Goal: Task Accomplishment & Management: Complete application form

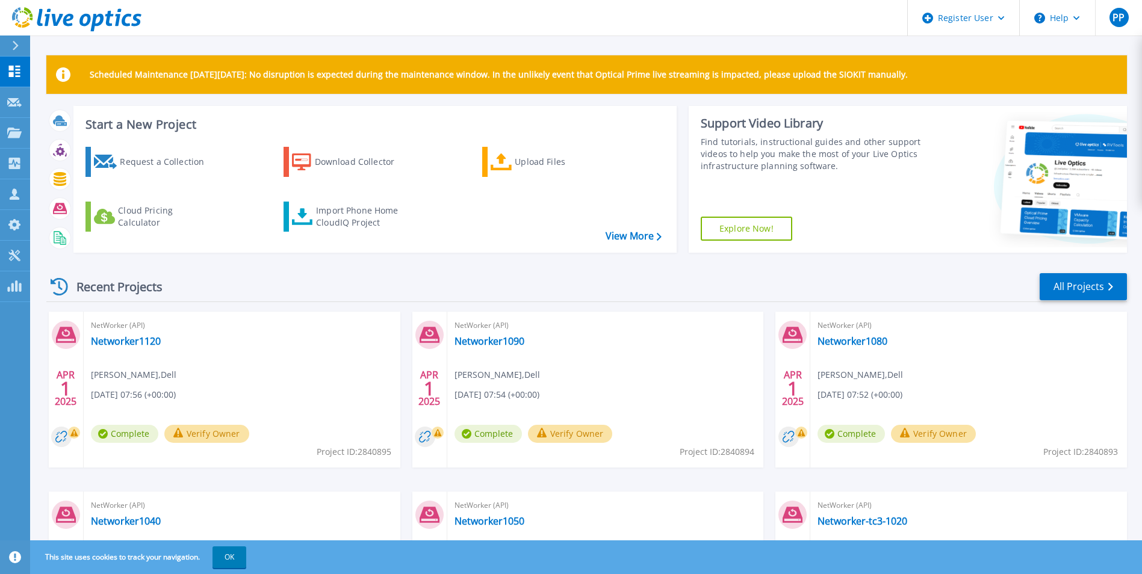
click at [104, 288] on div "Recent Projects" at bounding box center [112, 286] width 132 height 29
click at [733, 280] on div "Recent Projects All Projects" at bounding box center [586, 287] width 1080 height 30
click at [1128, 17] on div "PP" at bounding box center [1118, 17] width 19 height 19
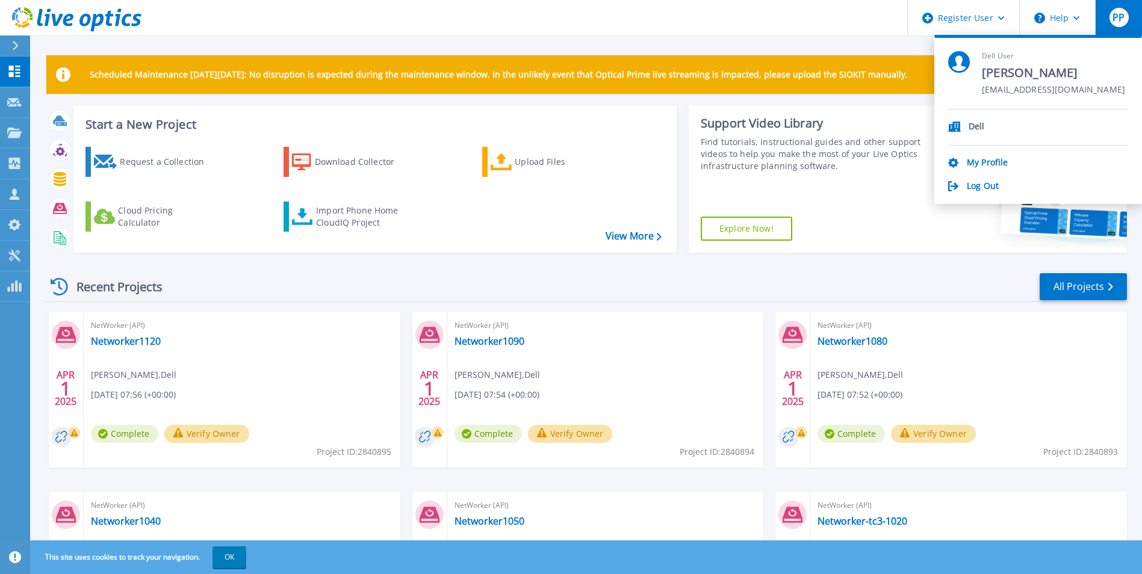
click at [378, 26] on header "Register User Help PP Dell User Priyanka P Priyanka.P2@Dell.com Dell My Profile…" at bounding box center [571, 18] width 1142 height 36
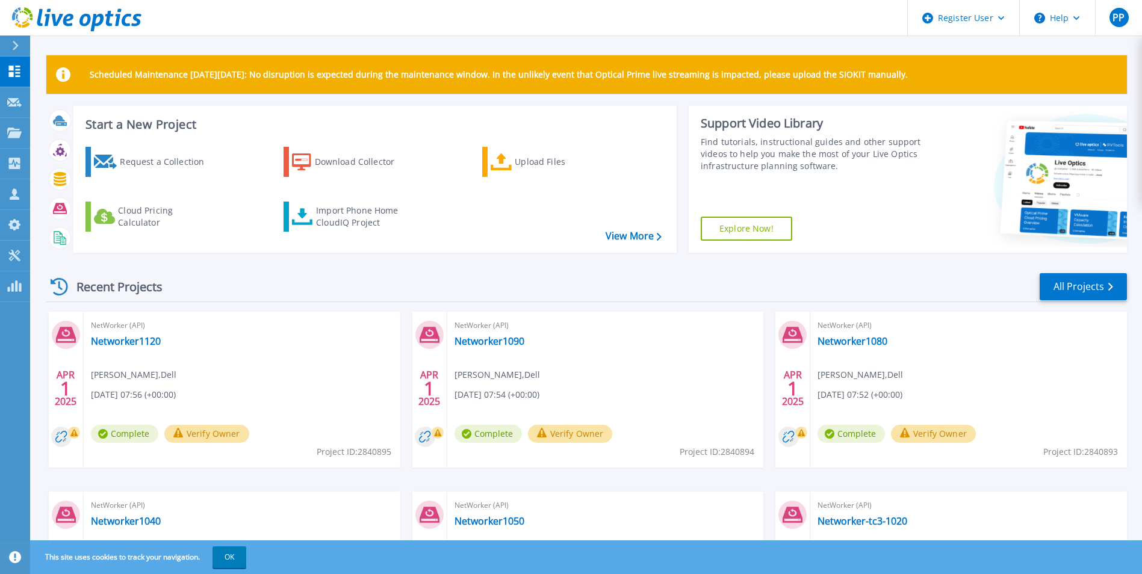
click at [734, 274] on div "Recent Projects All Projects" at bounding box center [586, 287] width 1080 height 30
click at [19, 76] on icon at bounding box center [14, 71] width 11 height 11
click at [569, 164] on div "Upload Files" at bounding box center [563, 162] width 96 height 24
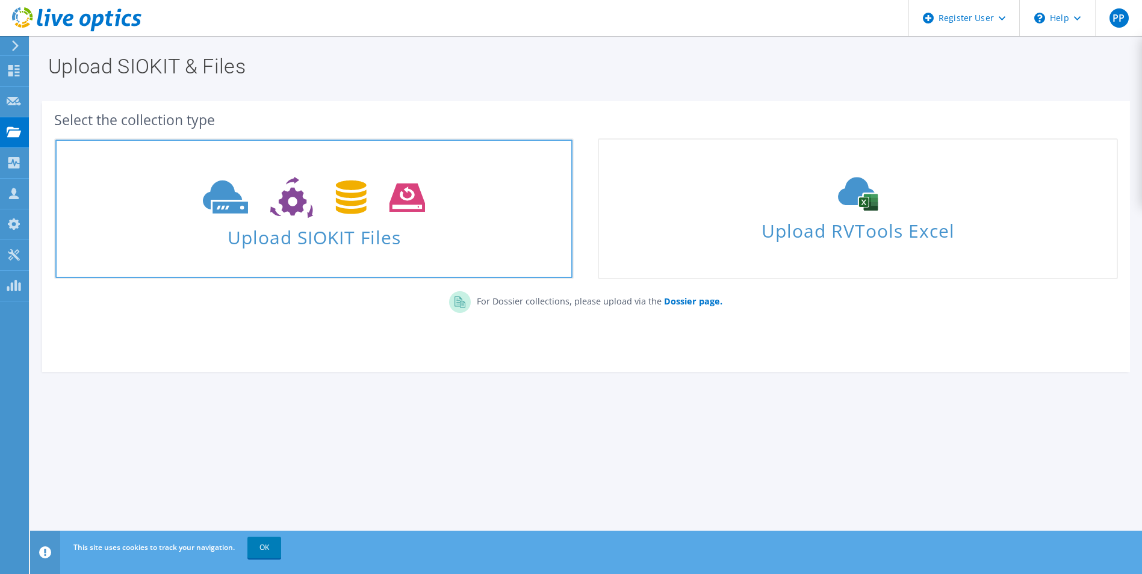
click at [407, 244] on span "Upload SIOKIT Files" at bounding box center [313, 234] width 517 height 26
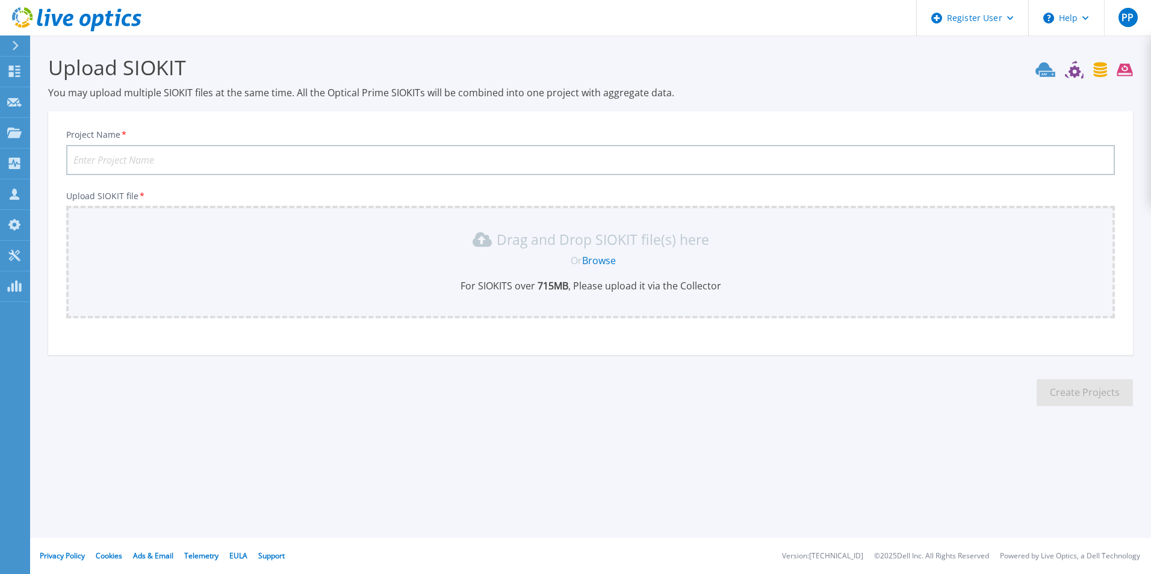
click at [175, 161] on input "Project Name *" at bounding box center [590, 160] width 1049 height 30
click at [174, 164] on input "Project Name *" at bounding box center [590, 160] width 1049 height 30
click at [186, 160] on input "Project Name *" at bounding box center [590, 160] width 1049 height 30
click at [193, 158] on input "Project Name *" at bounding box center [590, 160] width 1049 height 30
click at [15, 43] on icon at bounding box center [16, 46] width 6 height 10
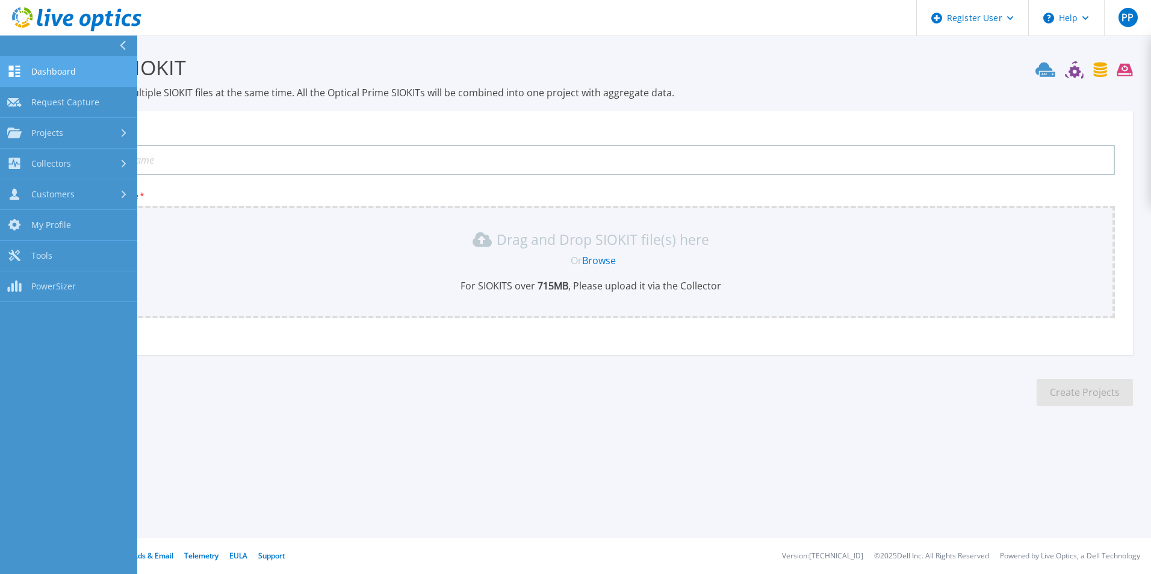
click at [58, 76] on span "Dashboard" at bounding box center [53, 71] width 45 height 11
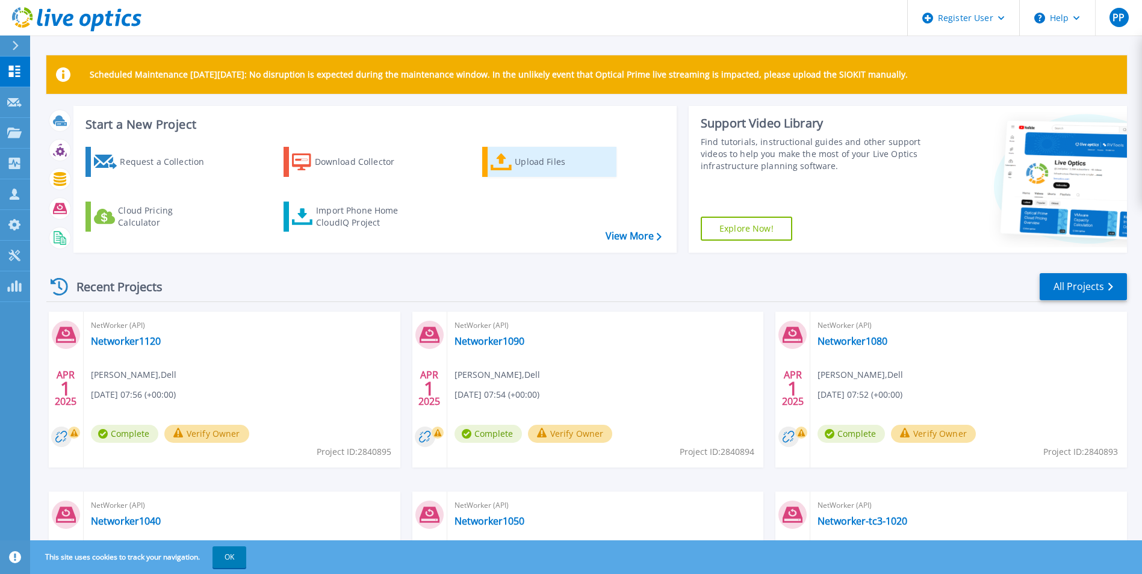
click at [514, 161] on link "Upload Files" at bounding box center [549, 162] width 134 height 30
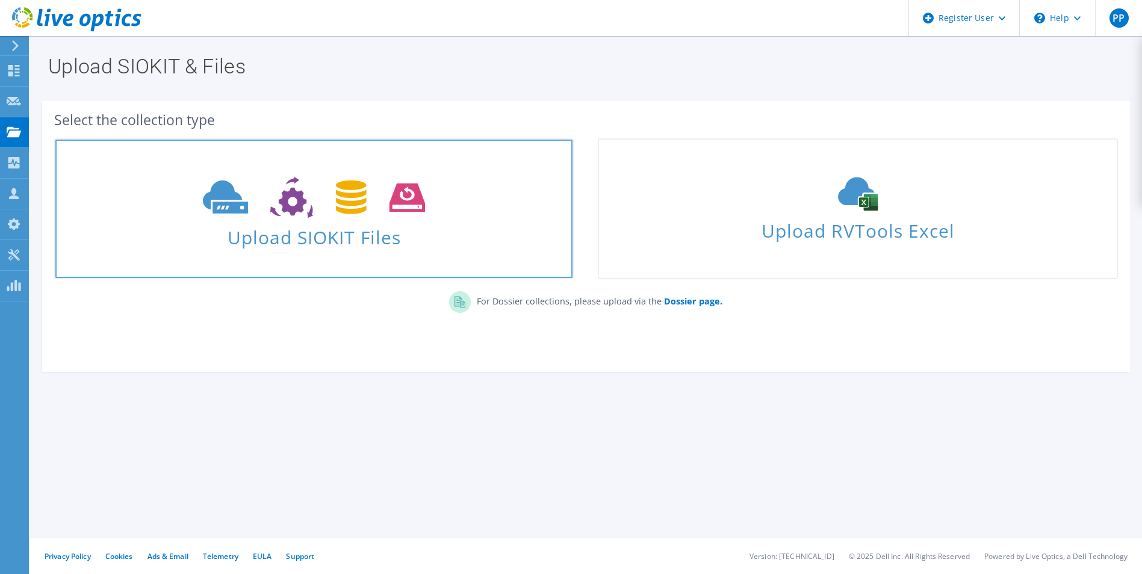
click at [413, 213] on icon at bounding box center [314, 198] width 222 height 42
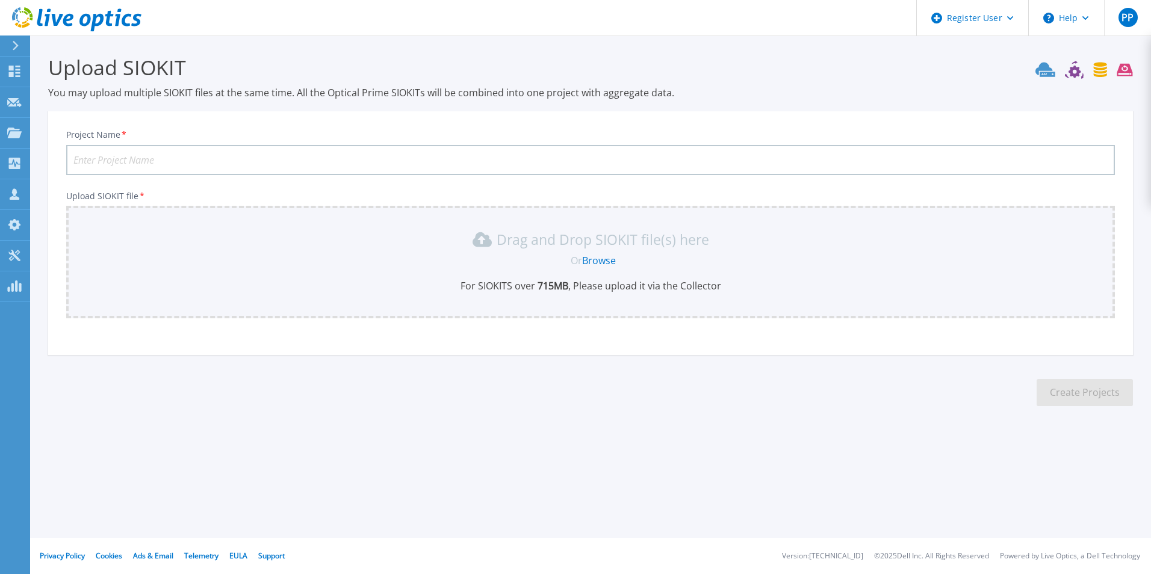
click at [253, 156] on input "Project Name *" at bounding box center [590, 160] width 1049 height 30
click at [120, 159] on input "Networker1010" at bounding box center [590, 160] width 1049 height 30
click at [176, 163] on input "Networker1010" at bounding box center [590, 160] width 1049 height 30
type input "Networker1010"
click at [536, 285] on b "715 MB" at bounding box center [551, 285] width 33 height 13
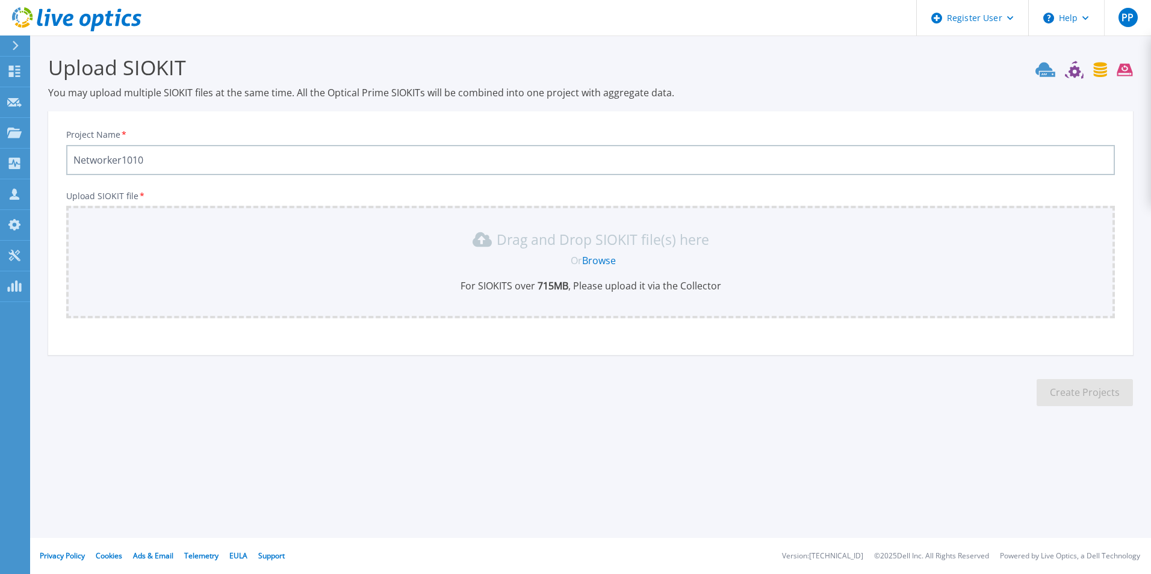
click at [607, 258] on link "Browse" at bounding box center [599, 260] width 34 height 13
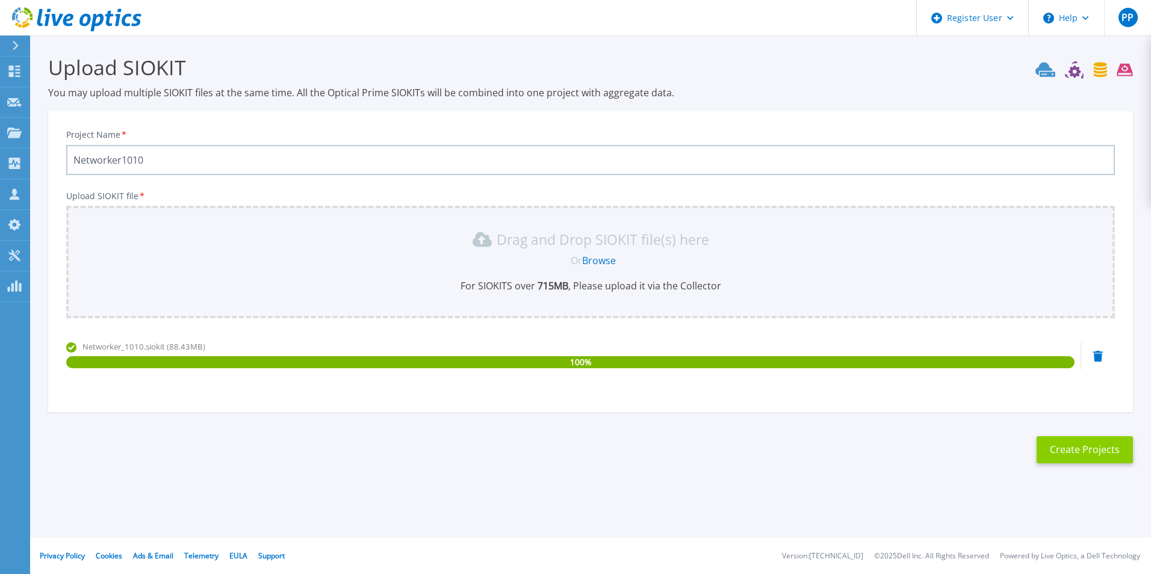
click at [1073, 460] on button "Create Projects" at bounding box center [1085, 449] width 96 height 27
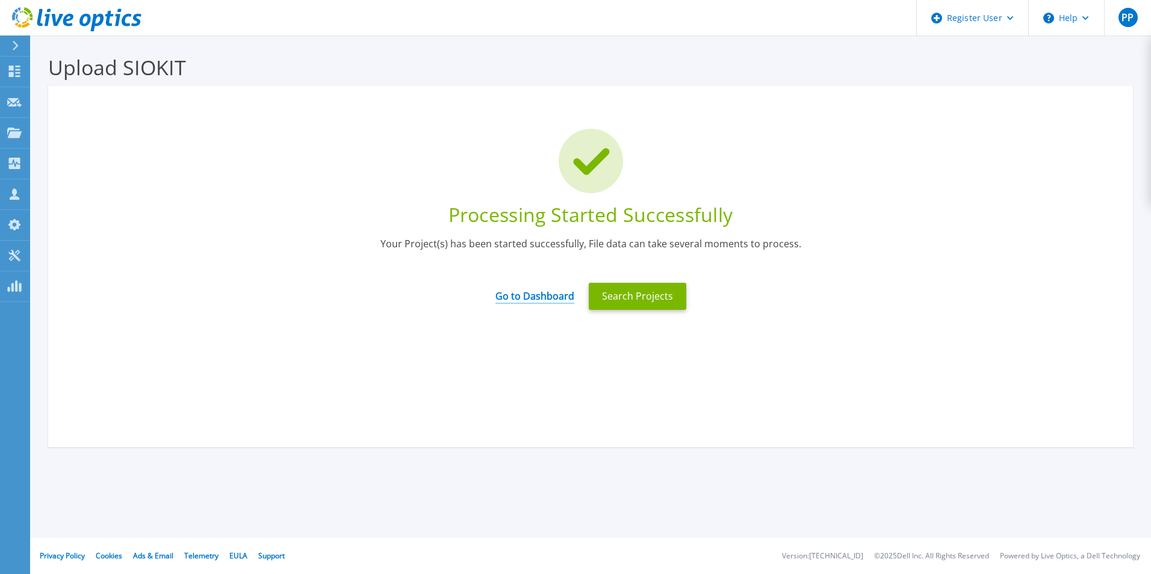
click at [525, 297] on link "Go to Dashboard" at bounding box center [534, 291] width 79 height 23
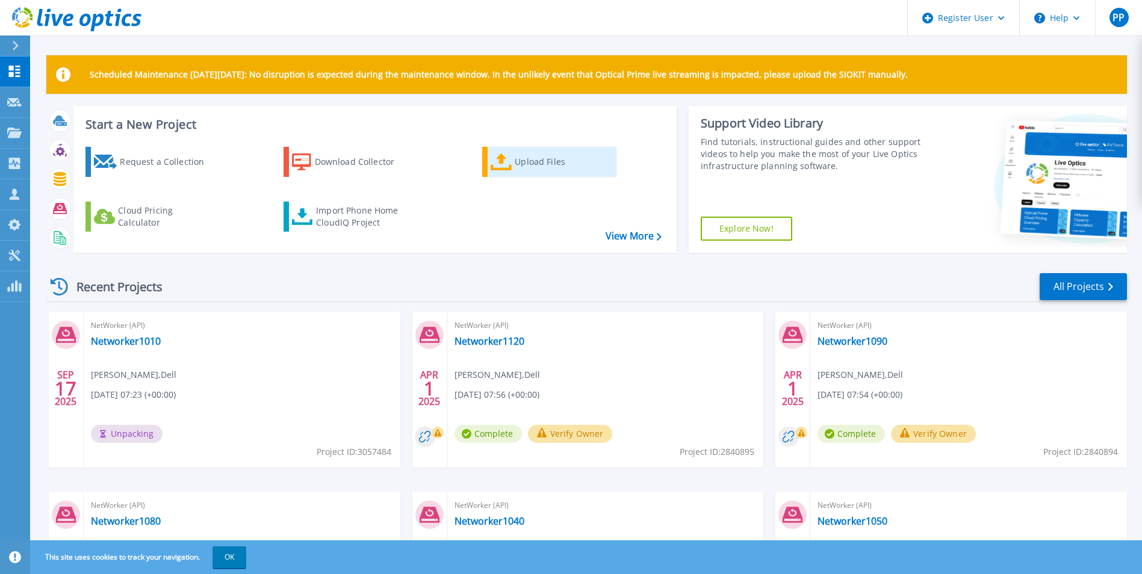
click at [530, 163] on div "Upload Files" at bounding box center [563, 162] width 96 height 24
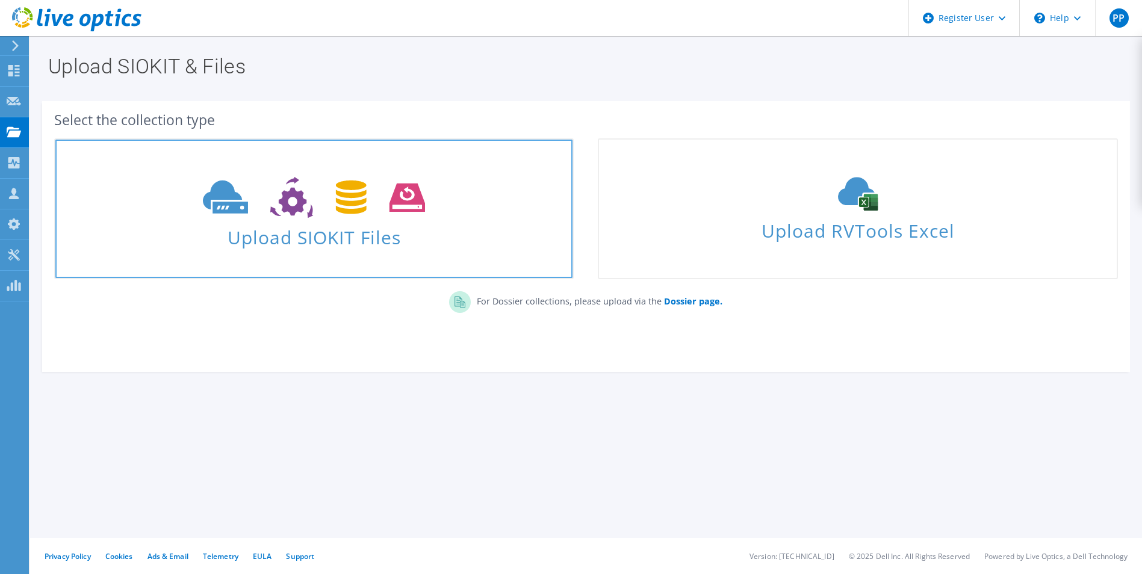
click at [400, 204] on use at bounding box center [314, 198] width 222 height 42
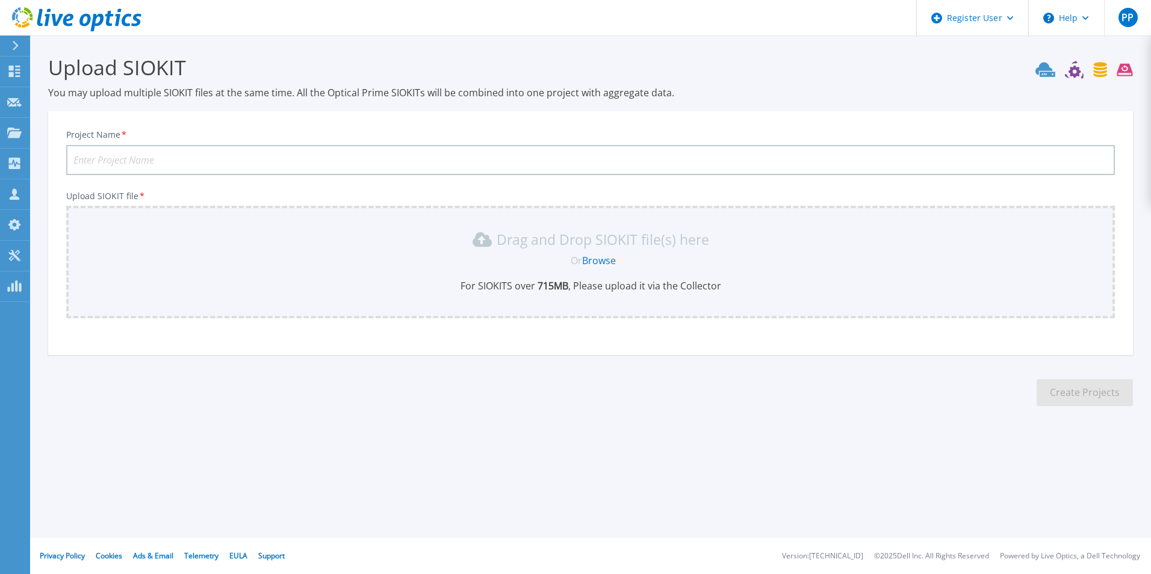
click at [223, 166] on input "Project Name *" at bounding box center [590, 160] width 1049 height 30
type input "Networker1020"
click at [598, 264] on link "Browse" at bounding box center [599, 260] width 34 height 13
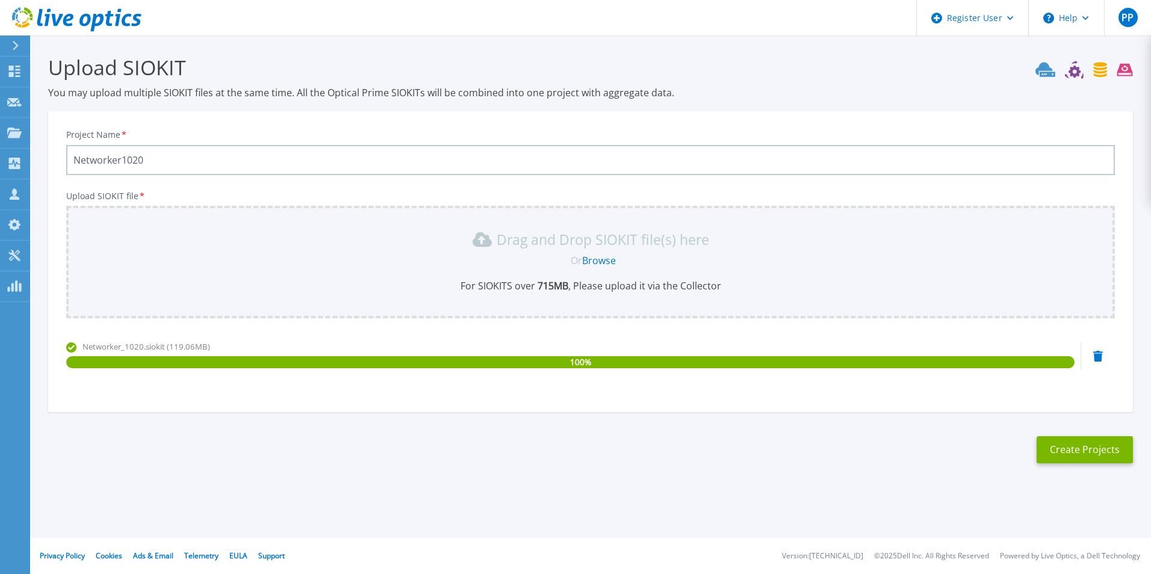
click at [657, 457] on section "Upload SIOKIT You may upload multiple SIOKIT files at the same time. All the Op…" at bounding box center [590, 263] width 1121 height 455
click at [1084, 448] on button "Create Projects" at bounding box center [1085, 449] width 96 height 27
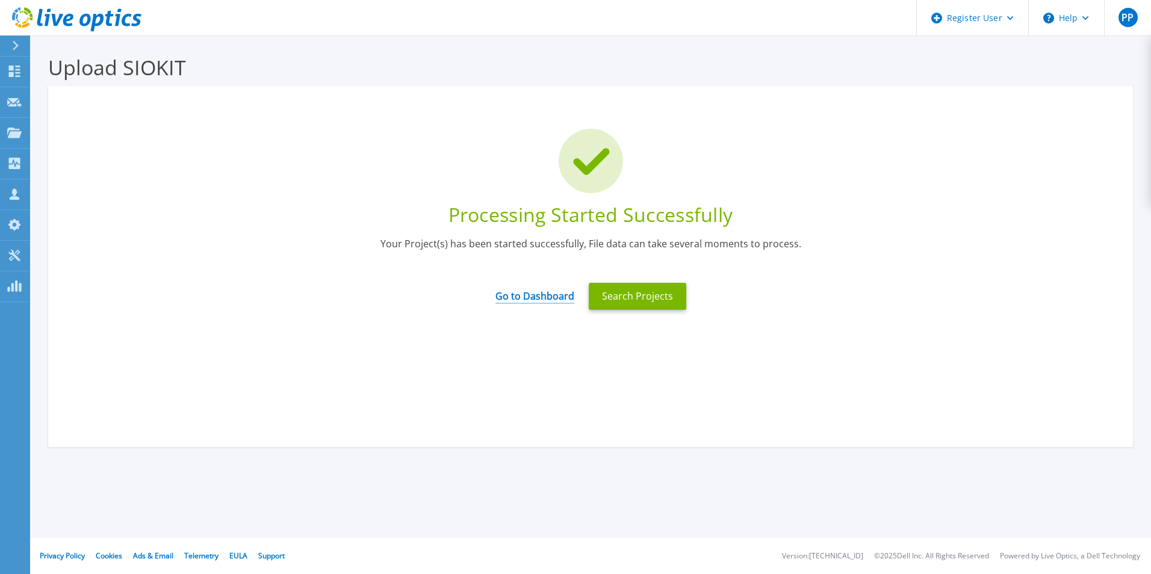
click at [539, 296] on link "Go to Dashboard" at bounding box center [534, 291] width 79 height 23
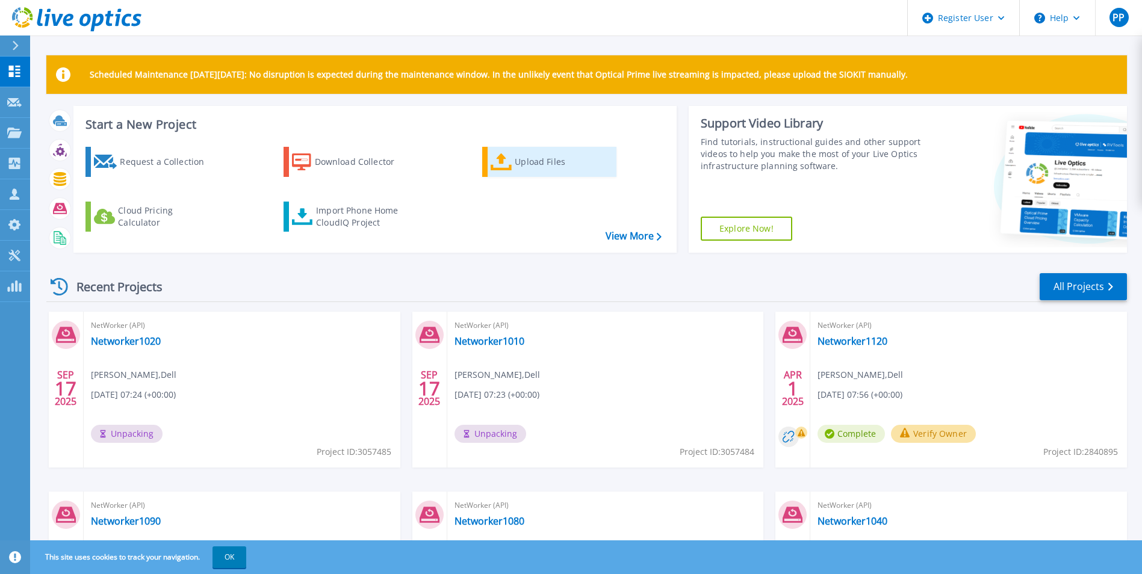
click at [562, 164] on div "Upload Files" at bounding box center [563, 162] width 96 height 24
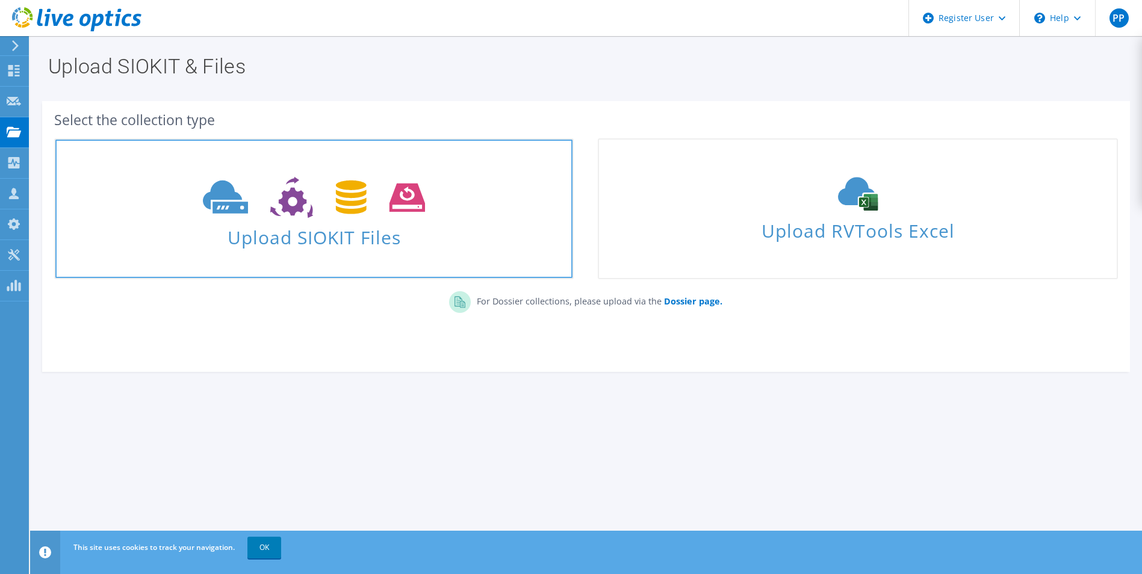
click at [432, 193] on span at bounding box center [313, 196] width 517 height 51
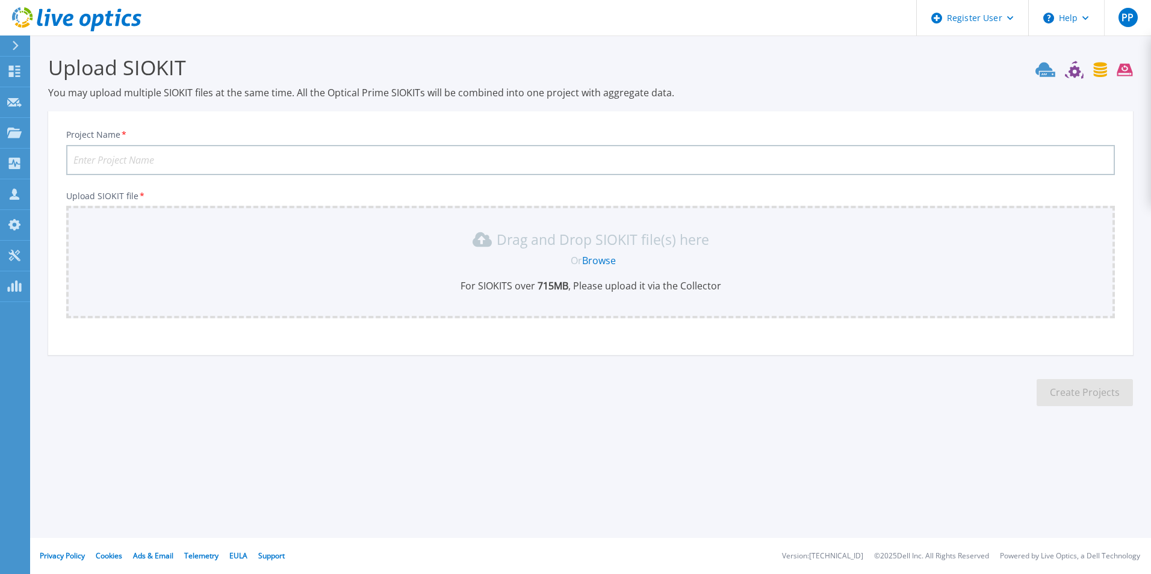
click at [246, 160] on input "Project Name *" at bounding box center [590, 160] width 1049 height 30
type input "Networker1030"
click at [604, 261] on link "Browse" at bounding box center [599, 260] width 34 height 13
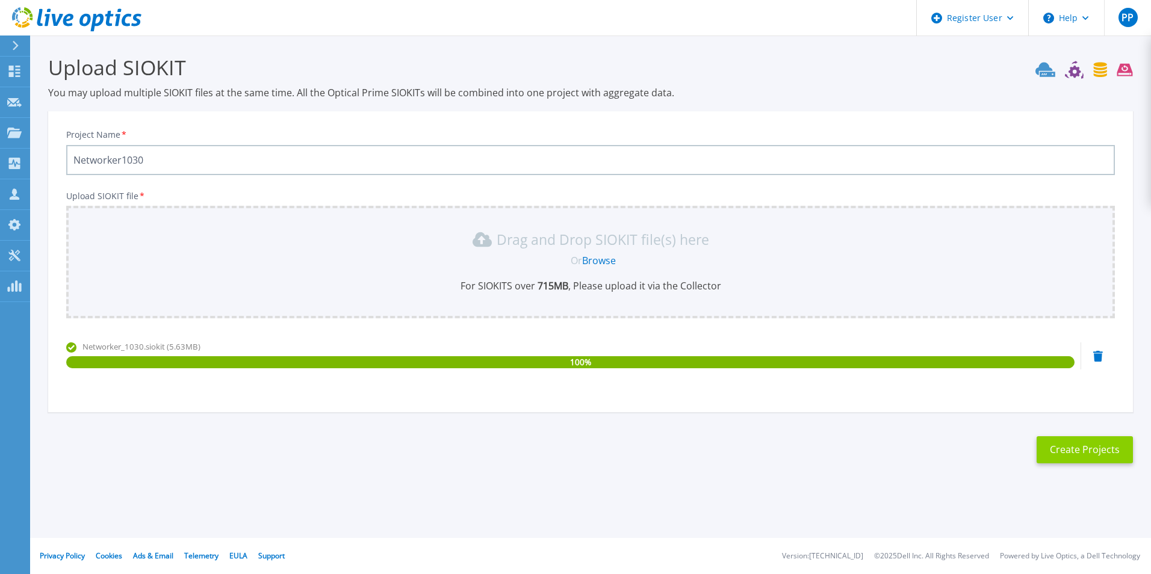
click at [1073, 453] on button "Create Projects" at bounding box center [1085, 449] width 96 height 27
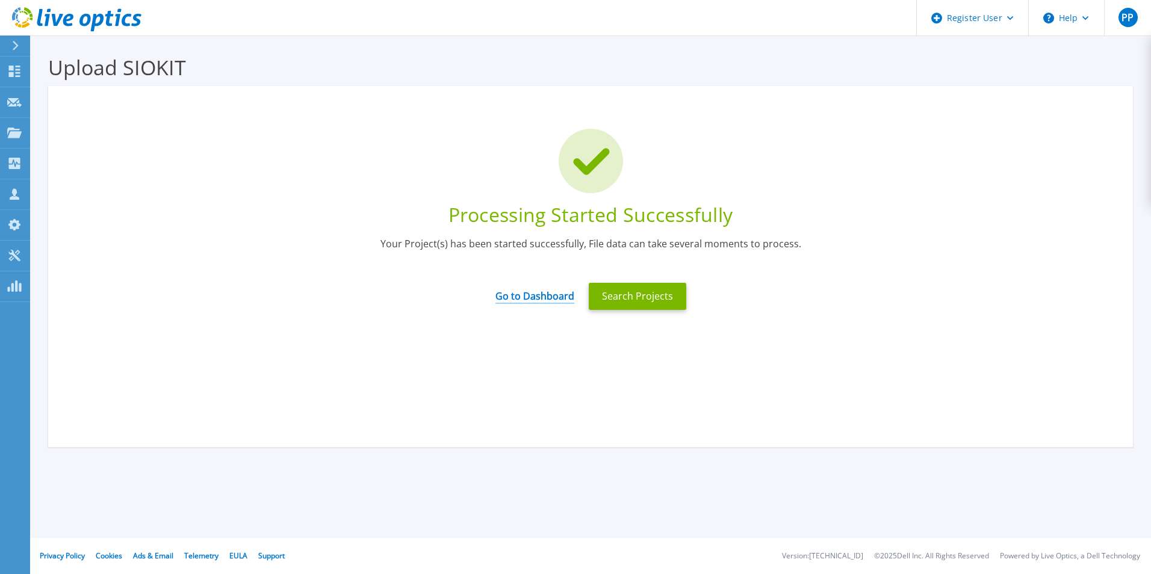
click at [535, 294] on link "Go to Dashboard" at bounding box center [534, 291] width 79 height 23
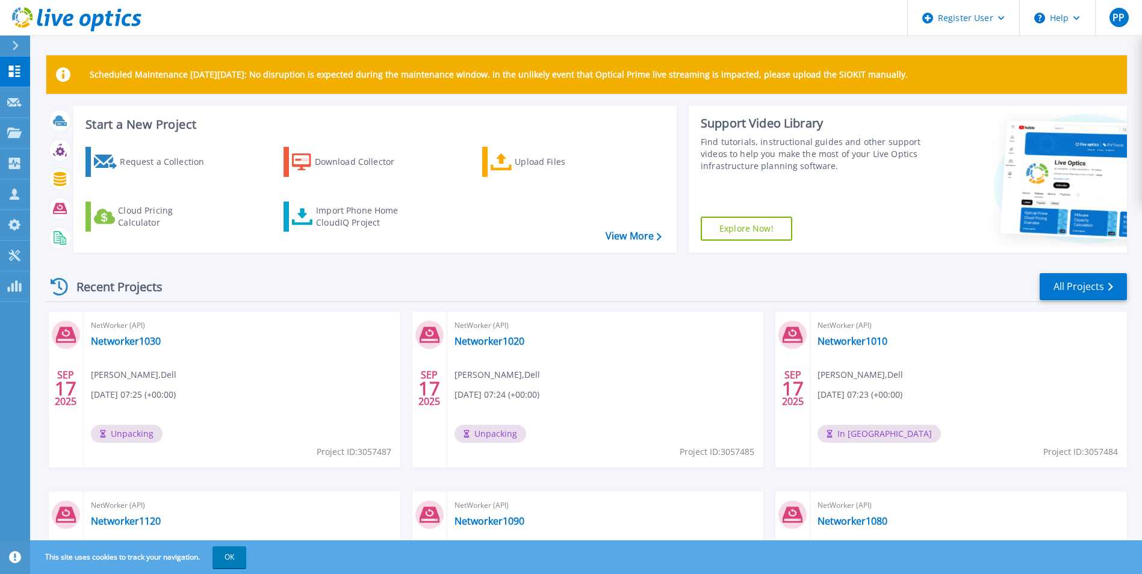
click at [540, 126] on h3 "Start a New Project" at bounding box center [372, 124] width 575 height 13
click at [526, 164] on div "Upload Files" at bounding box center [563, 162] width 96 height 24
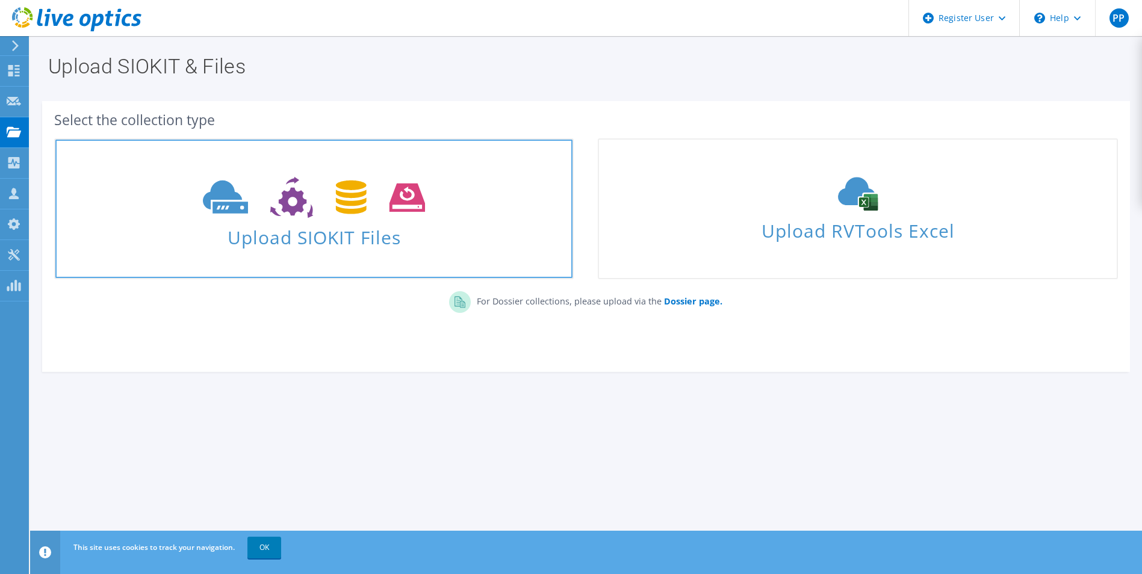
click at [263, 214] on icon at bounding box center [314, 198] width 222 height 42
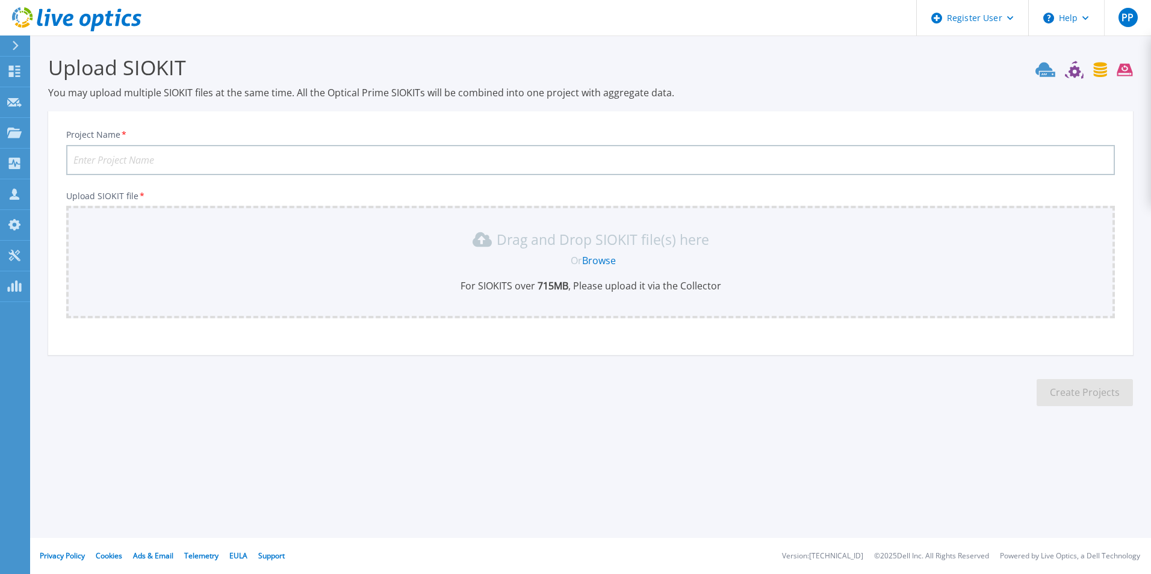
click at [240, 159] on input "Project Name *" at bounding box center [590, 160] width 1049 height 30
type input "Networker1040"
click at [600, 261] on link "Browse" at bounding box center [599, 260] width 34 height 13
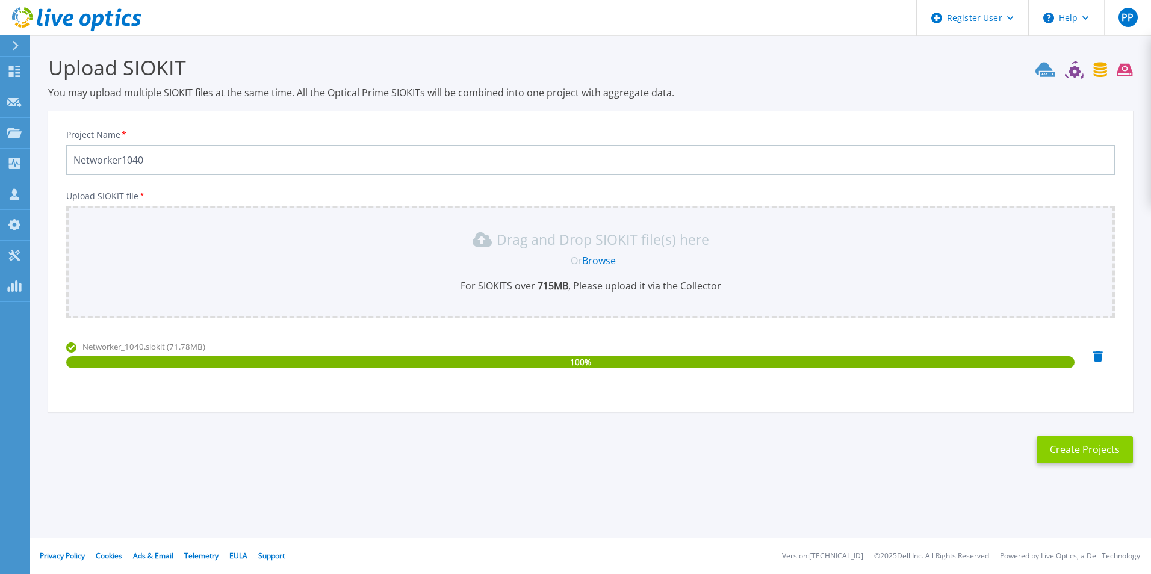
click at [1074, 453] on button "Create Projects" at bounding box center [1085, 449] width 96 height 27
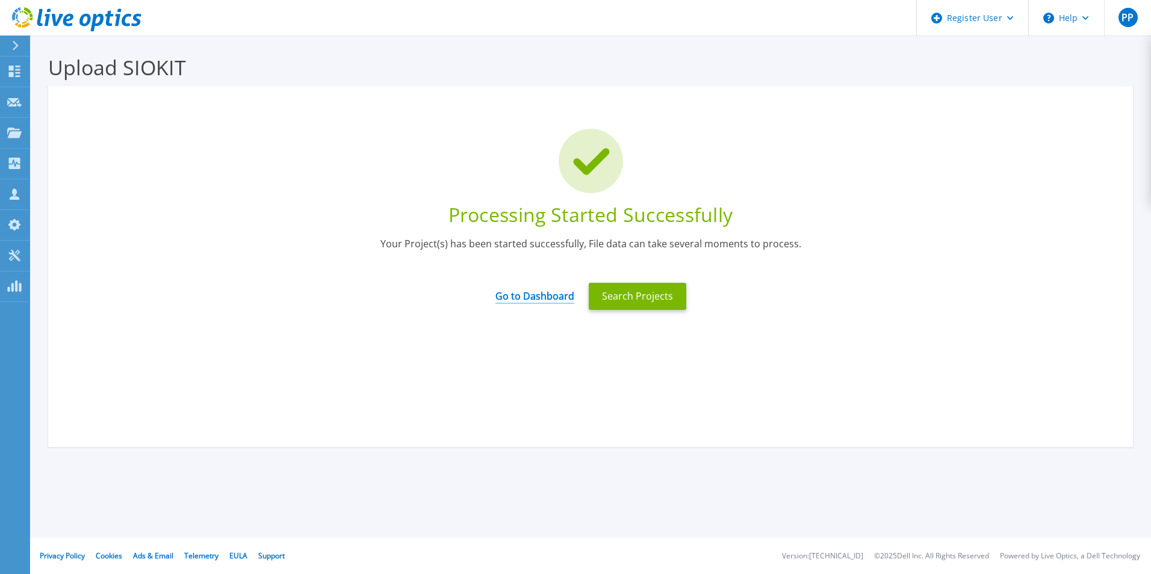
click at [547, 293] on link "Go to Dashboard" at bounding box center [534, 291] width 79 height 23
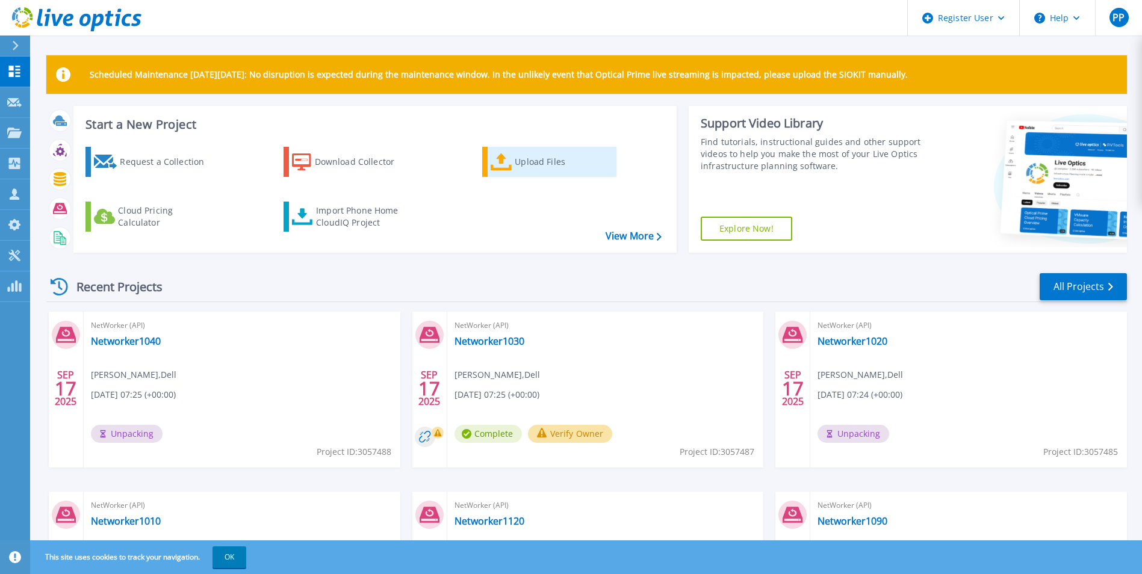
click at [547, 172] on div "Upload Files" at bounding box center [563, 162] width 96 height 24
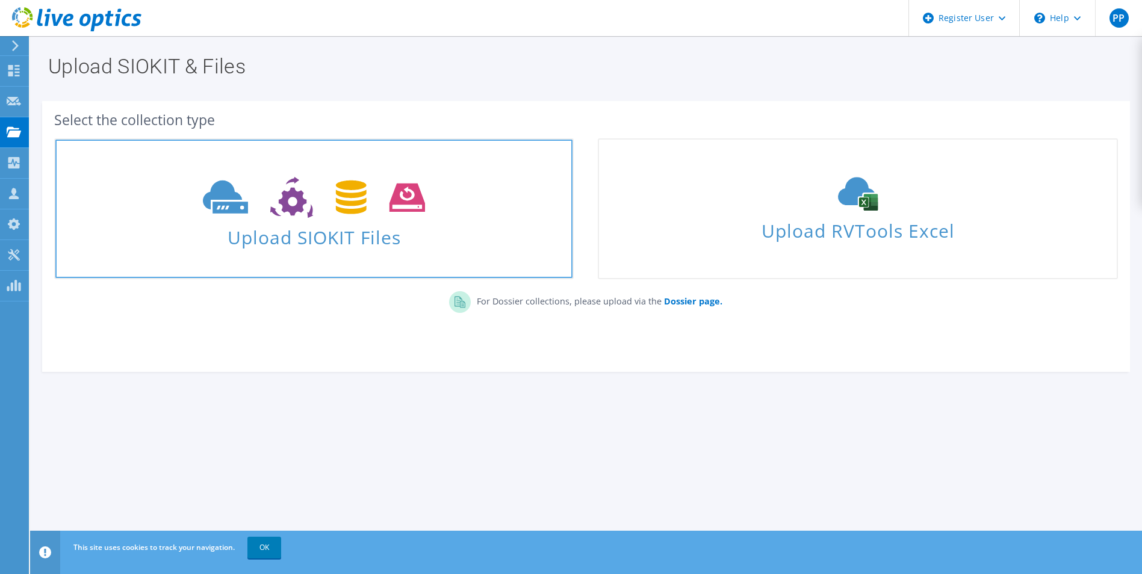
click at [362, 223] on span "Upload SIOKIT Files" at bounding box center [313, 234] width 517 height 26
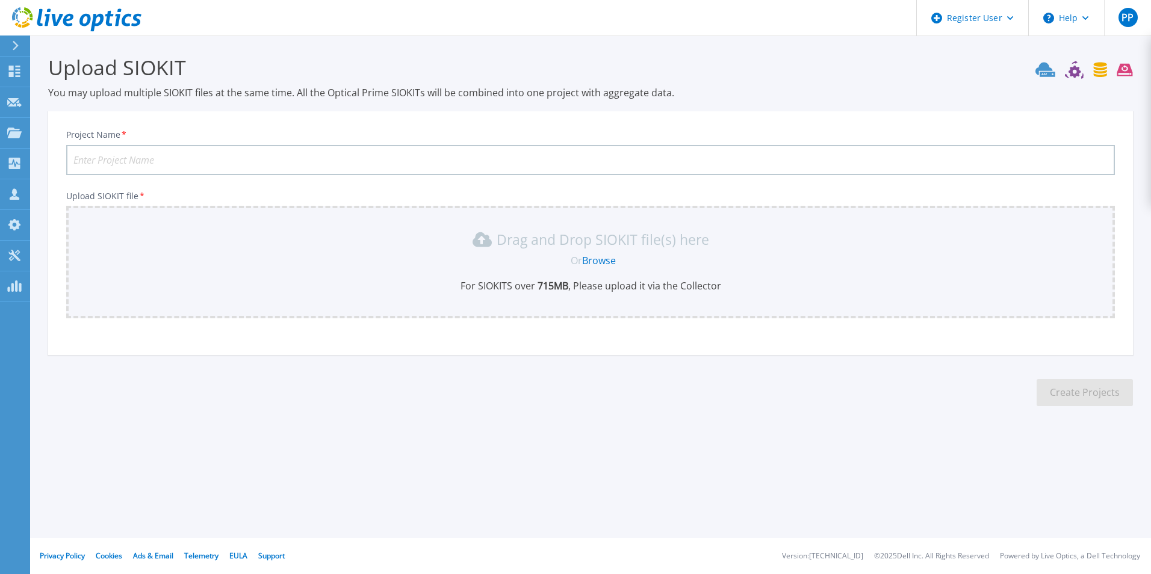
click at [171, 160] on input "Project Name *" at bounding box center [590, 160] width 1049 height 30
type input "Networker1050"
click at [601, 263] on link "Browse" at bounding box center [599, 260] width 34 height 13
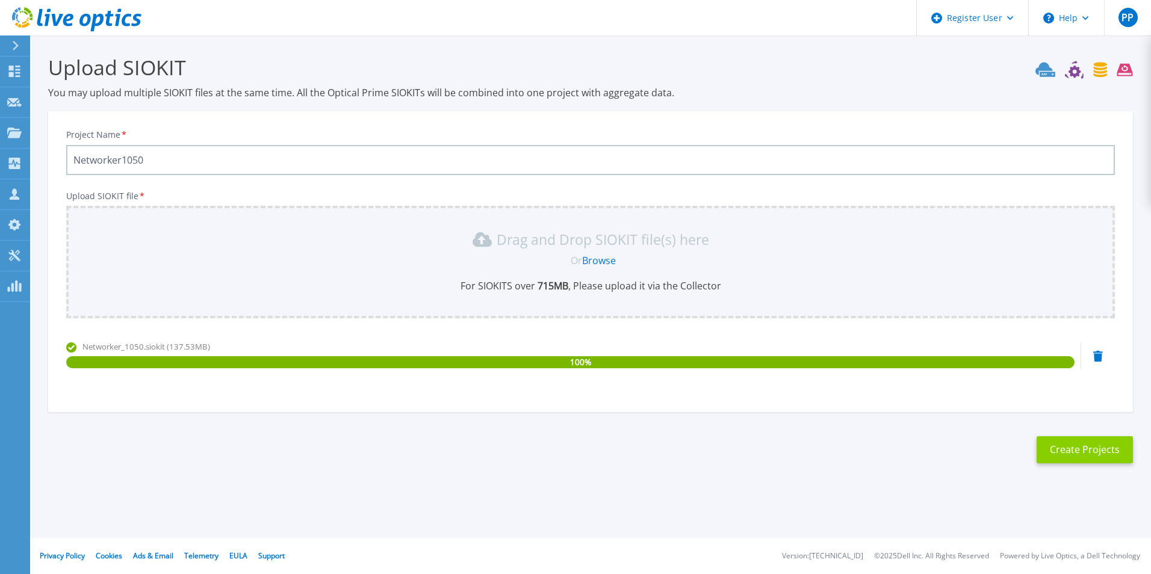
click at [1109, 453] on button "Create Projects" at bounding box center [1085, 449] width 96 height 27
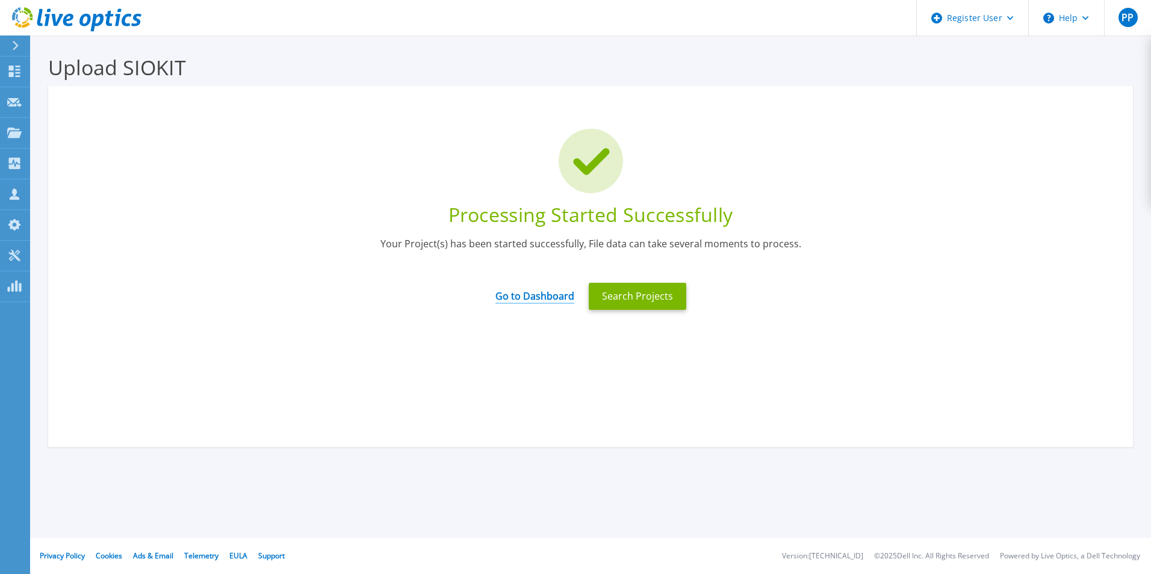
click at [520, 299] on link "Go to Dashboard" at bounding box center [534, 291] width 79 height 23
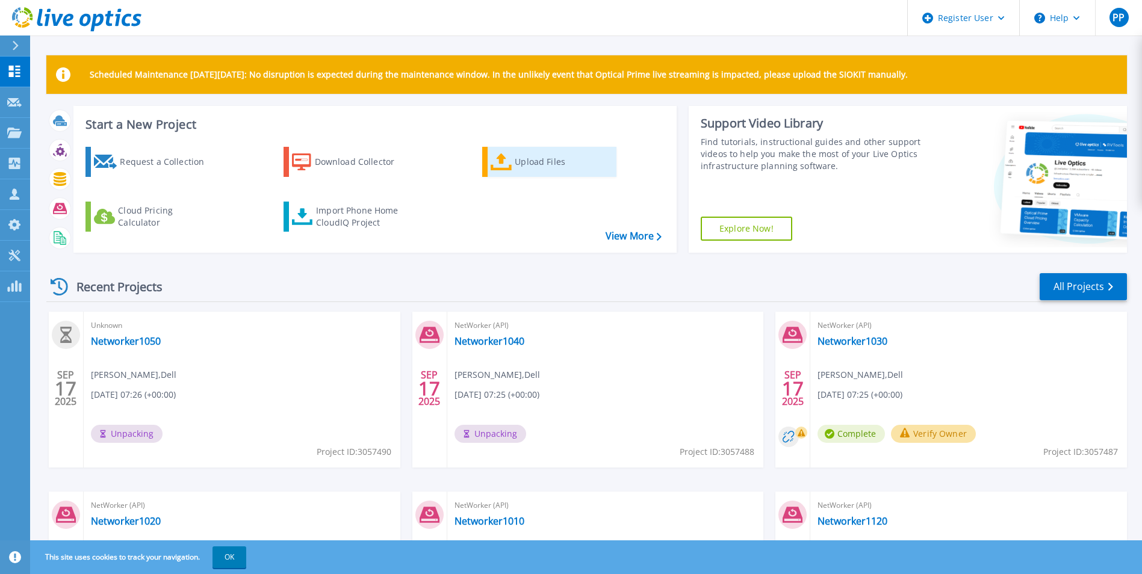
click at [522, 159] on div "Upload Files" at bounding box center [563, 162] width 96 height 24
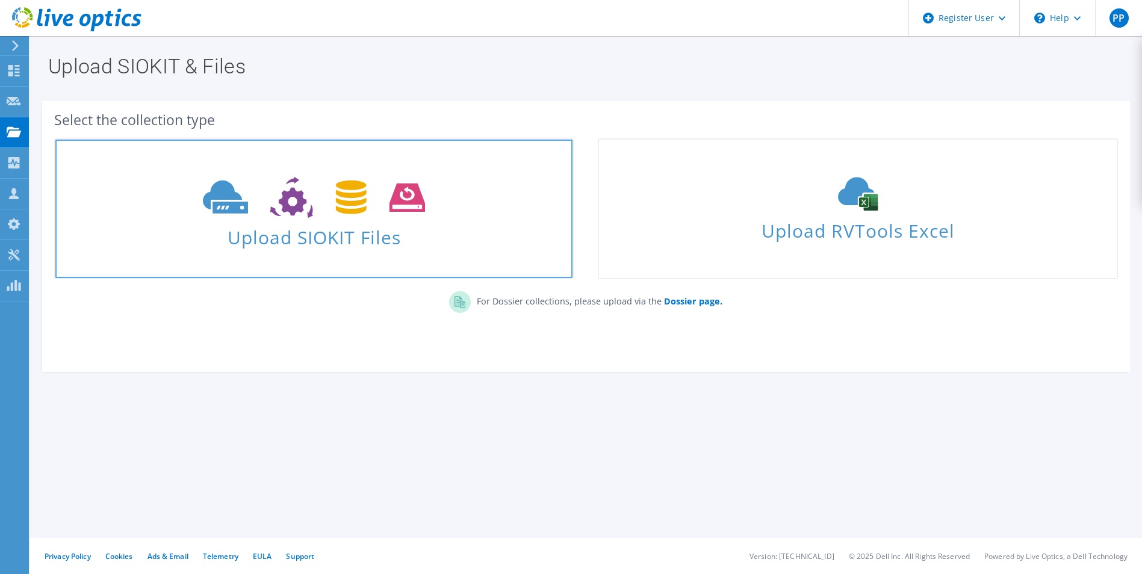
click at [340, 233] on span "Upload SIOKIT Files" at bounding box center [313, 234] width 517 height 26
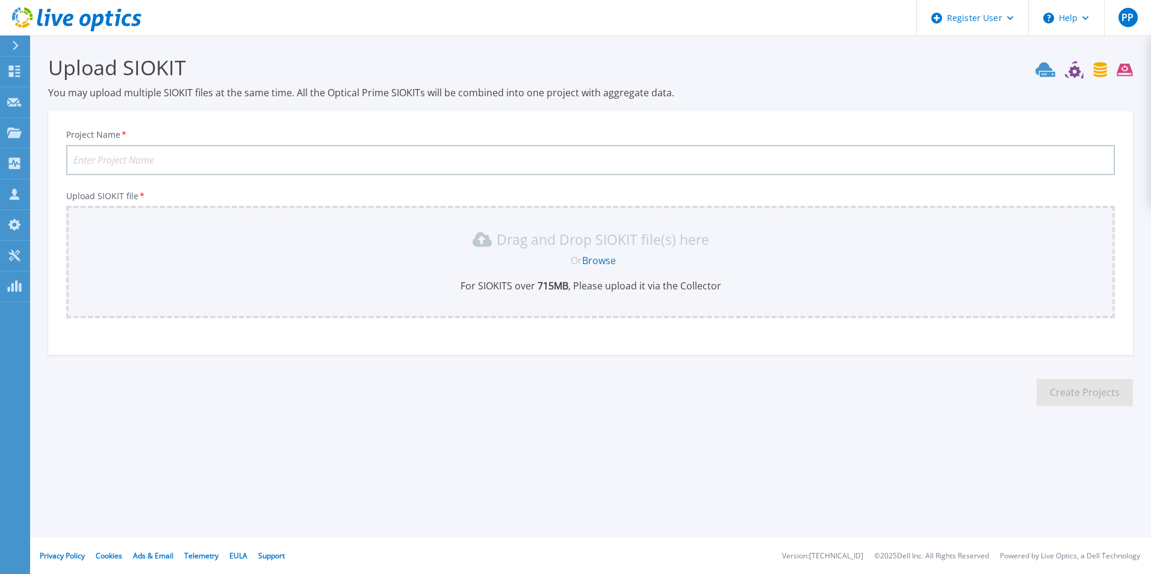
click at [232, 164] on input "Project Name *" at bounding box center [590, 160] width 1049 height 30
type input "Networker1060"
click at [607, 261] on link "Browse" at bounding box center [599, 260] width 34 height 13
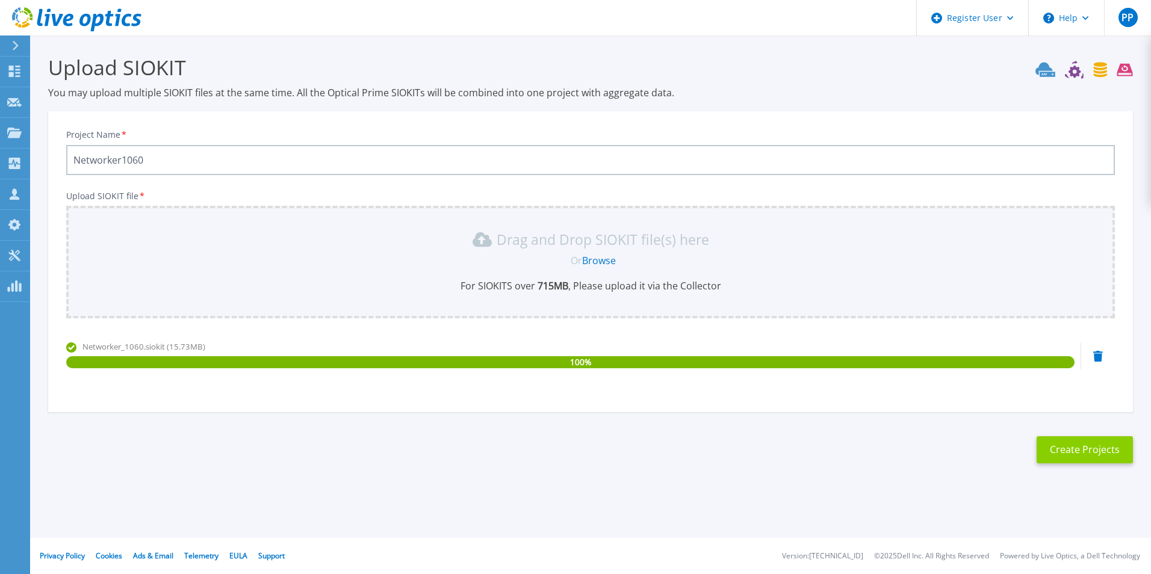
click at [1064, 460] on button "Create Projects" at bounding box center [1085, 449] width 96 height 27
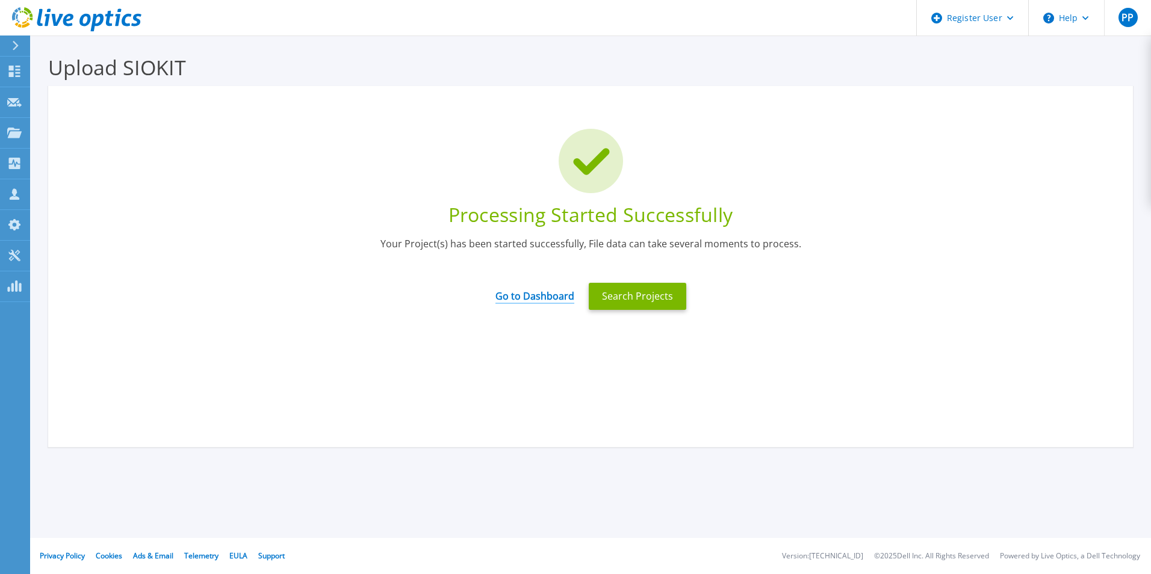
click at [558, 302] on link "Go to Dashboard" at bounding box center [534, 291] width 79 height 23
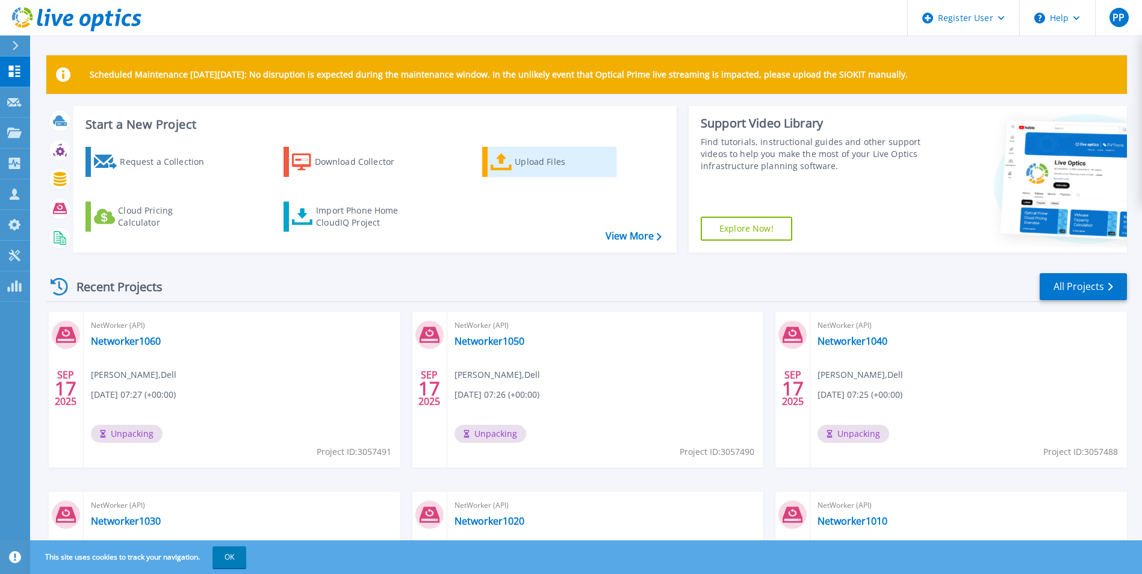
click at [542, 160] on div "Upload Files" at bounding box center [563, 162] width 96 height 24
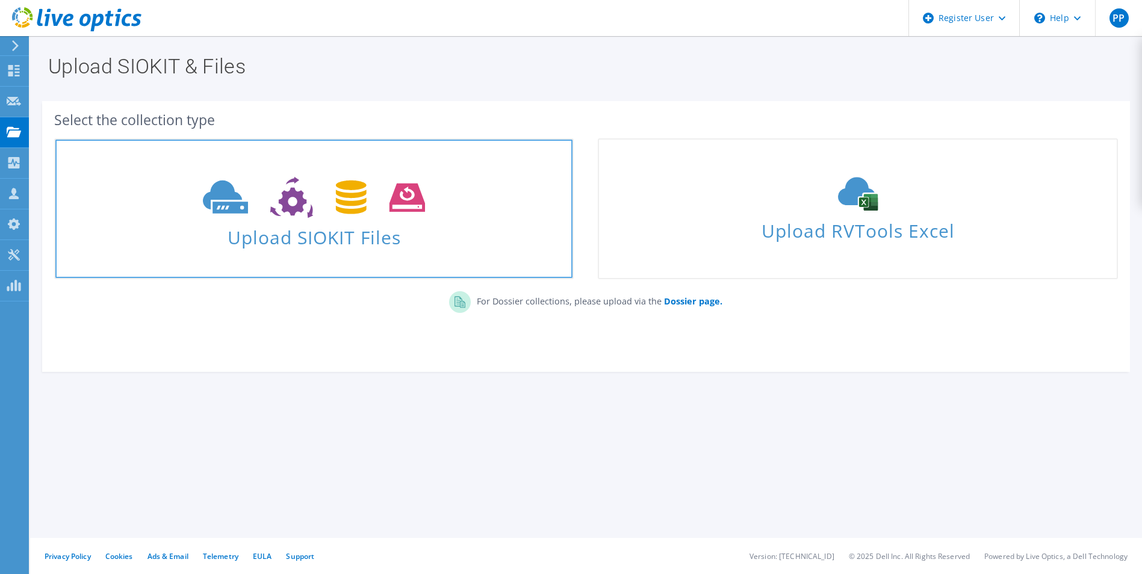
click at [285, 233] on span "Upload SIOKIT Files" at bounding box center [313, 234] width 517 height 26
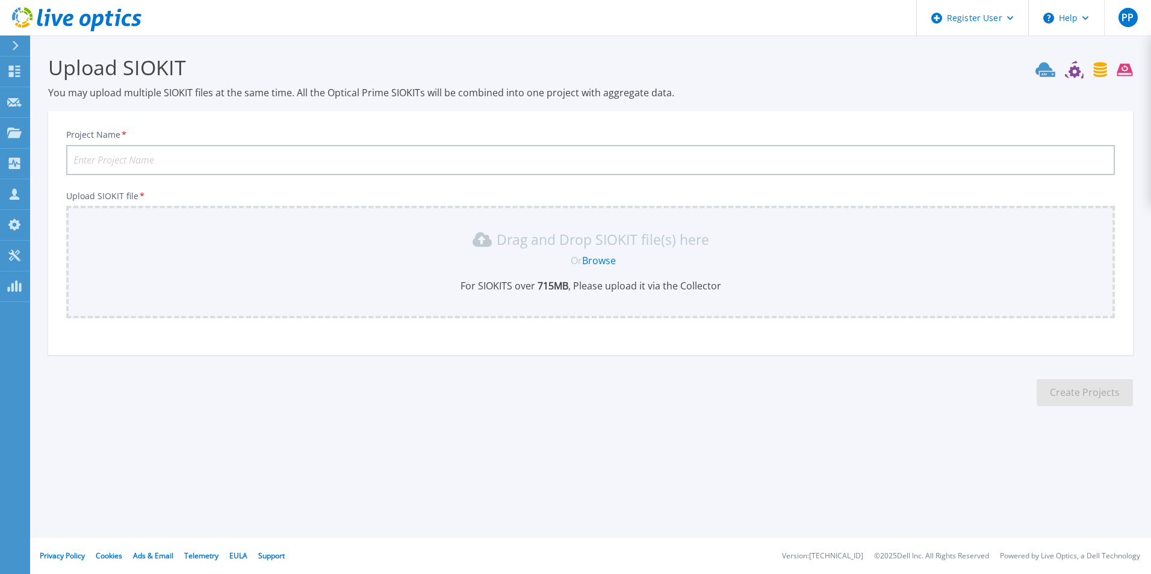
click at [191, 166] on input "Project Name *" at bounding box center [590, 160] width 1049 height 30
type input "Networker1070"
click at [606, 266] on link "Browse" at bounding box center [599, 260] width 34 height 13
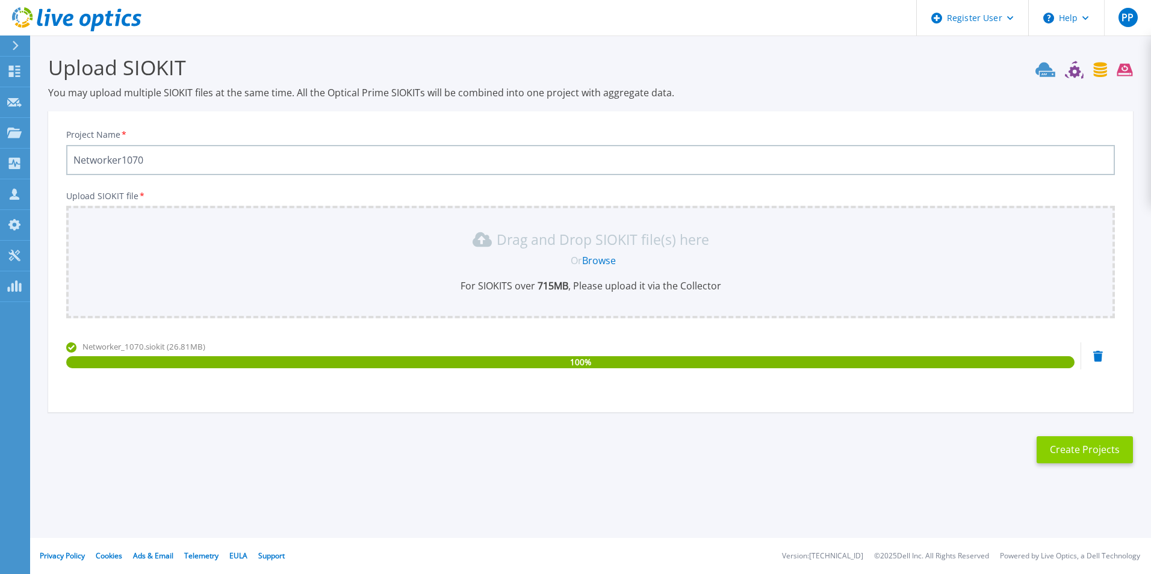
click at [1096, 457] on button "Create Projects" at bounding box center [1085, 449] width 96 height 27
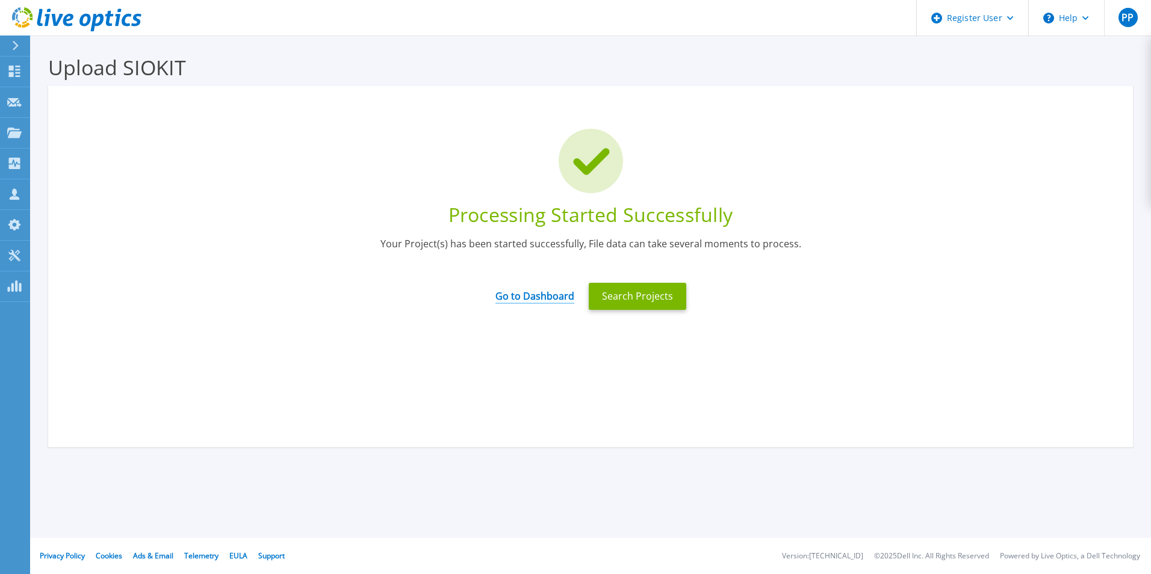
click at [542, 298] on link "Go to Dashboard" at bounding box center [534, 291] width 79 height 23
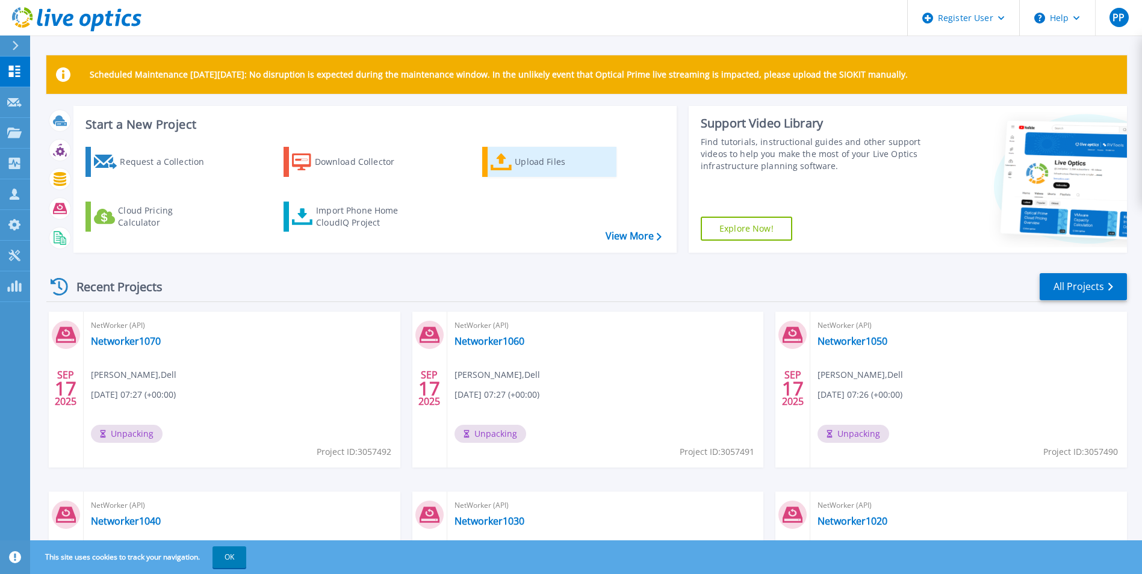
click at [534, 155] on div "Upload Files" at bounding box center [563, 162] width 96 height 24
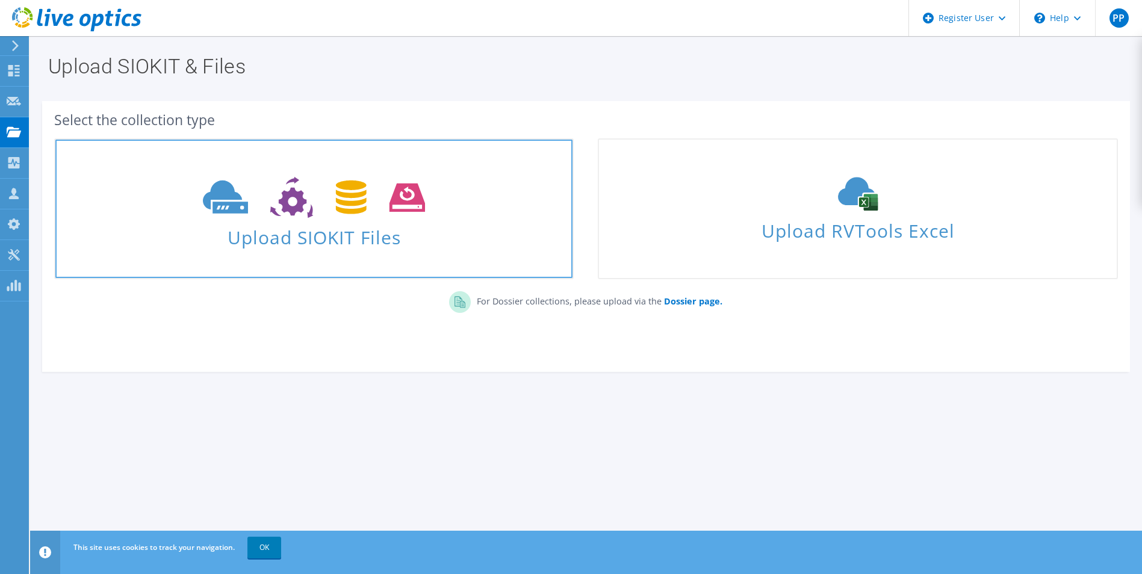
click at [458, 230] on span "Upload SIOKIT Files" at bounding box center [313, 234] width 517 height 26
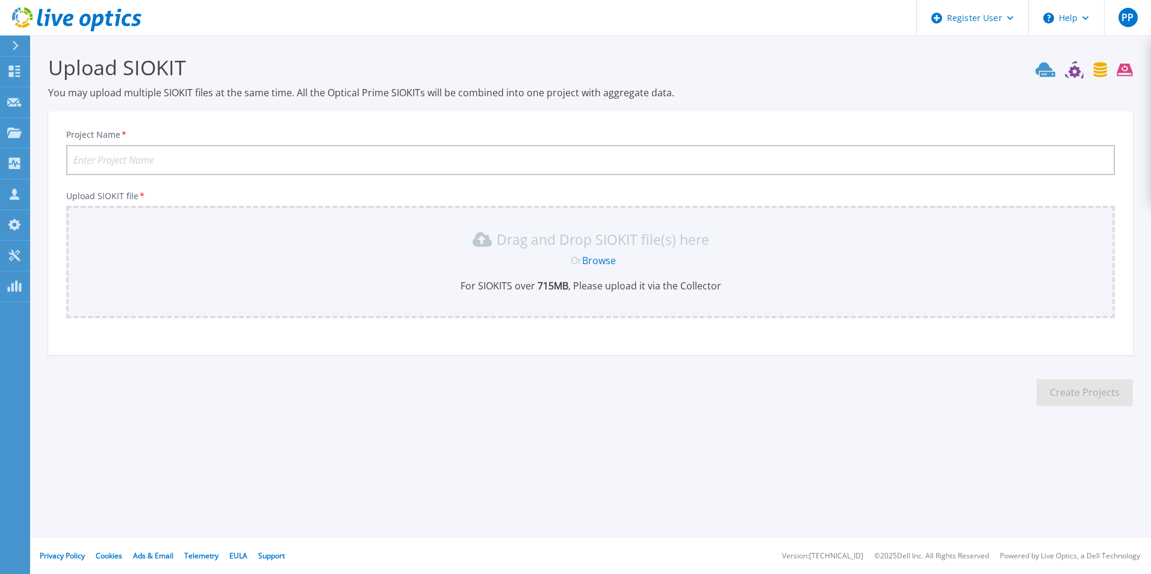
click at [183, 164] on input "Project Name *" at bounding box center [590, 160] width 1049 height 30
type input "Networker1150"
click at [595, 262] on link "Browse" at bounding box center [599, 260] width 34 height 13
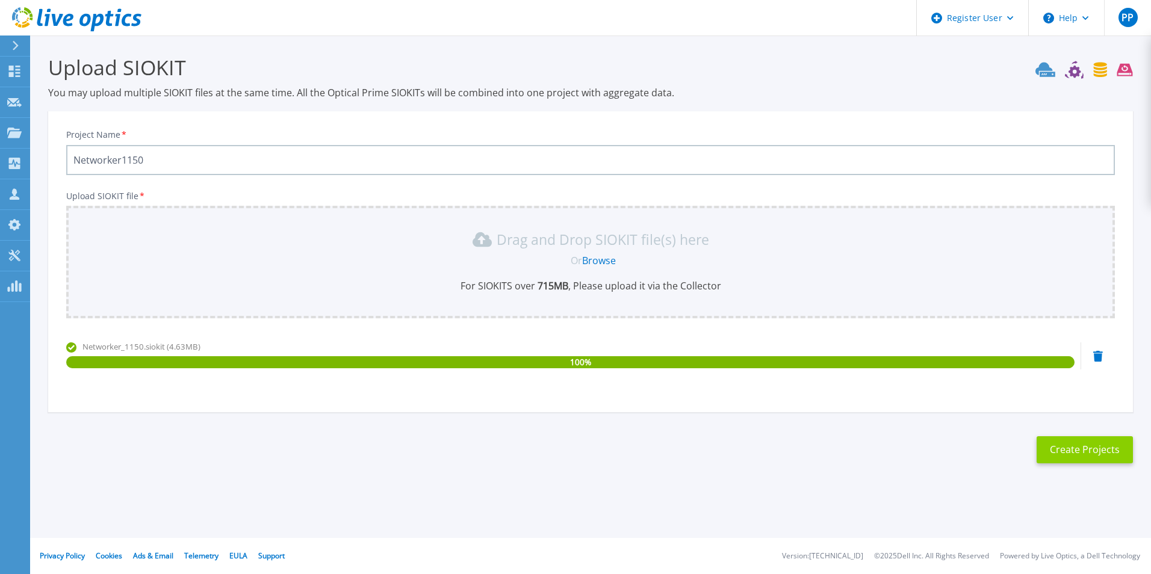
click at [1067, 451] on button "Create Projects" at bounding box center [1085, 449] width 96 height 27
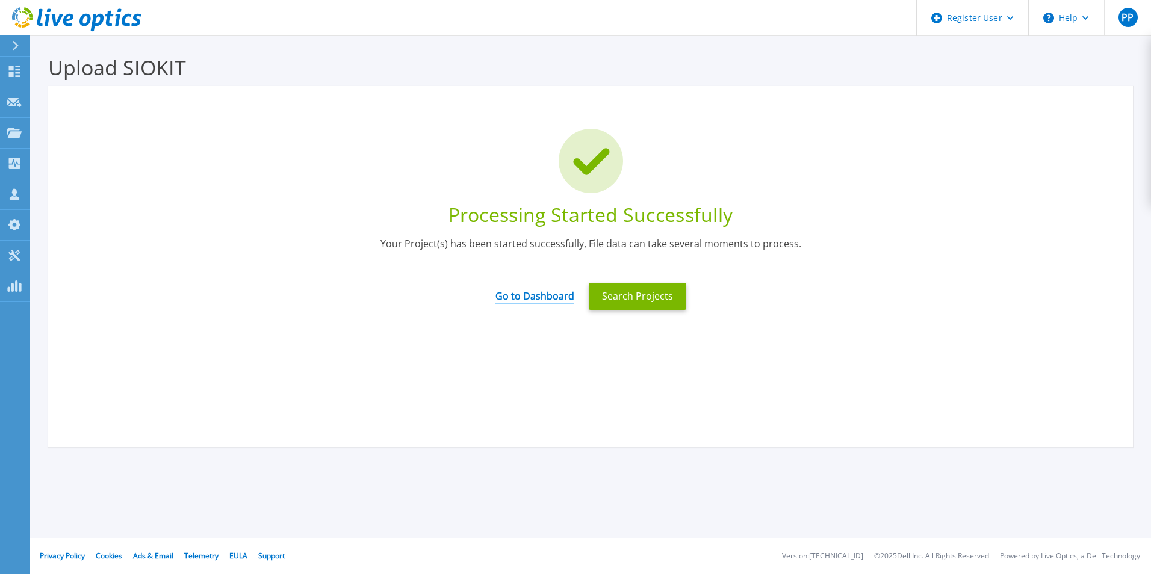
click at [541, 294] on link "Go to Dashboard" at bounding box center [534, 291] width 79 height 23
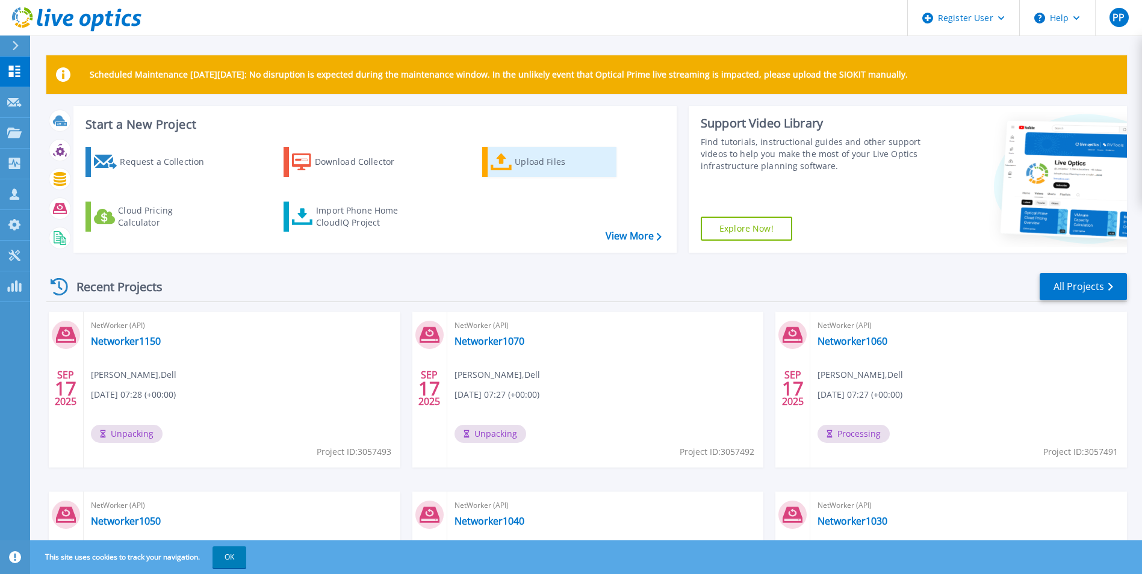
click at [519, 156] on div "Upload Files" at bounding box center [563, 162] width 96 height 24
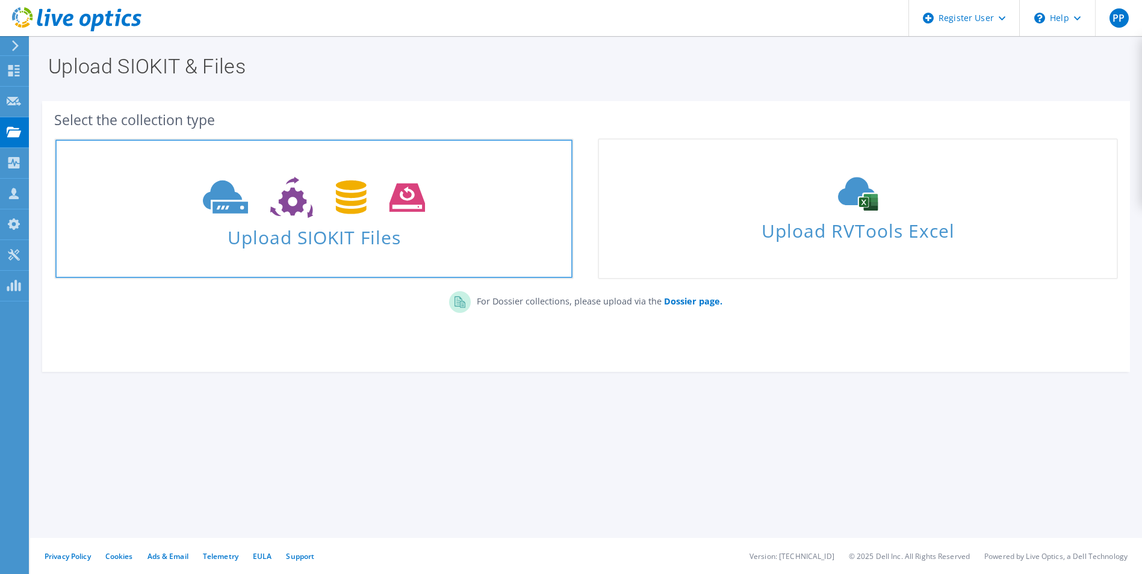
click at [312, 247] on span "Upload SIOKIT Files" at bounding box center [313, 234] width 517 height 26
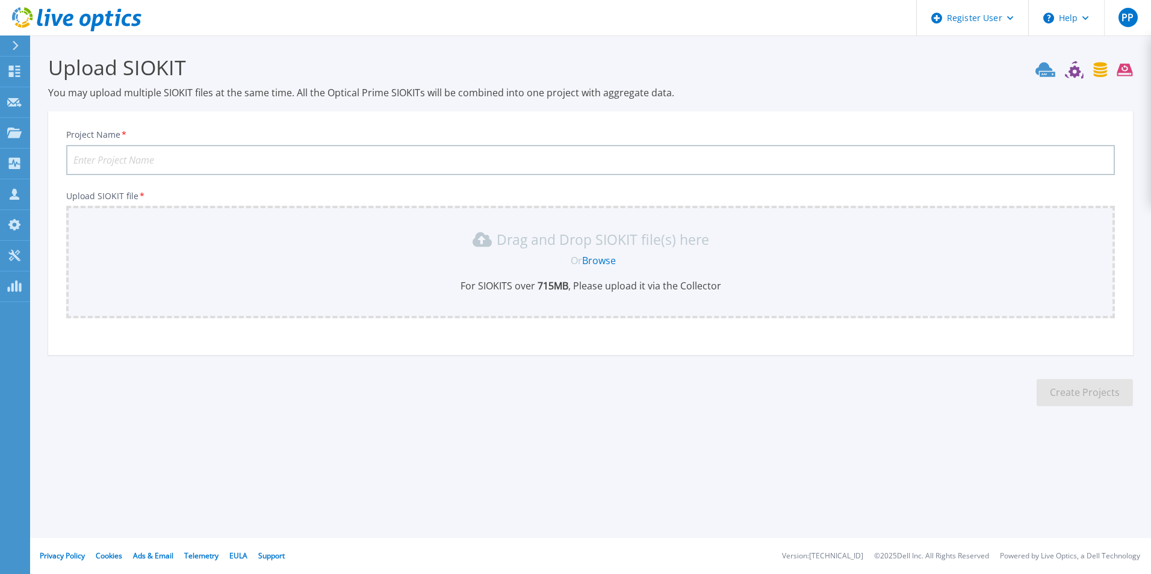
click at [158, 155] on input "Project Name *" at bounding box center [590, 160] width 1049 height 30
type input "Networker1080"
click at [592, 255] on link "Browse" at bounding box center [599, 260] width 34 height 13
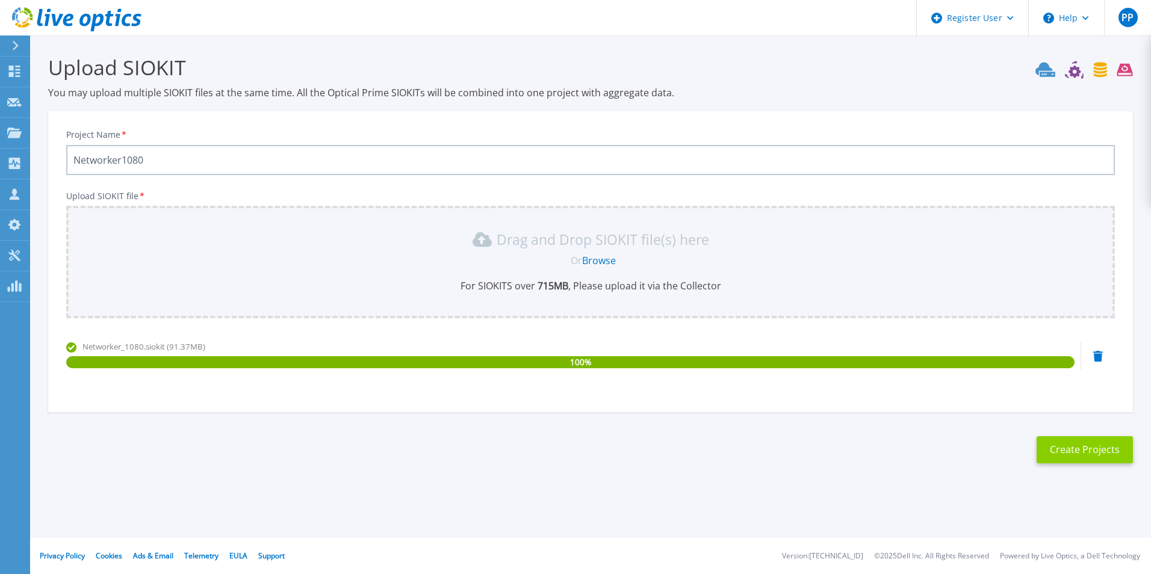
click at [1078, 447] on button "Create Projects" at bounding box center [1085, 449] width 96 height 27
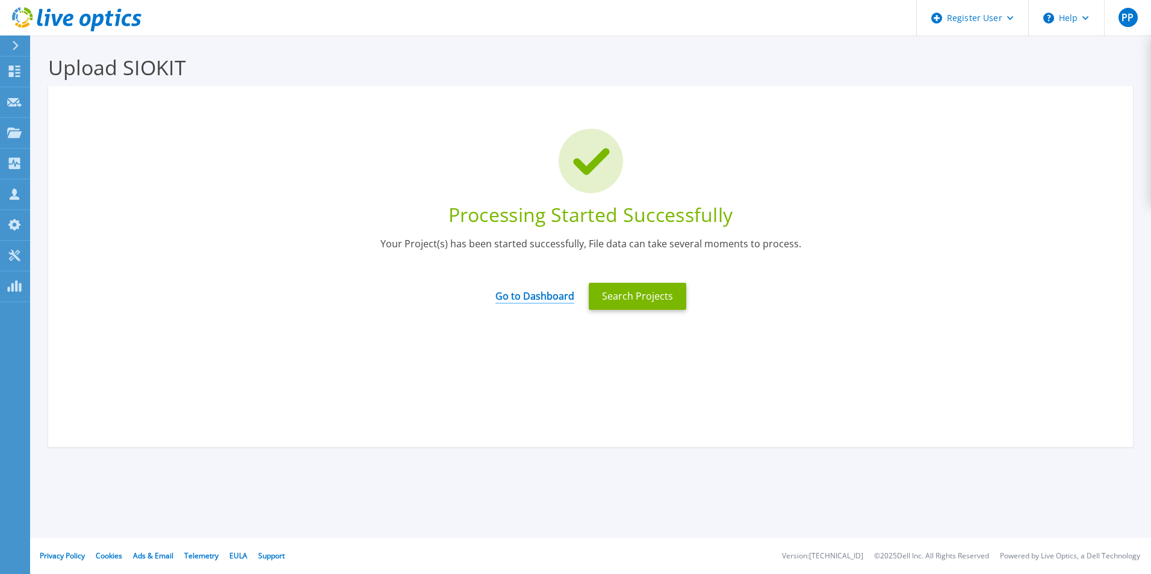
click at [547, 292] on link "Go to Dashboard" at bounding box center [534, 291] width 79 height 23
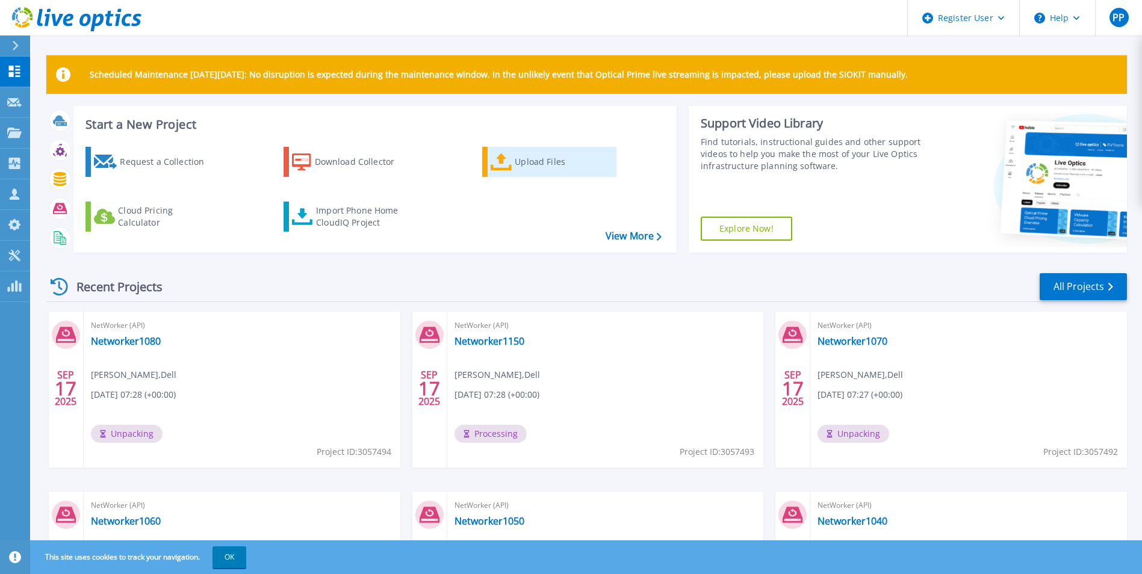
click at [509, 167] on icon at bounding box center [502, 161] width 22 height 17
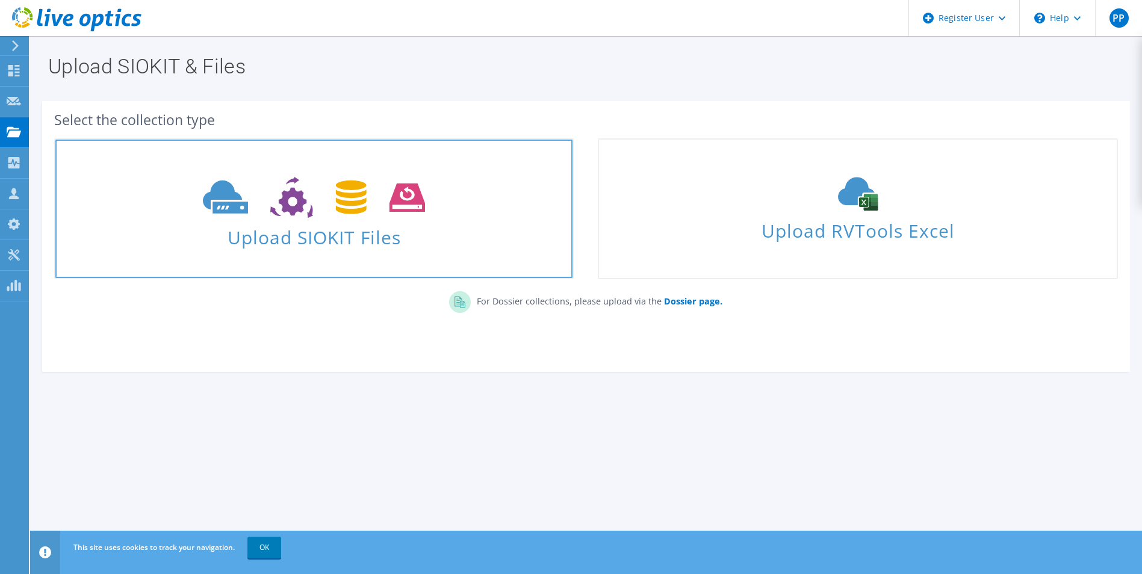
click at [306, 188] on icon at bounding box center [314, 198] width 222 height 42
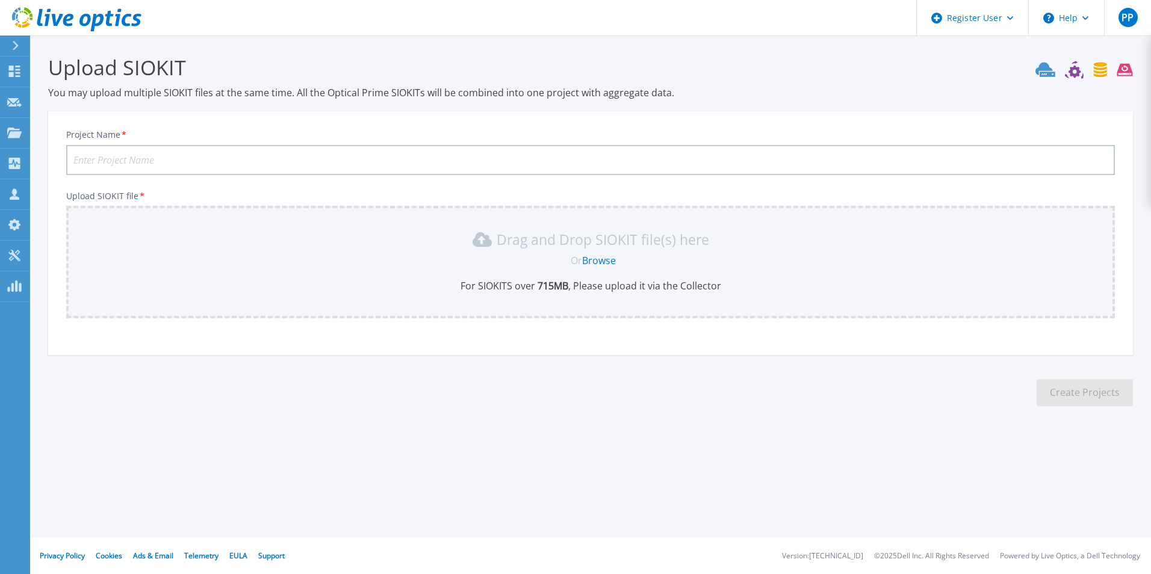
click at [142, 155] on input "Project Name *" at bounding box center [590, 160] width 1049 height 30
type input "Networker1090"
click at [606, 258] on link "Browse" at bounding box center [599, 260] width 34 height 13
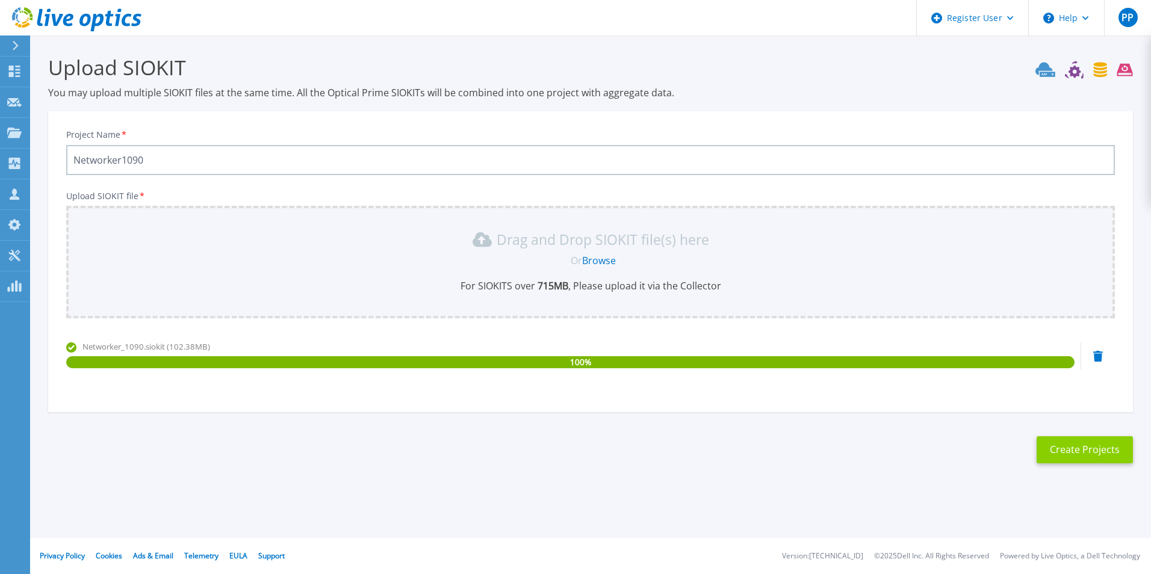
click at [1106, 448] on button "Create Projects" at bounding box center [1085, 449] width 96 height 27
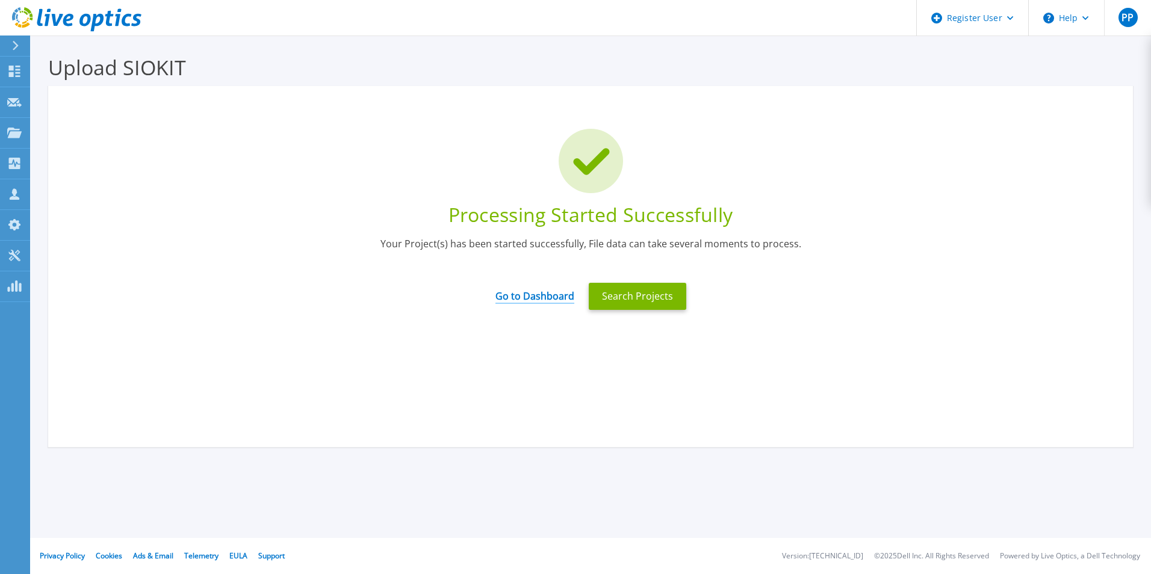
click at [537, 297] on link "Go to Dashboard" at bounding box center [534, 291] width 79 height 23
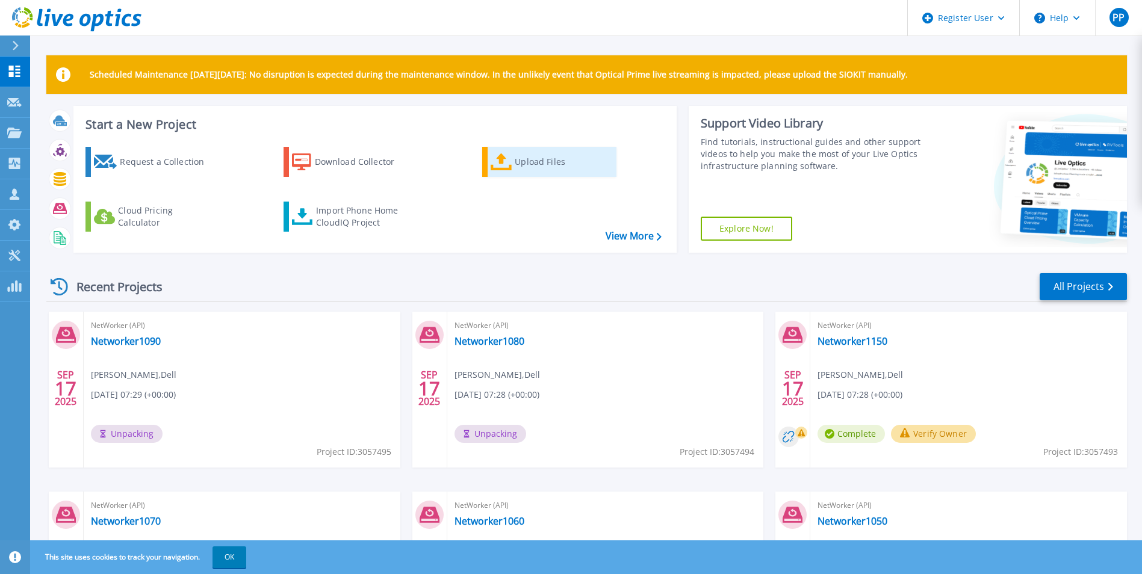
click at [558, 147] on link "Upload Files" at bounding box center [549, 162] width 134 height 30
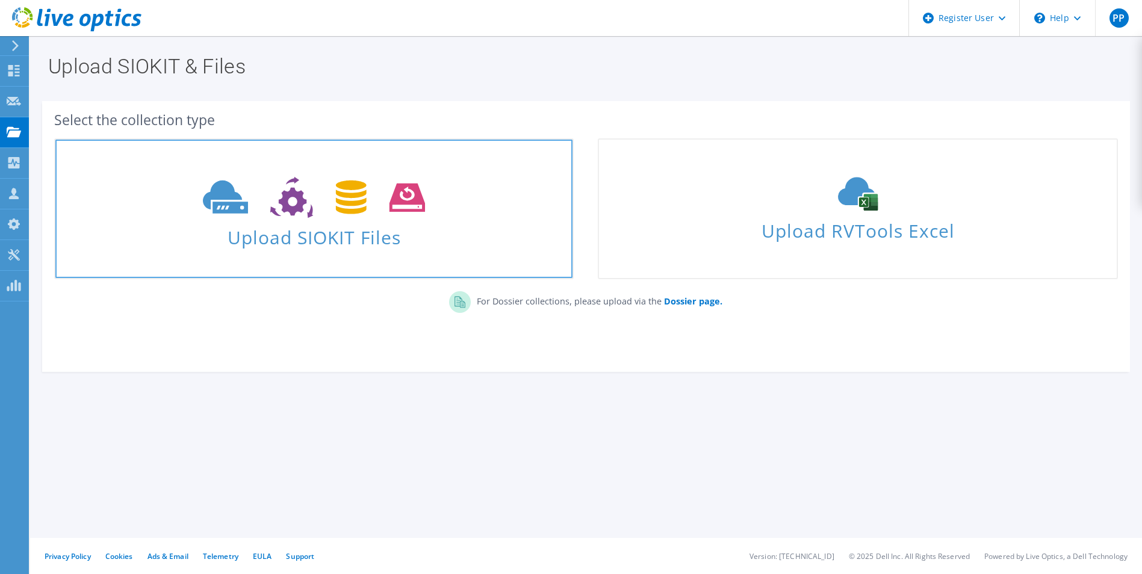
click at [383, 221] on span at bounding box center [313, 196] width 517 height 51
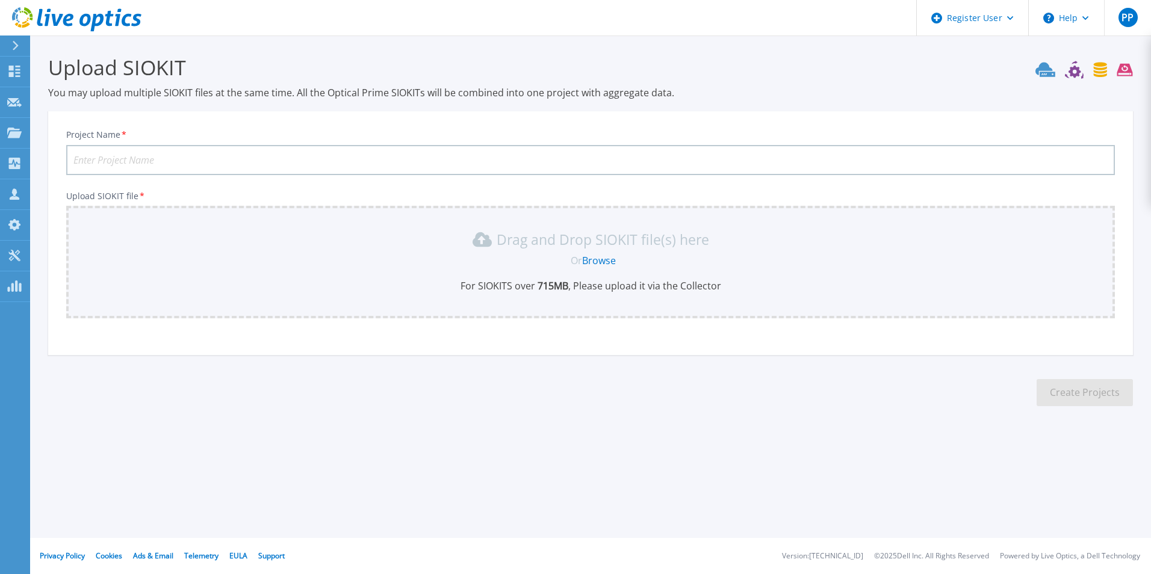
click at [244, 161] on input "Project Name *" at bounding box center [590, 160] width 1049 height 30
type input "Networker1110"
click at [608, 261] on link "Browse" at bounding box center [599, 260] width 34 height 13
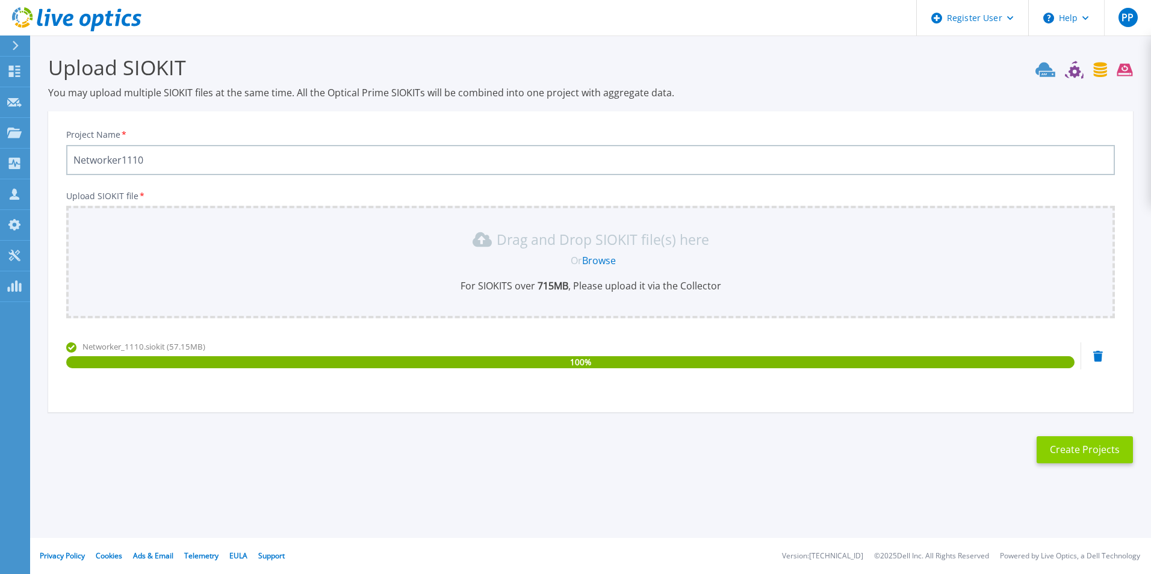
click at [1092, 444] on button "Create Projects" at bounding box center [1085, 449] width 96 height 27
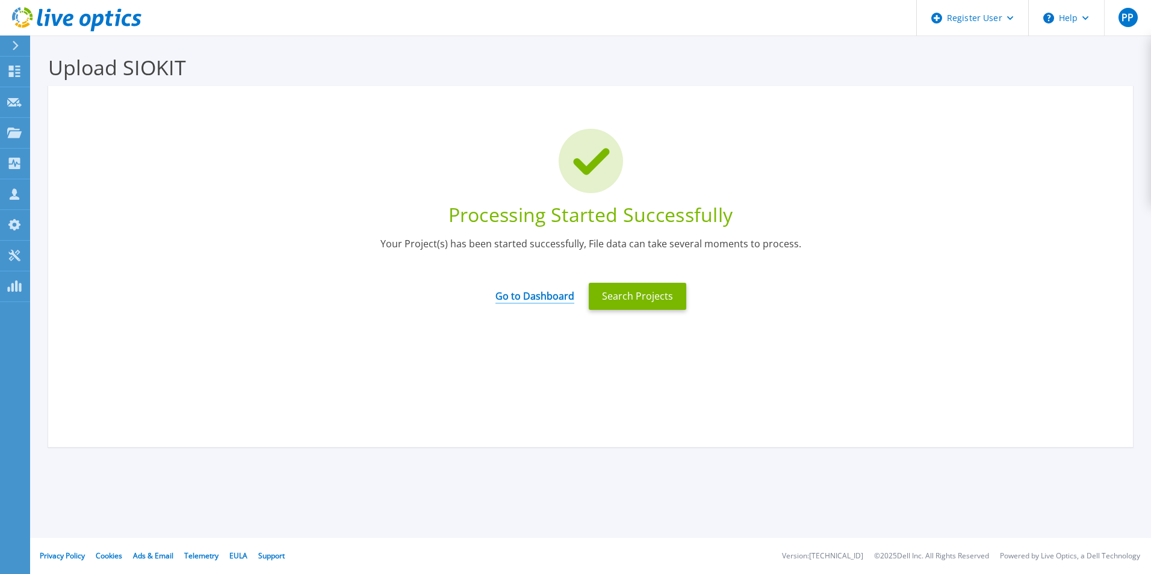
click at [524, 295] on link "Go to Dashboard" at bounding box center [534, 291] width 79 height 23
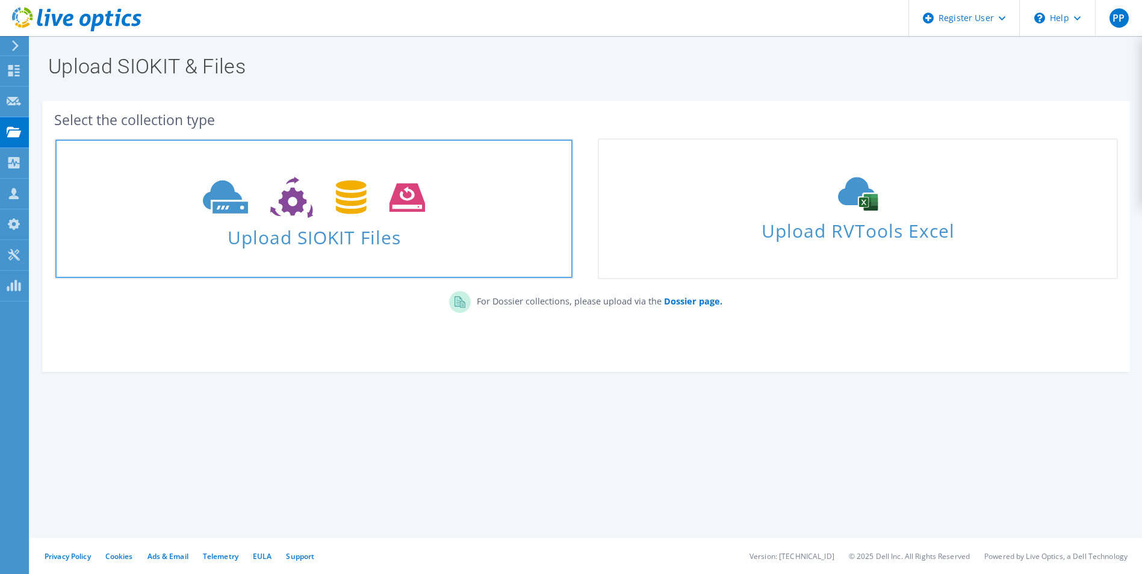
click at [287, 241] on span "Upload SIOKIT Files" at bounding box center [313, 234] width 517 height 26
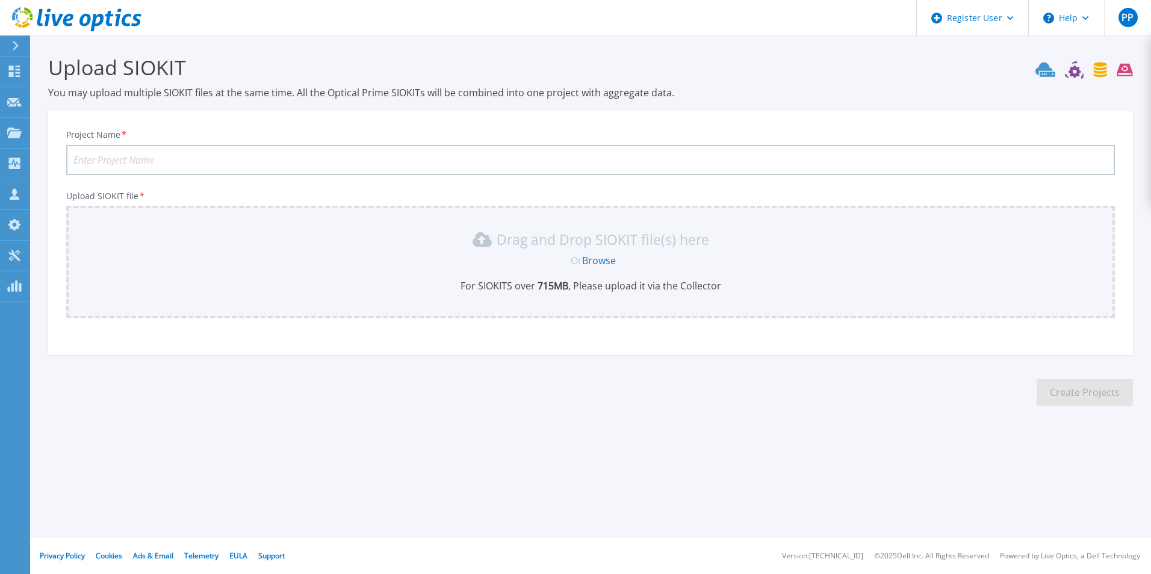
click at [256, 167] on input "Project Name *" at bounding box center [590, 160] width 1049 height 30
type input "Networker1120"
click at [609, 261] on link "Browse" at bounding box center [599, 260] width 34 height 13
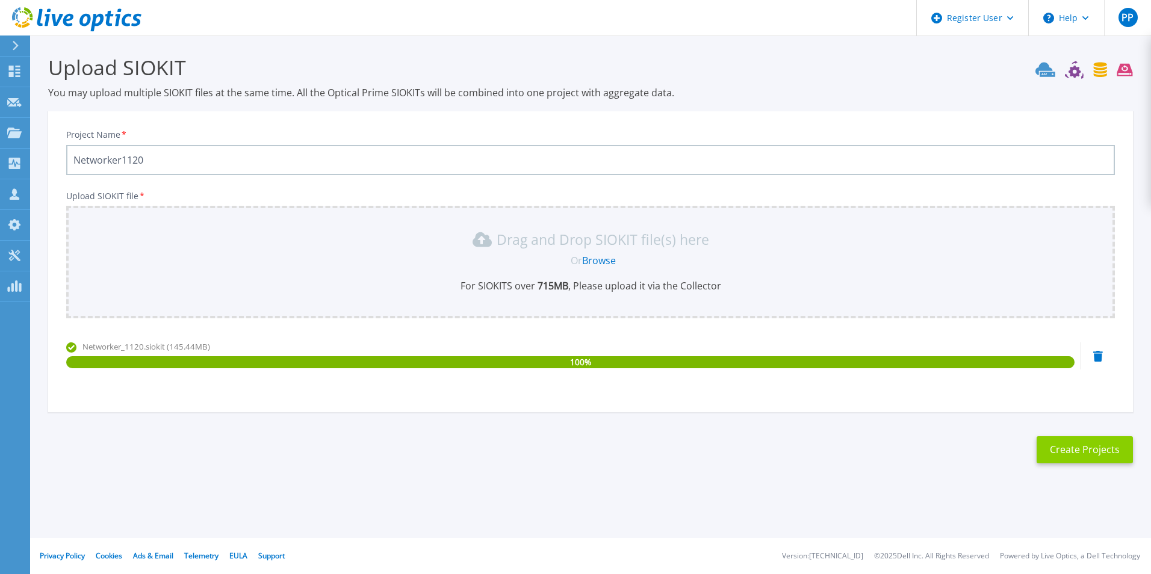
click at [1115, 454] on button "Create Projects" at bounding box center [1085, 449] width 96 height 27
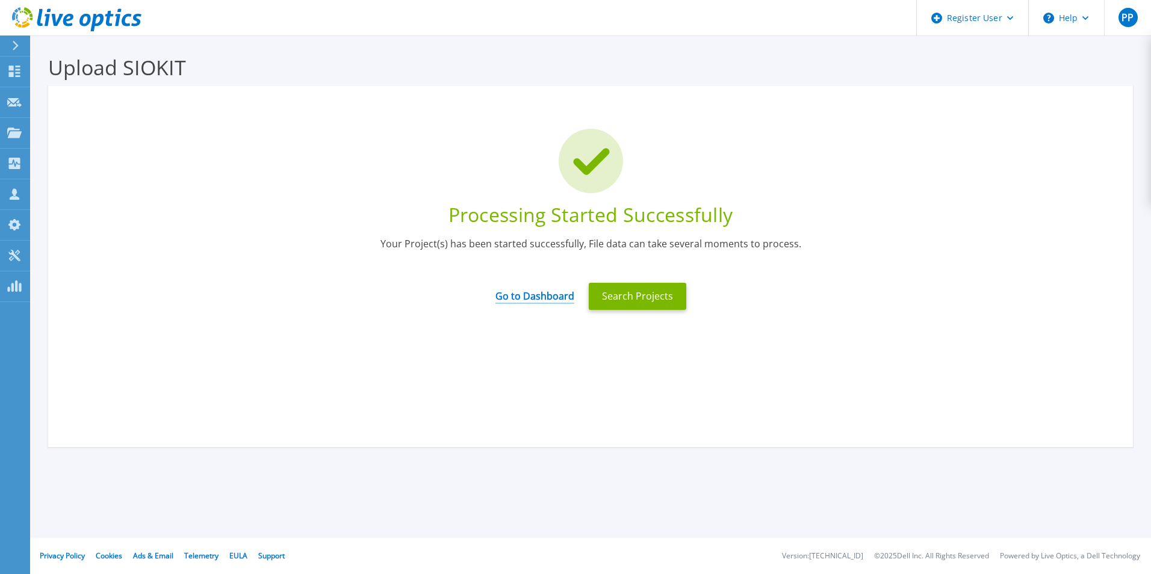
click at [522, 296] on link "Go to Dashboard" at bounding box center [534, 291] width 79 height 23
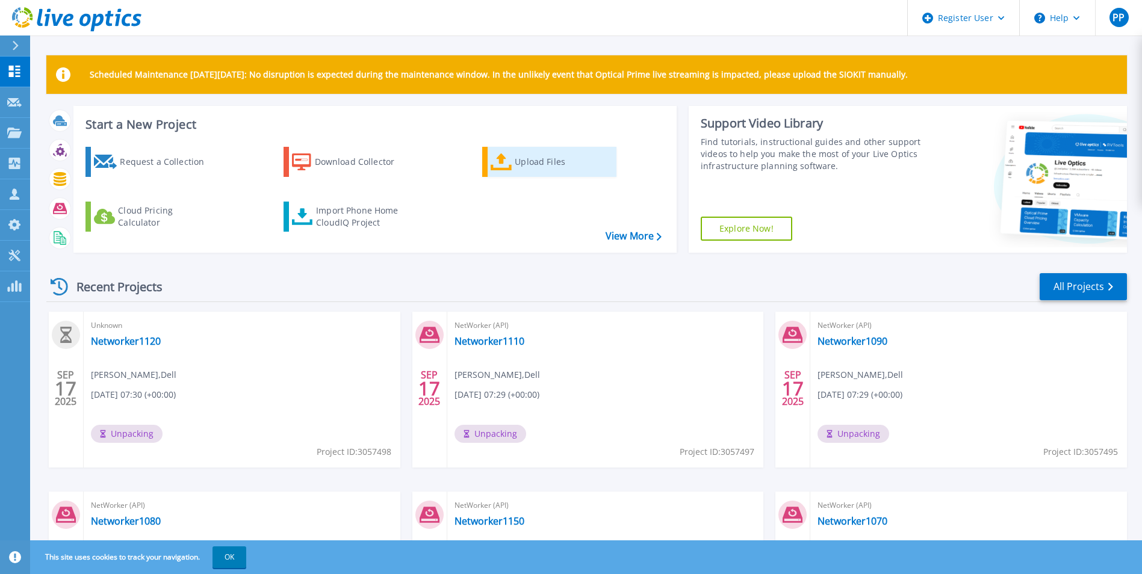
click at [519, 171] on div "Upload Files" at bounding box center [563, 162] width 96 height 24
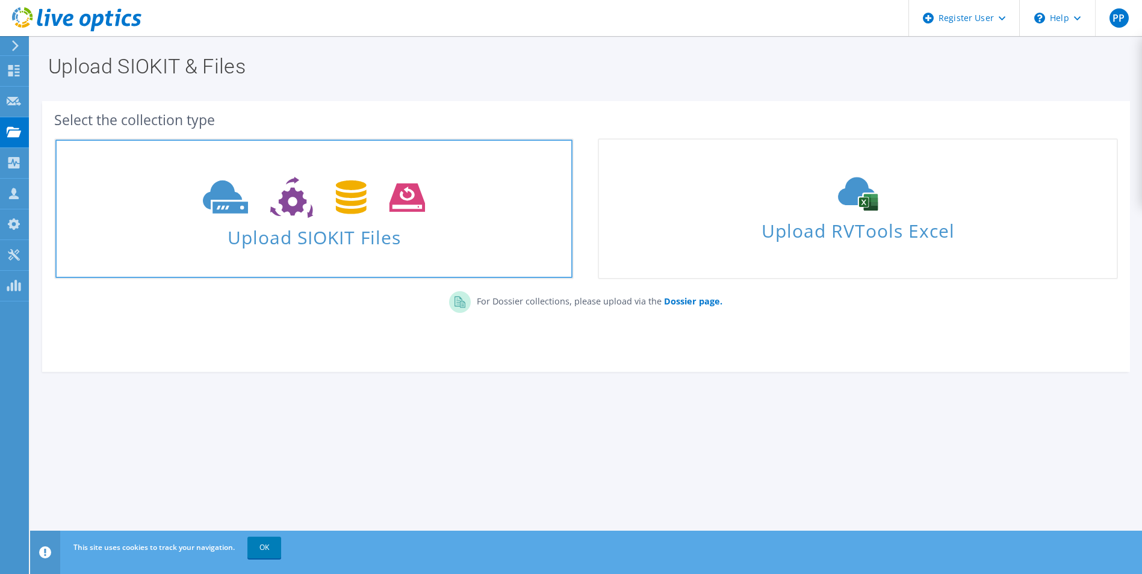
click at [367, 221] on span at bounding box center [313, 196] width 517 height 51
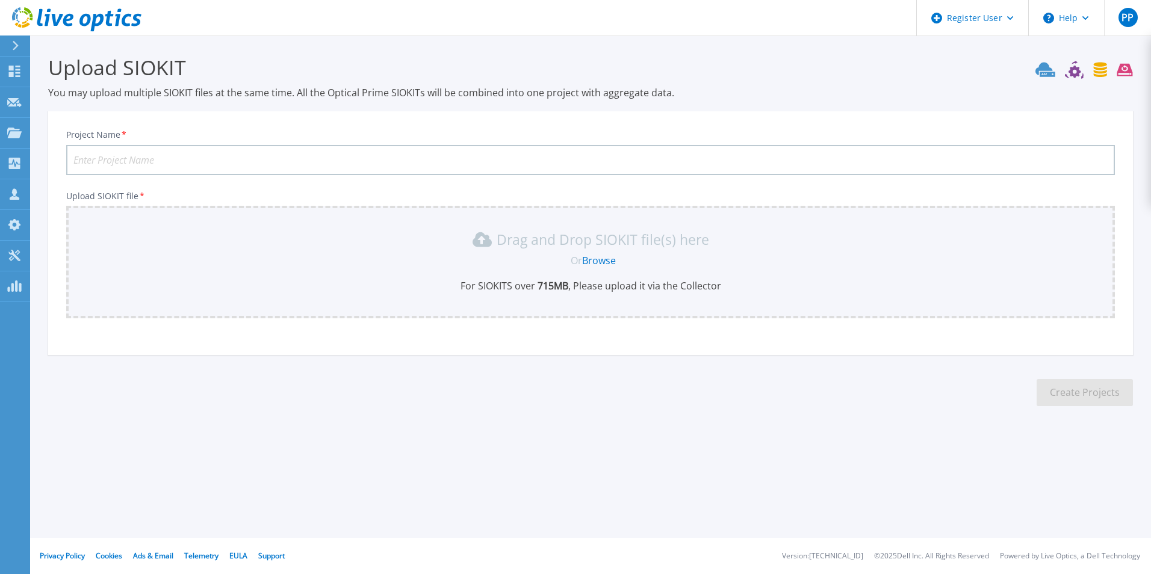
click at [193, 161] on input "Project Name *" at bounding box center [590, 160] width 1049 height 30
type input "Networker1130"
click at [593, 259] on link "Browse" at bounding box center [599, 260] width 34 height 13
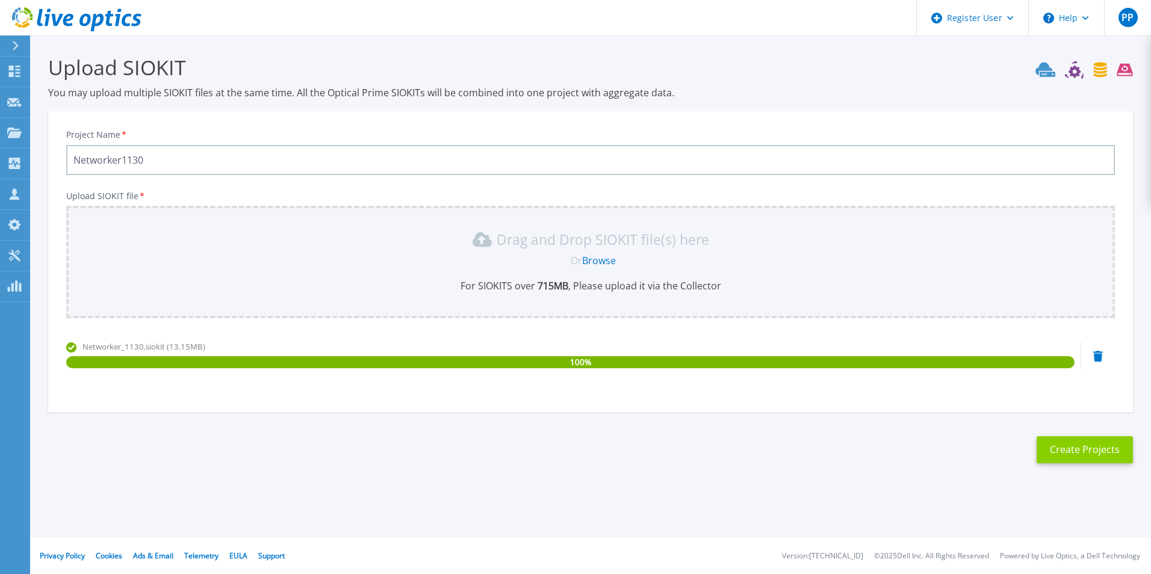
click at [1089, 454] on button "Create Projects" at bounding box center [1085, 449] width 96 height 27
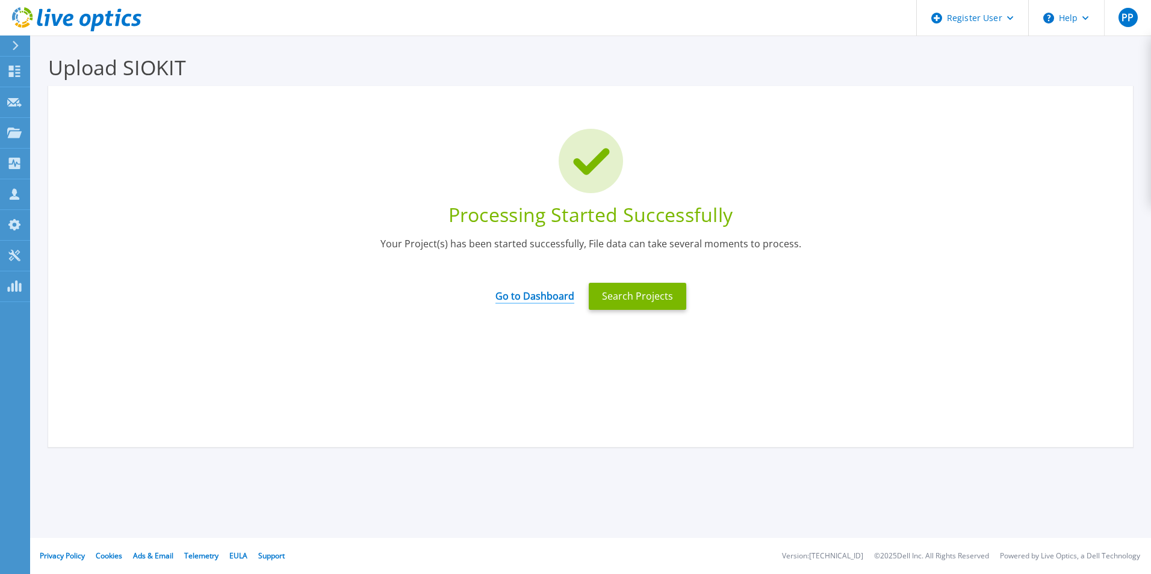
click at [544, 295] on link "Go to Dashboard" at bounding box center [534, 291] width 79 height 23
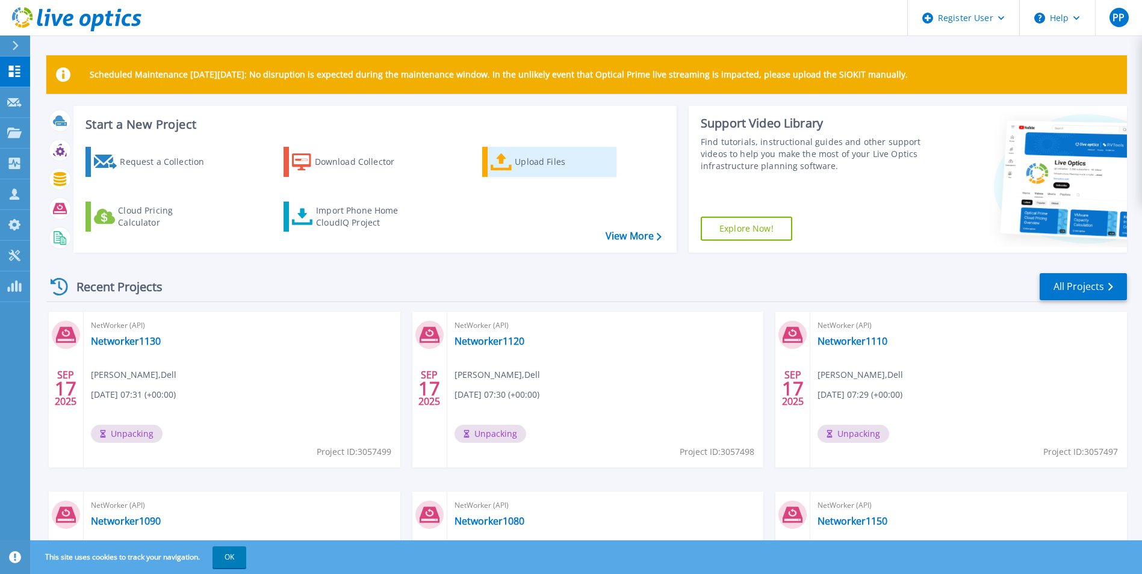
click at [510, 166] on icon at bounding box center [502, 161] width 22 height 17
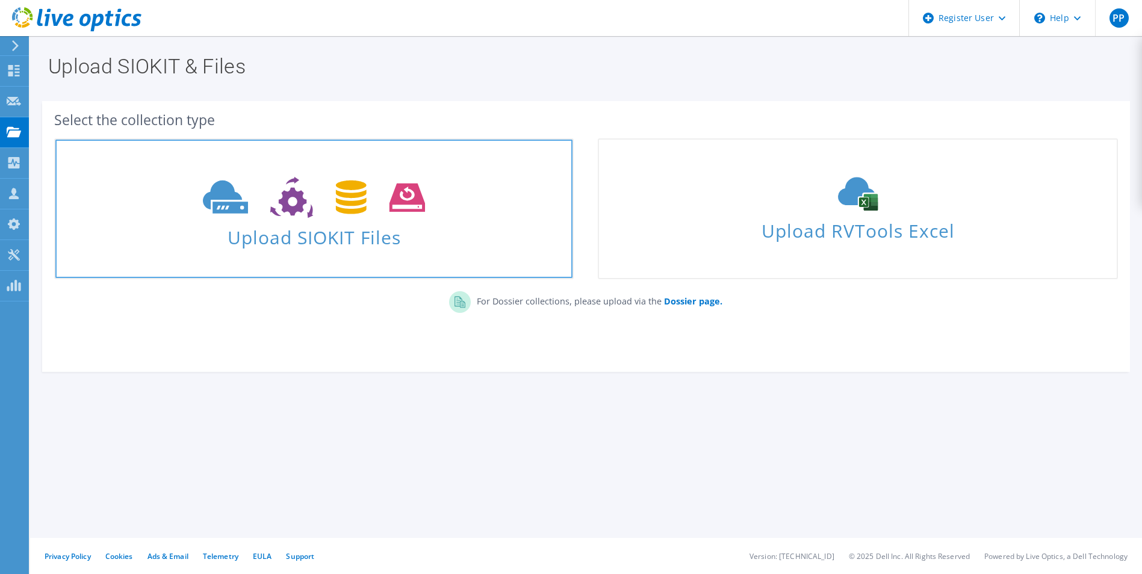
click at [302, 221] on span at bounding box center [313, 196] width 517 height 51
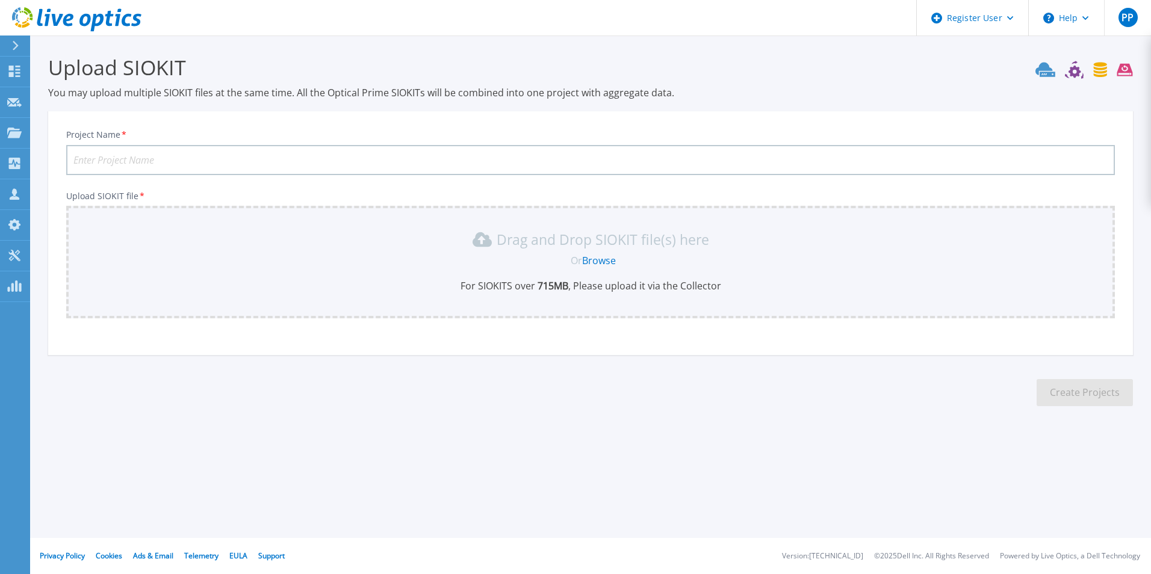
click at [177, 159] on input "Project Name *" at bounding box center [590, 160] width 1049 height 30
type input "Networker1140"
click at [601, 261] on link "Browse" at bounding box center [599, 260] width 34 height 13
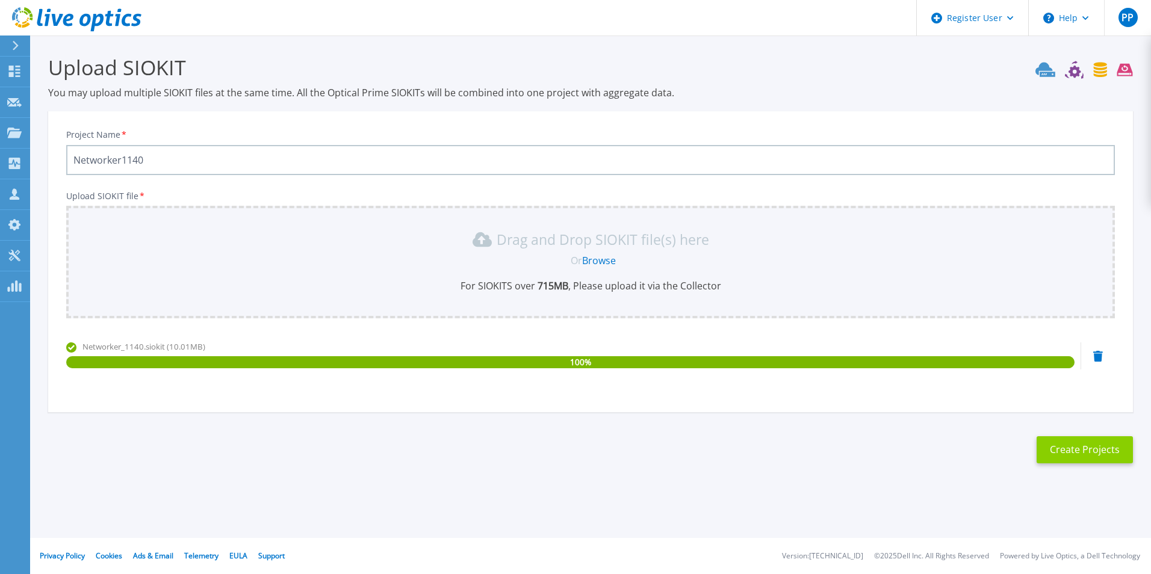
click at [1050, 444] on button "Create Projects" at bounding box center [1085, 449] width 96 height 27
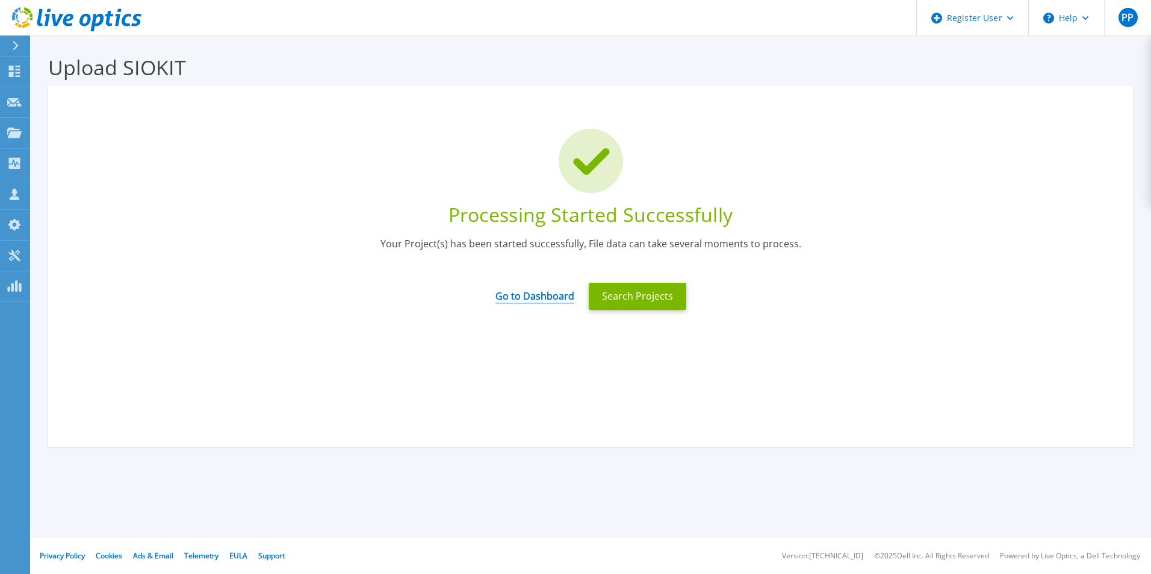
click at [521, 299] on link "Go to Dashboard" at bounding box center [534, 291] width 79 height 23
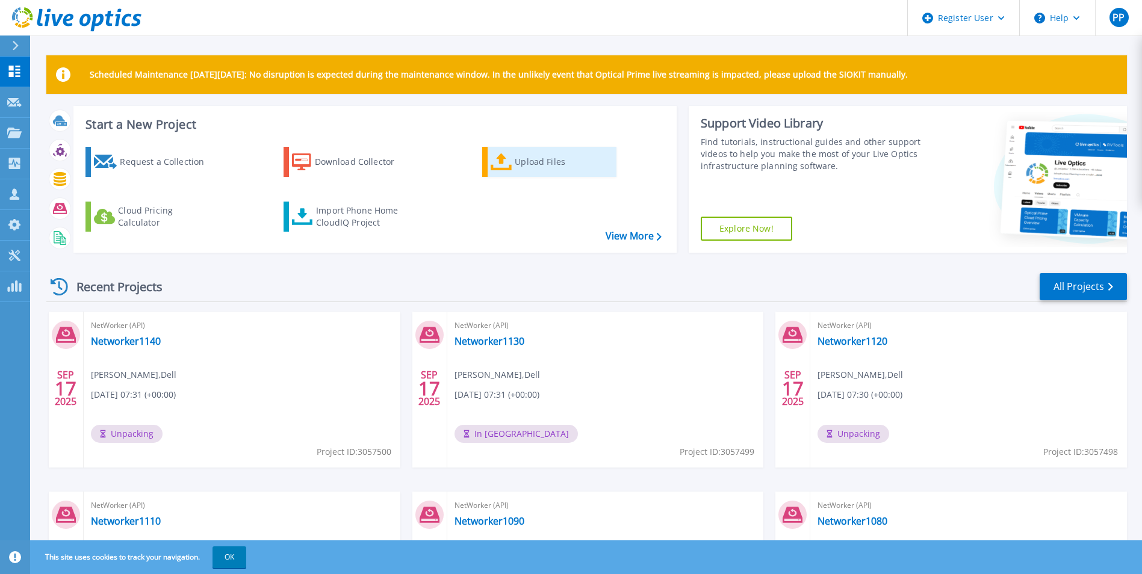
click at [548, 161] on div "Upload Files" at bounding box center [563, 162] width 96 height 24
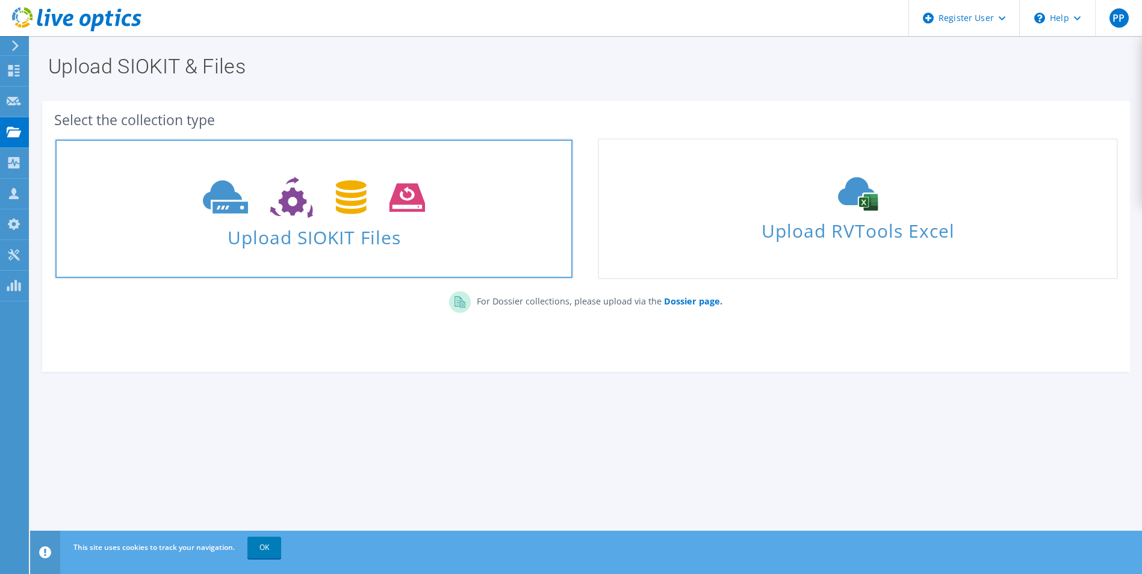
click at [240, 209] on use at bounding box center [314, 198] width 222 height 42
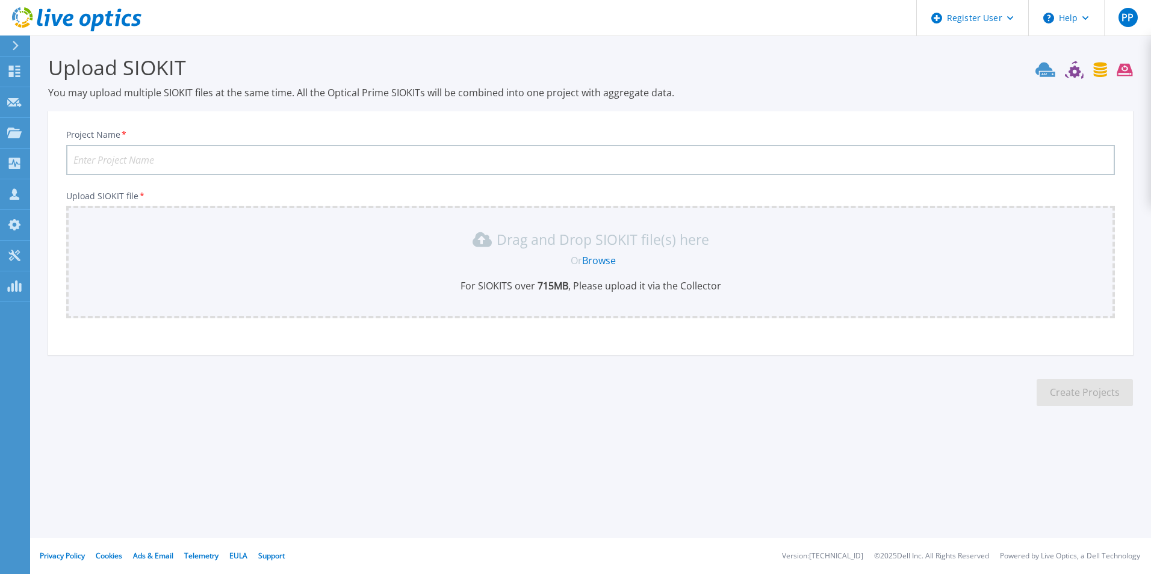
click at [158, 153] on input "Project Name *" at bounding box center [590, 160] width 1049 height 30
type input "Networker1160"
click at [601, 262] on link "Browse" at bounding box center [599, 260] width 34 height 13
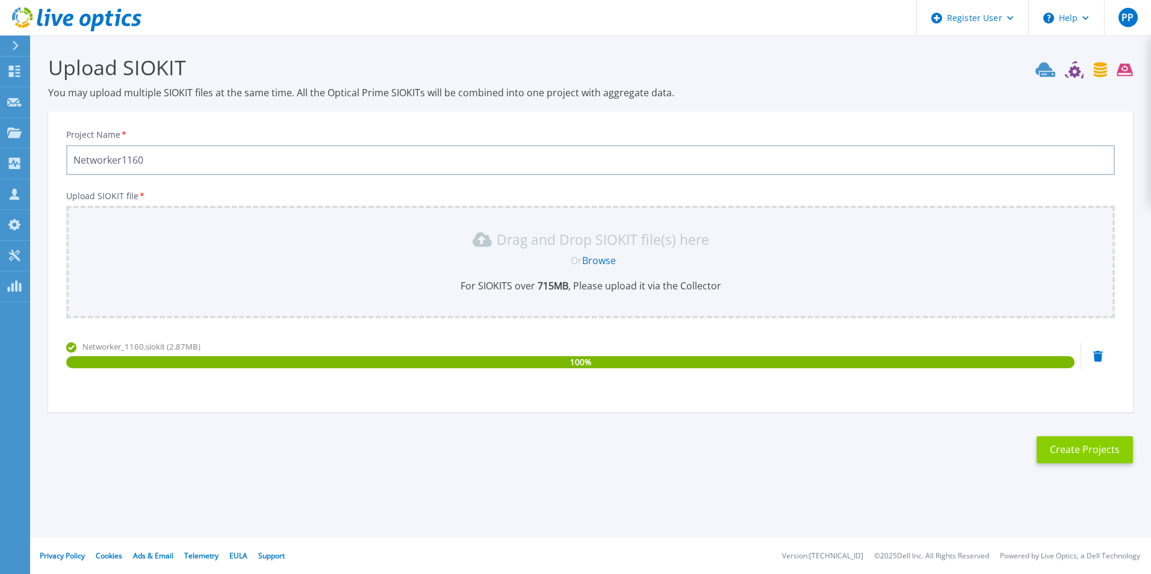
click at [1068, 453] on button "Create Projects" at bounding box center [1085, 449] width 96 height 27
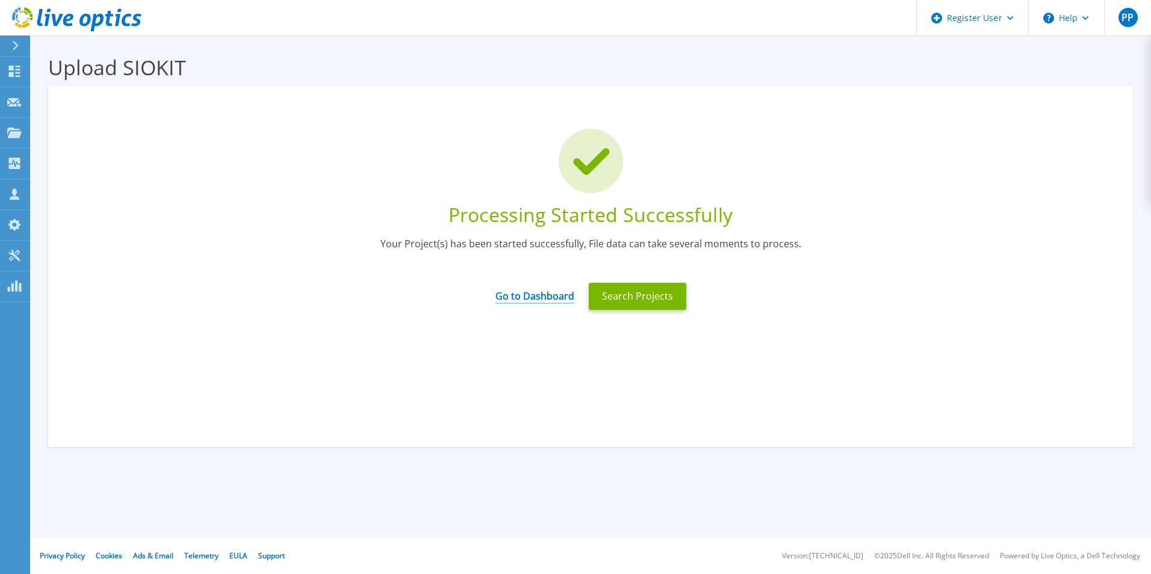
click at [550, 293] on link "Go to Dashboard" at bounding box center [534, 291] width 79 height 23
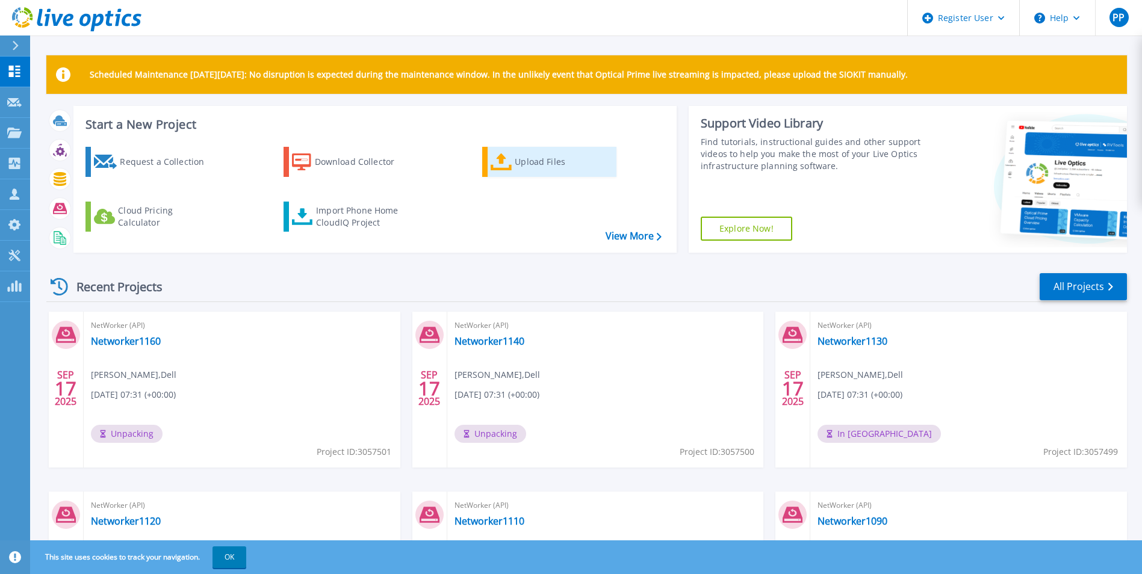
click at [527, 161] on div "Upload Files" at bounding box center [563, 162] width 96 height 24
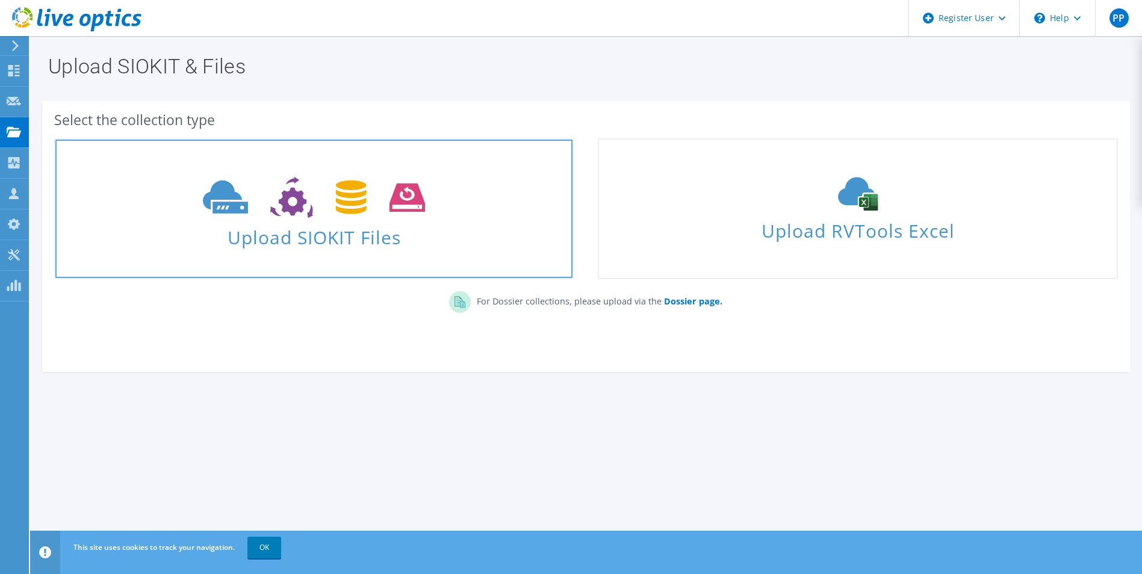
click at [420, 223] on span "Upload SIOKIT Files" at bounding box center [313, 234] width 517 height 26
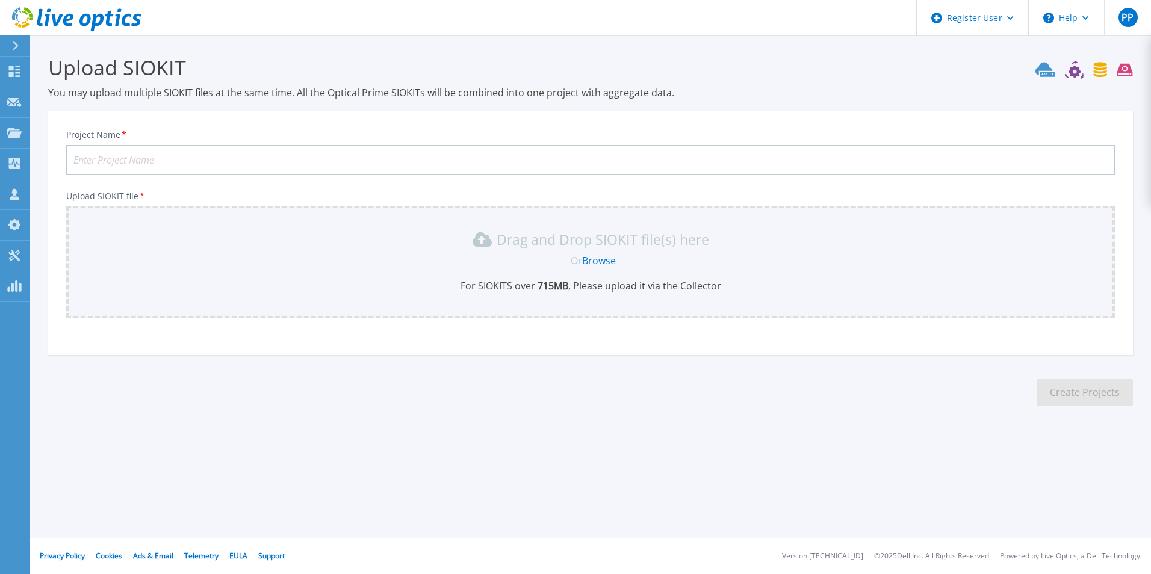
click at [608, 262] on link "Browse" at bounding box center [599, 260] width 34 height 13
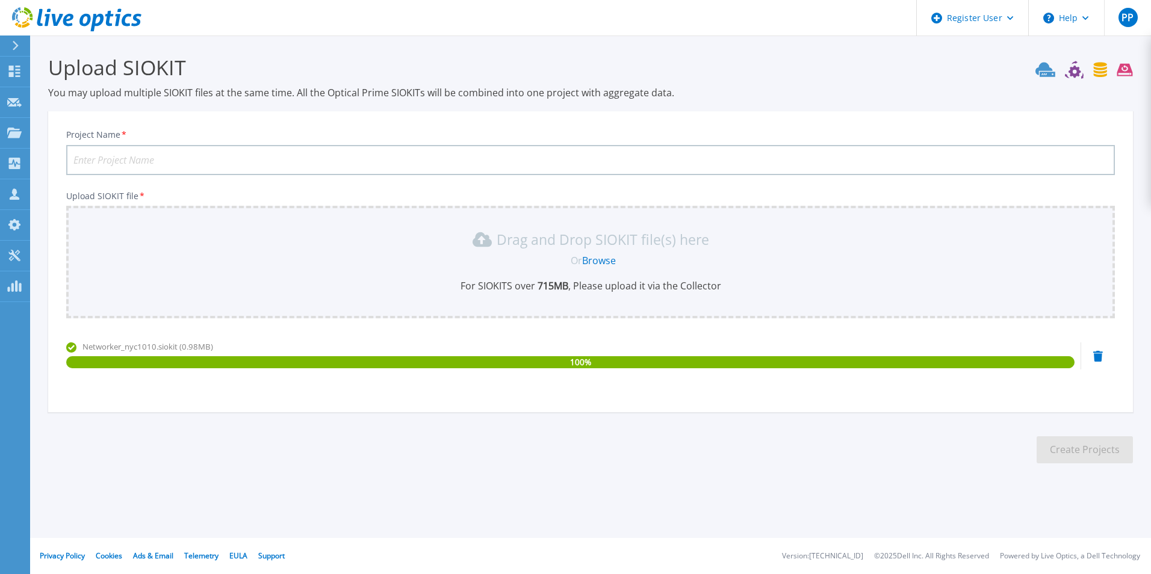
click at [157, 161] on input "Project Name *" at bounding box center [590, 160] width 1049 height 30
click at [120, 159] on input "Networkernyc1010" at bounding box center [590, 160] width 1049 height 30
type input "Networker-nyc1010"
click at [315, 278] on div "Drag and Drop SIOKIT file(s) here Or Browse For SIOKITS over 715 MB , Please up…" at bounding box center [590, 261] width 1034 height 63
click at [1079, 453] on button "Create Projects" at bounding box center [1085, 449] width 96 height 27
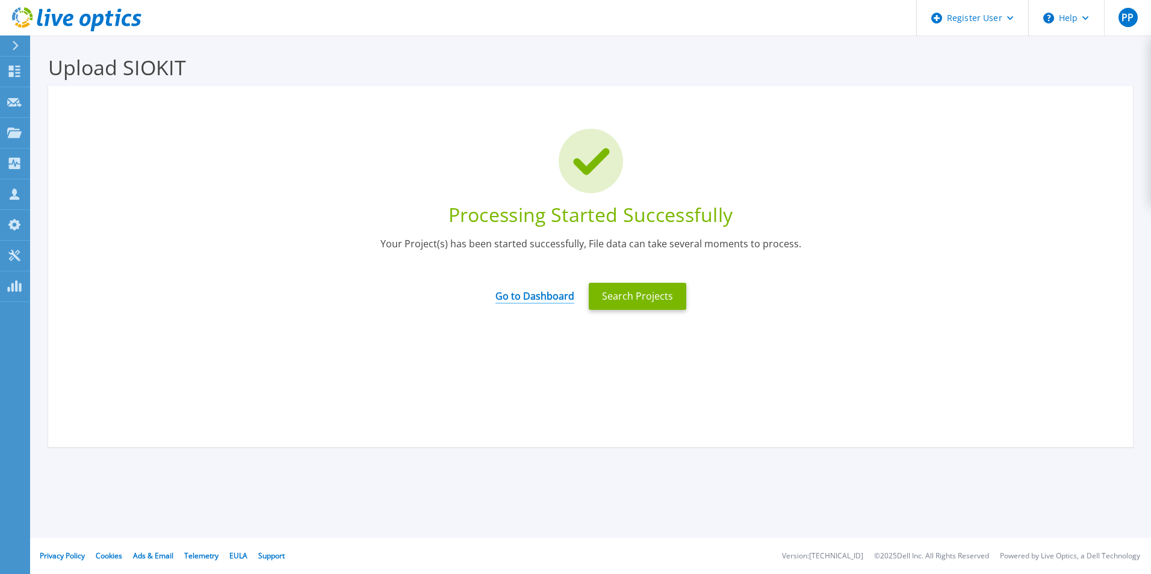
click at [531, 292] on link "Go to Dashboard" at bounding box center [534, 291] width 79 height 23
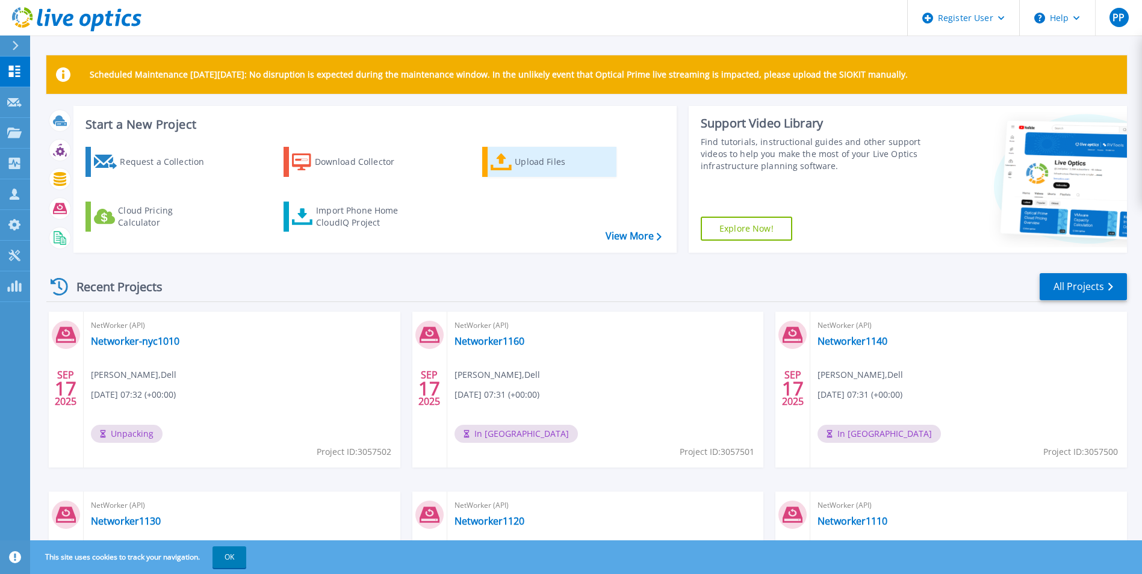
click at [549, 164] on div "Upload Files" at bounding box center [563, 162] width 96 height 24
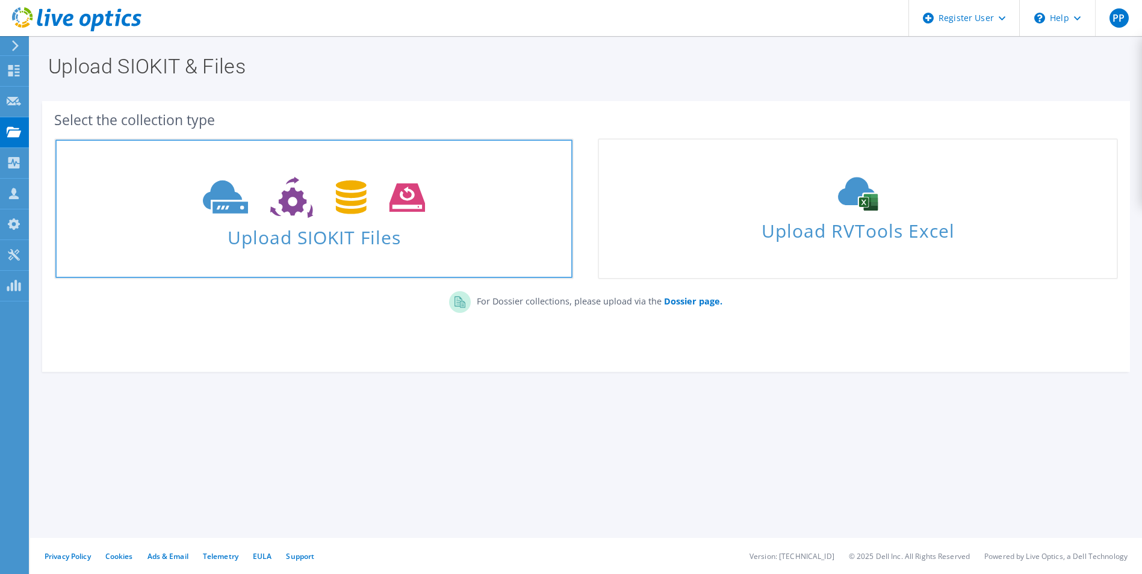
click at [306, 237] on span "Upload SIOKIT Files" at bounding box center [313, 234] width 517 height 26
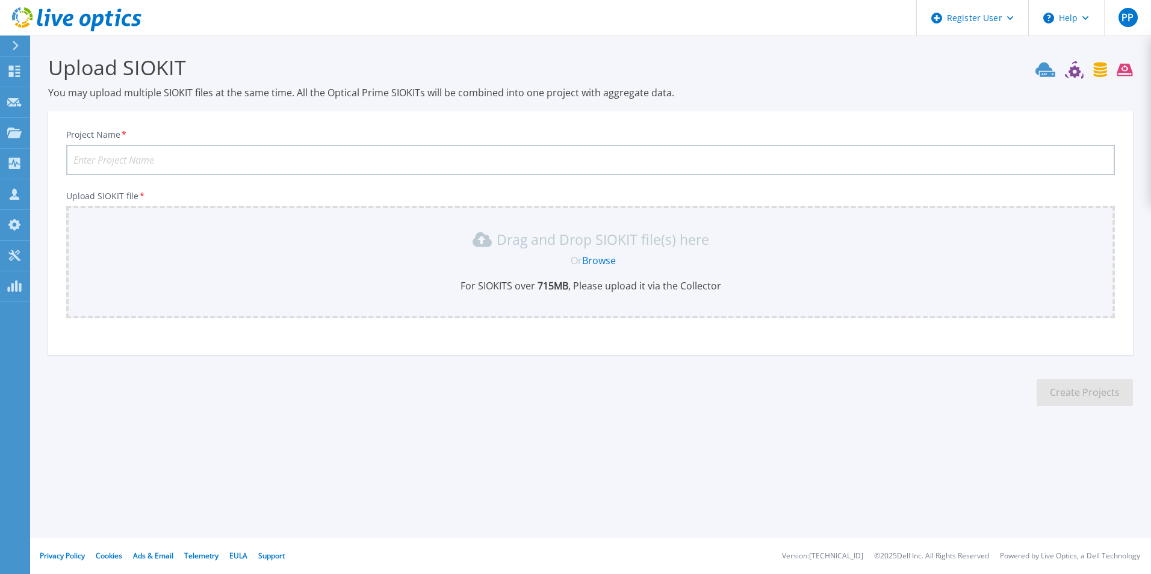
click at [597, 261] on link "Browse" at bounding box center [599, 260] width 34 height 13
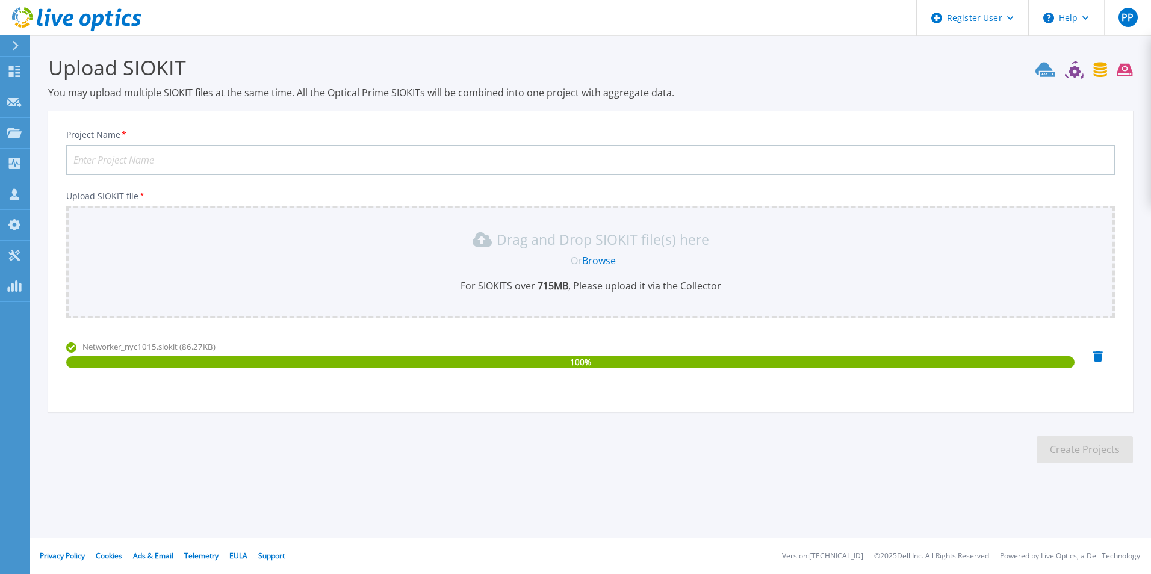
click at [122, 173] on input "Project Name *" at bounding box center [590, 160] width 1049 height 30
type input "Networker-nyc1015"
click at [597, 444] on section "Upload SIOKIT You may upload multiple SIOKIT files at the same time. All the Op…" at bounding box center [590, 263] width 1121 height 455
click at [1113, 447] on button "Create Projects" at bounding box center [1085, 449] width 96 height 27
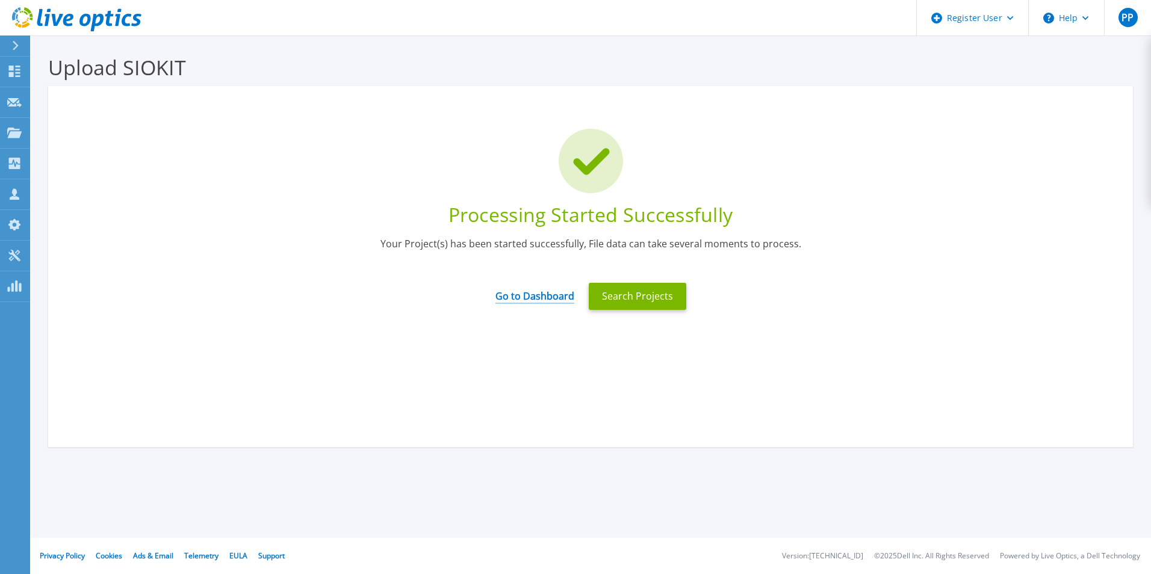
click at [550, 290] on link "Go to Dashboard" at bounding box center [534, 291] width 79 height 23
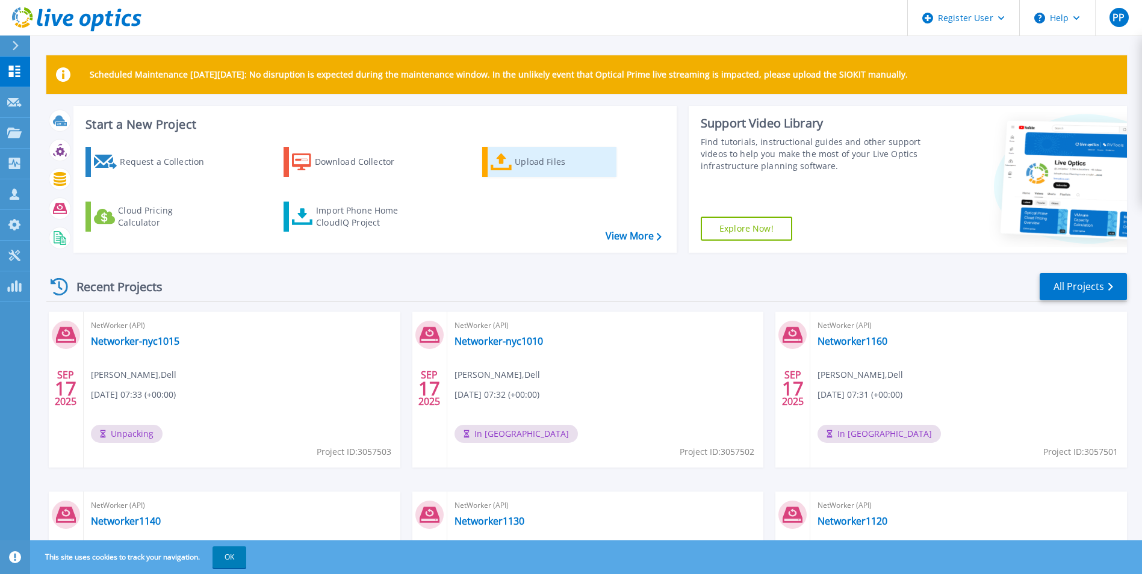
click at [519, 166] on div "Upload Files" at bounding box center [563, 162] width 96 height 24
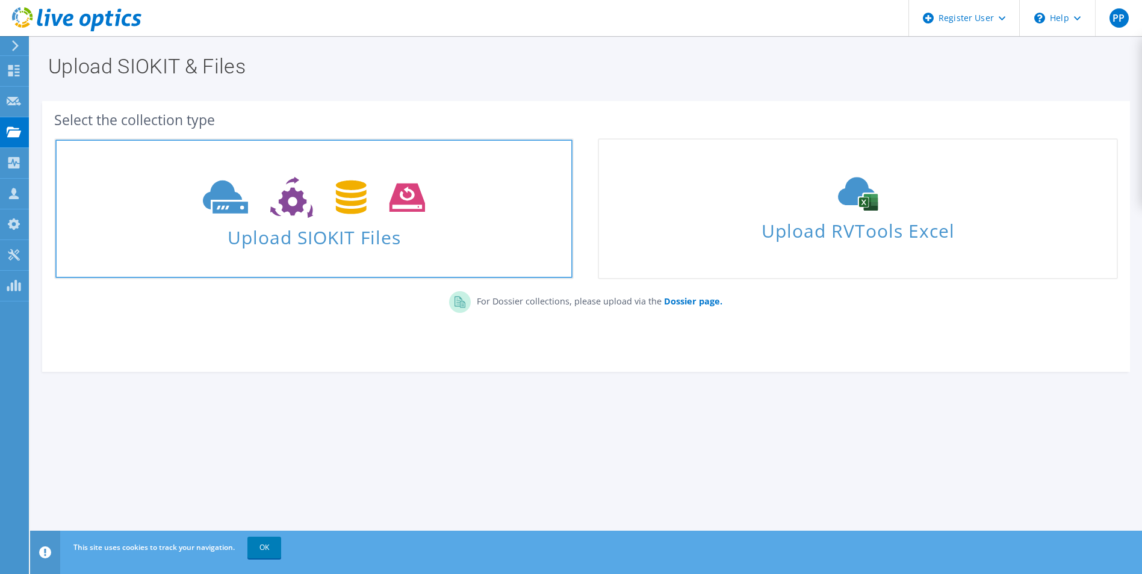
click at [355, 264] on link "Upload SIOKIT Files" at bounding box center [313, 208] width 519 height 141
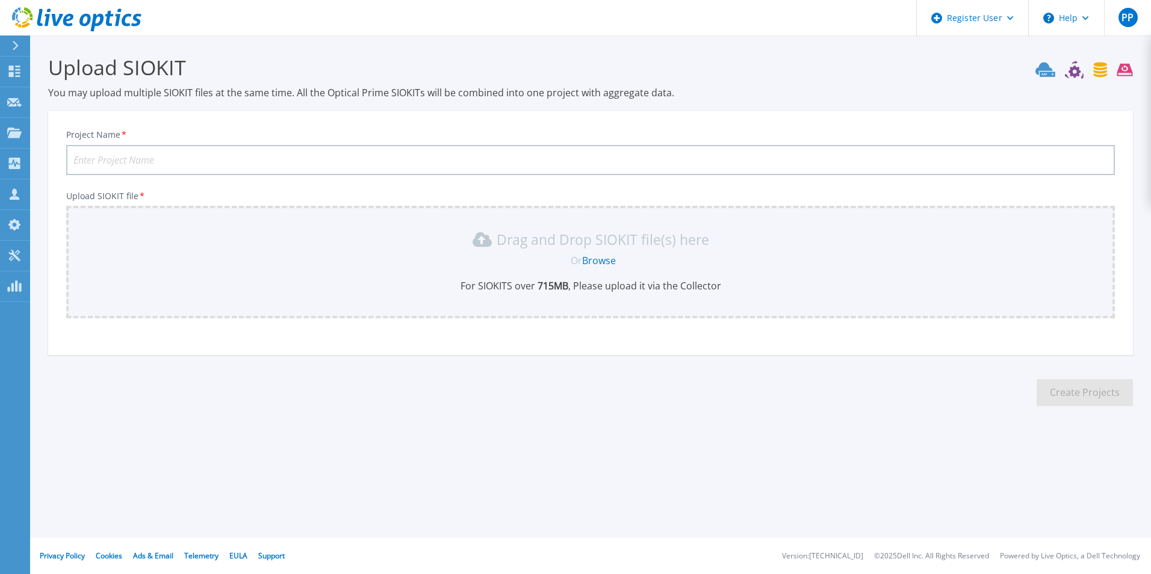
click at [600, 259] on link "Browse" at bounding box center [599, 260] width 34 height 13
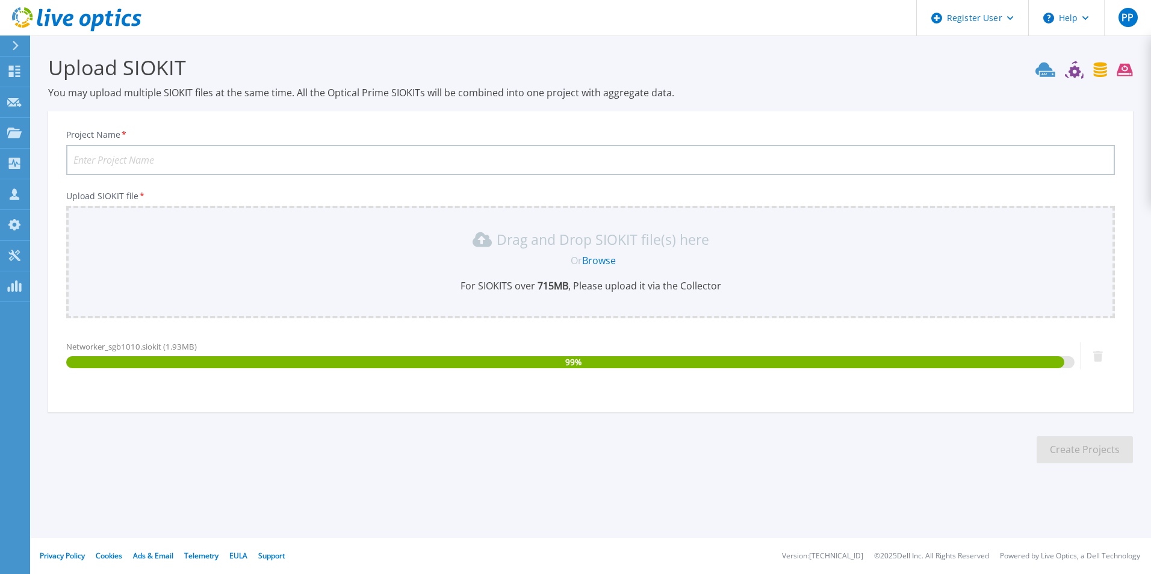
click at [164, 164] on input "Project Name *" at bounding box center [590, 160] width 1049 height 30
type input "Networker-sgb1010"
click at [1079, 446] on button "Create Projects" at bounding box center [1085, 449] width 96 height 27
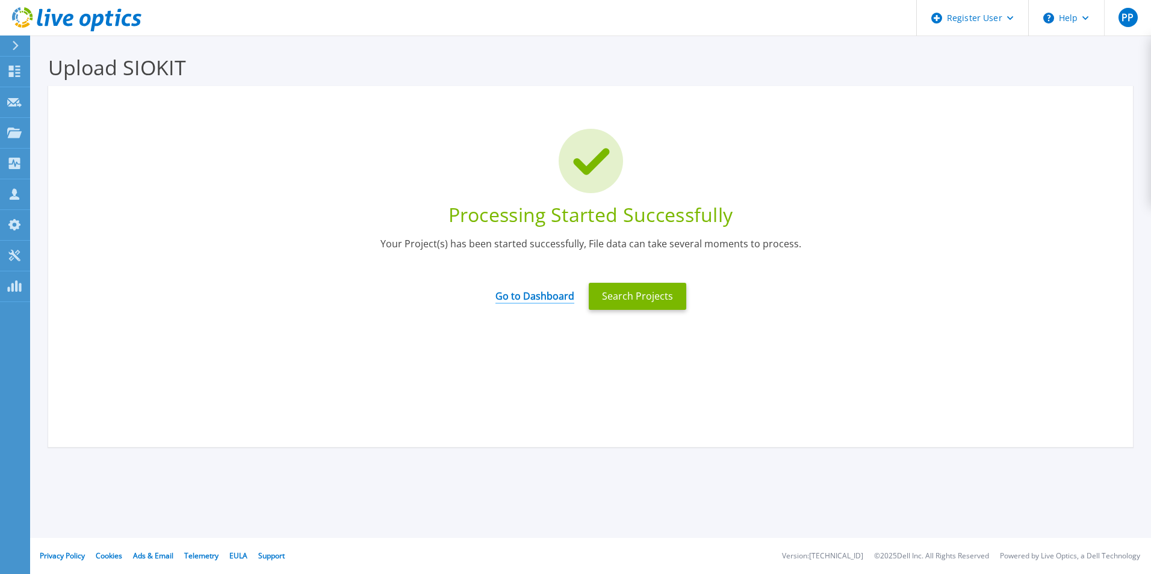
click at [536, 297] on link "Go to Dashboard" at bounding box center [534, 291] width 79 height 23
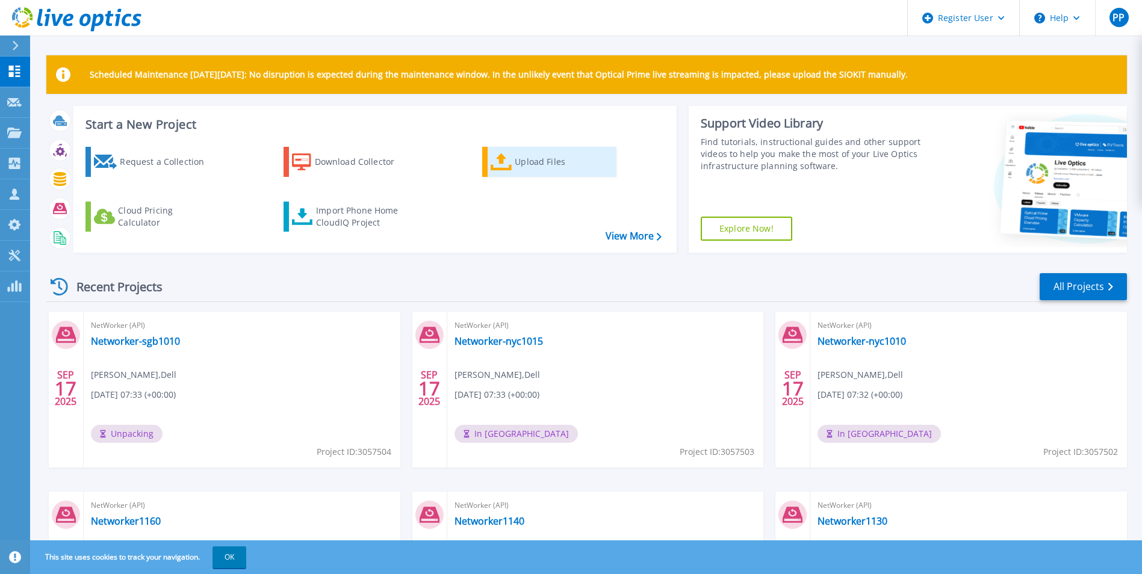
click at [530, 169] on div "Upload Files" at bounding box center [563, 162] width 96 height 24
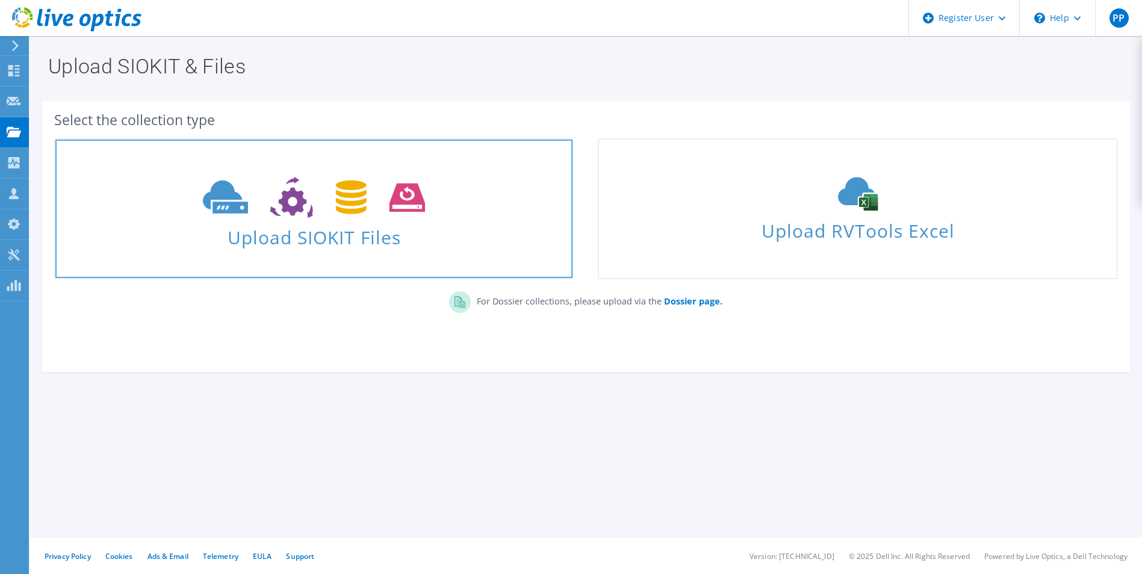
click at [342, 210] on use at bounding box center [314, 198] width 222 height 42
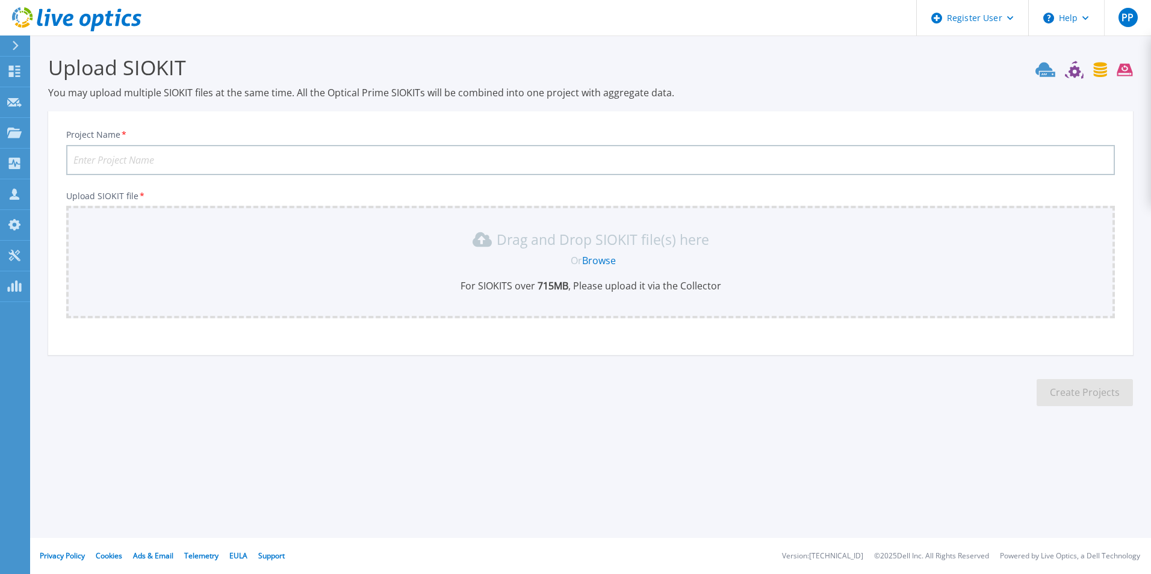
click at [598, 262] on link "Browse" at bounding box center [599, 260] width 34 height 13
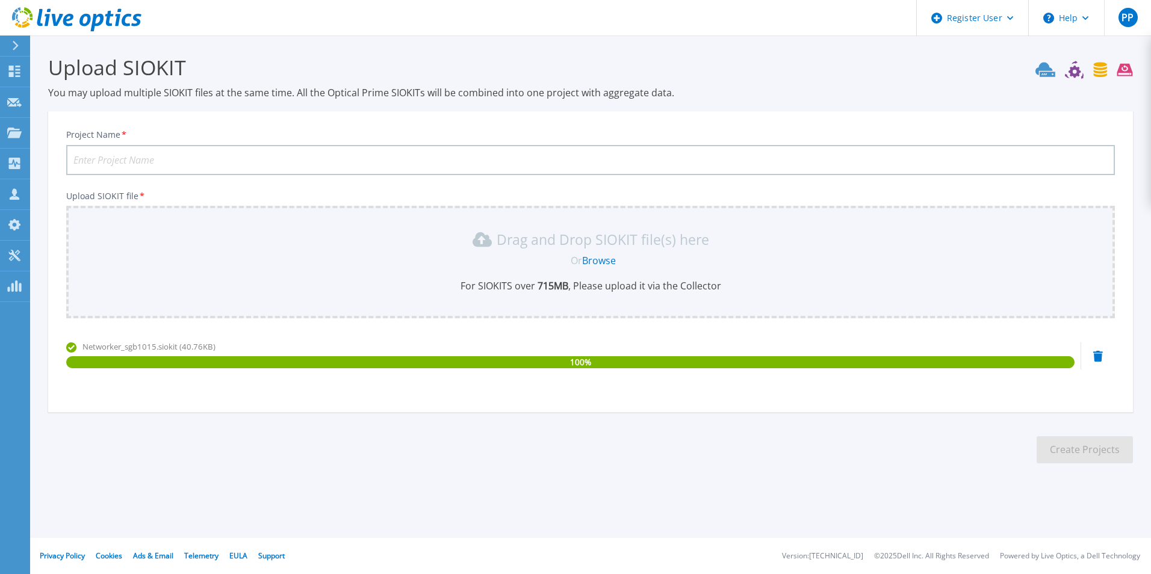
click at [179, 166] on input "Project Name *" at bounding box center [590, 160] width 1049 height 30
type input "Networker-sgb1015"
click at [1073, 445] on button "Create Projects" at bounding box center [1085, 449] width 96 height 27
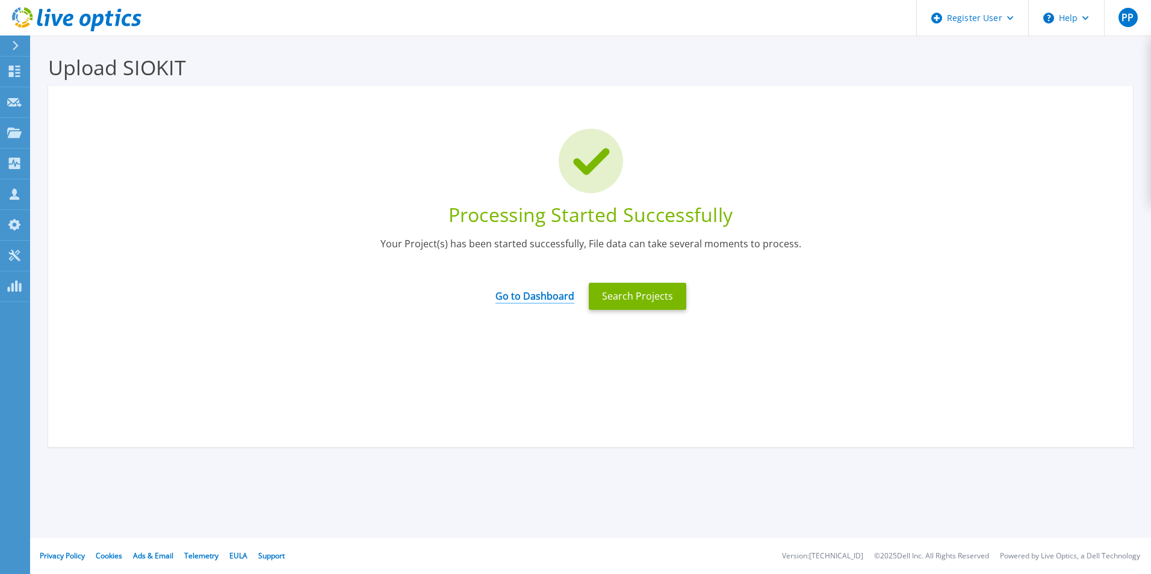
click at [543, 297] on link "Go to Dashboard" at bounding box center [534, 291] width 79 height 23
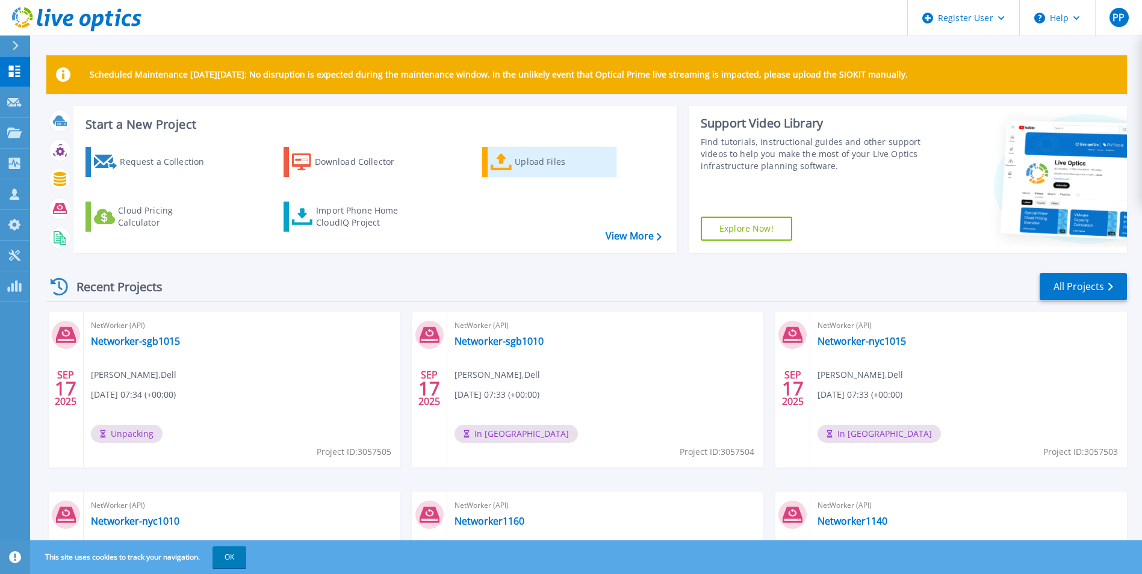
click at [515, 158] on div "Upload Files" at bounding box center [563, 162] width 96 height 24
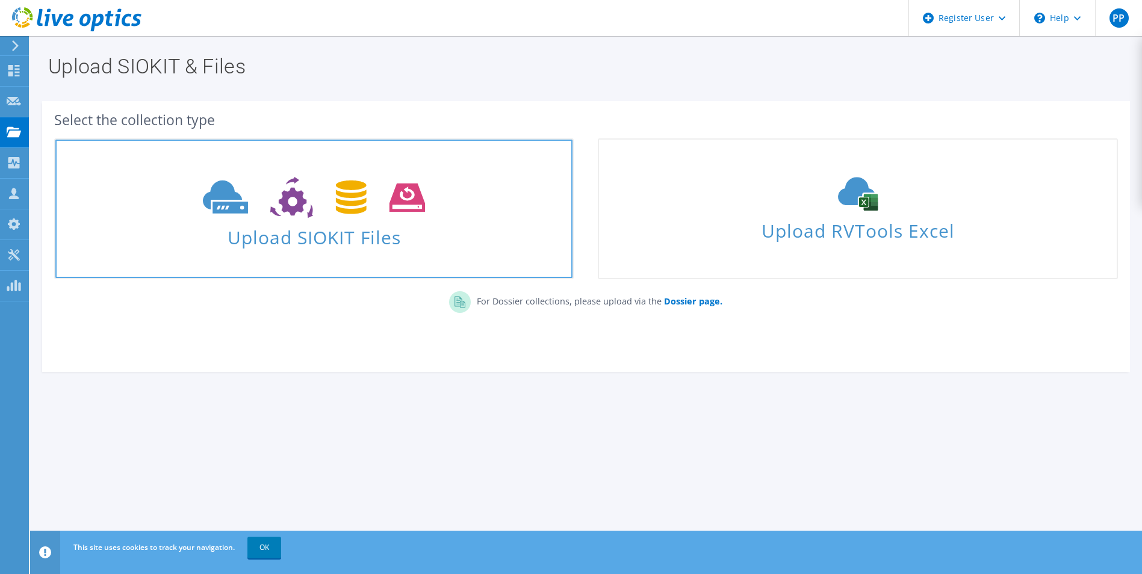
click at [288, 241] on span "Upload SIOKIT Files" at bounding box center [313, 234] width 517 height 26
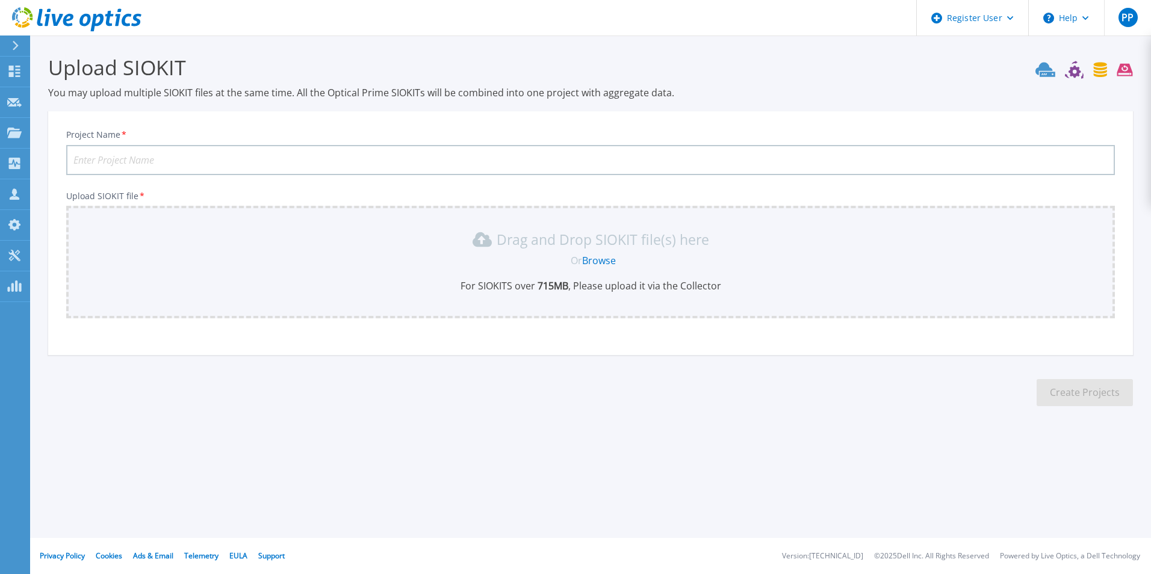
click at [216, 156] on input "Project Name *" at bounding box center [590, 160] width 1049 height 30
type input "Networker-sgb1020"
click at [601, 262] on link "Browse" at bounding box center [599, 260] width 34 height 13
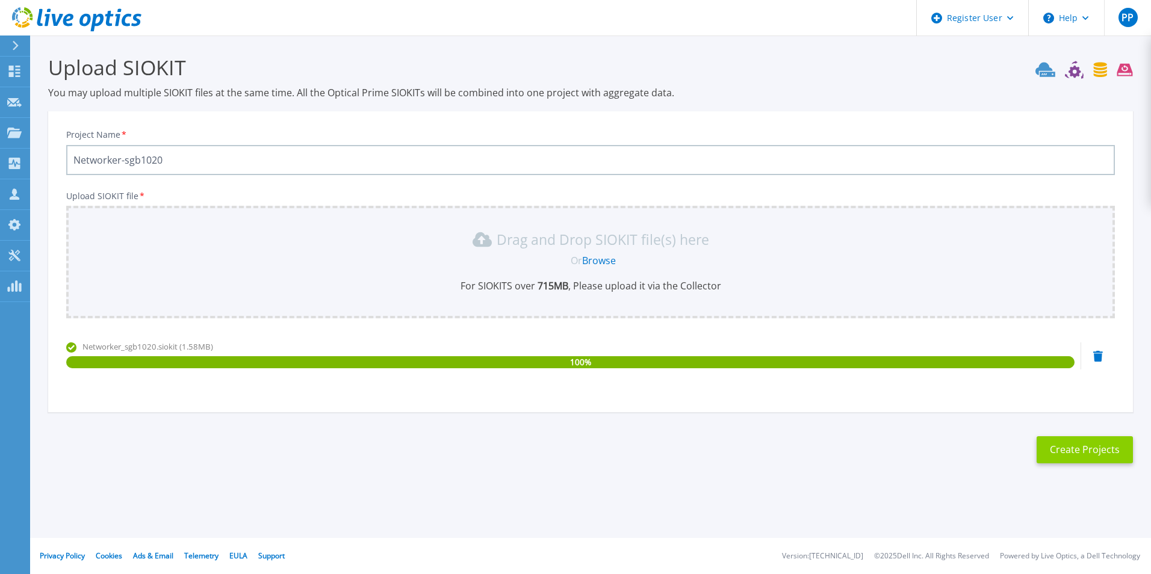
click at [1082, 450] on button "Create Projects" at bounding box center [1085, 449] width 96 height 27
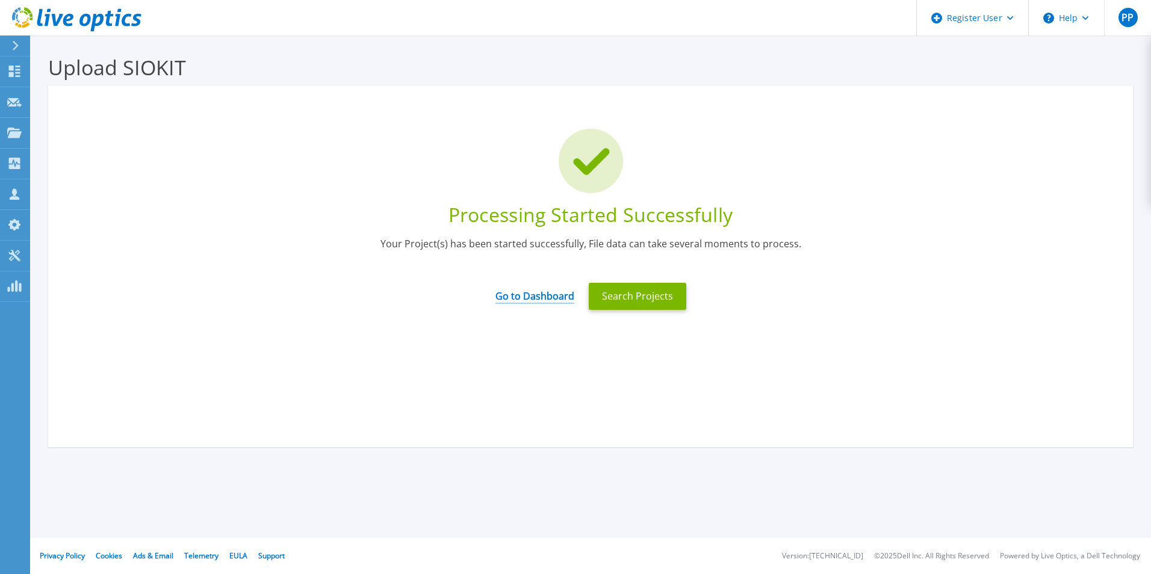
click at [540, 299] on link "Go to Dashboard" at bounding box center [534, 291] width 79 height 23
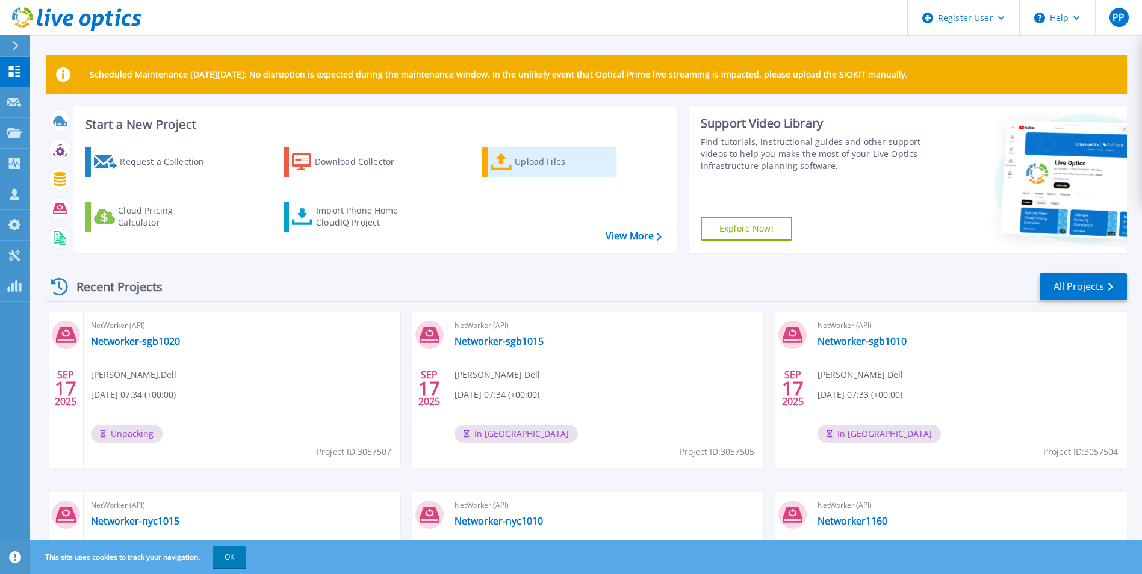
click at [544, 163] on div "Upload Files" at bounding box center [563, 162] width 96 height 24
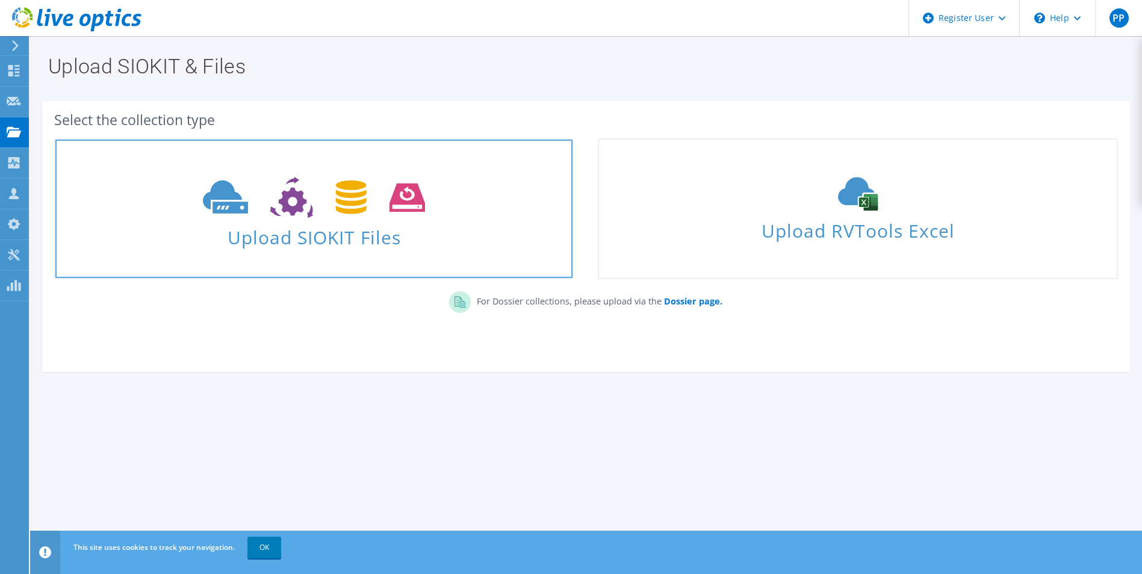
click at [443, 201] on span at bounding box center [313, 196] width 517 height 51
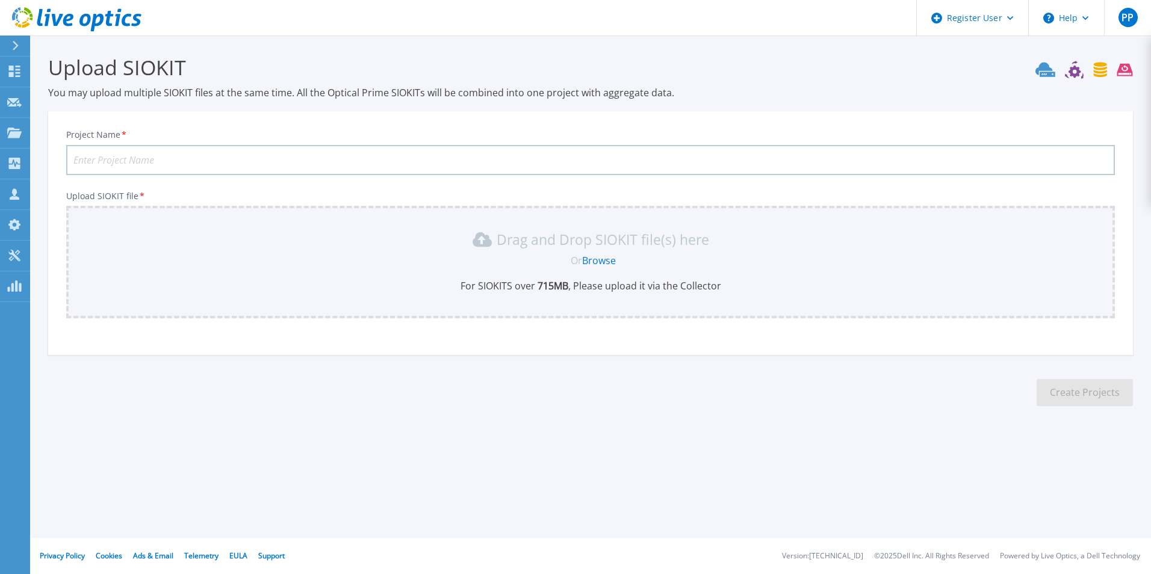
click at [607, 261] on link "Browse" at bounding box center [599, 260] width 34 height 13
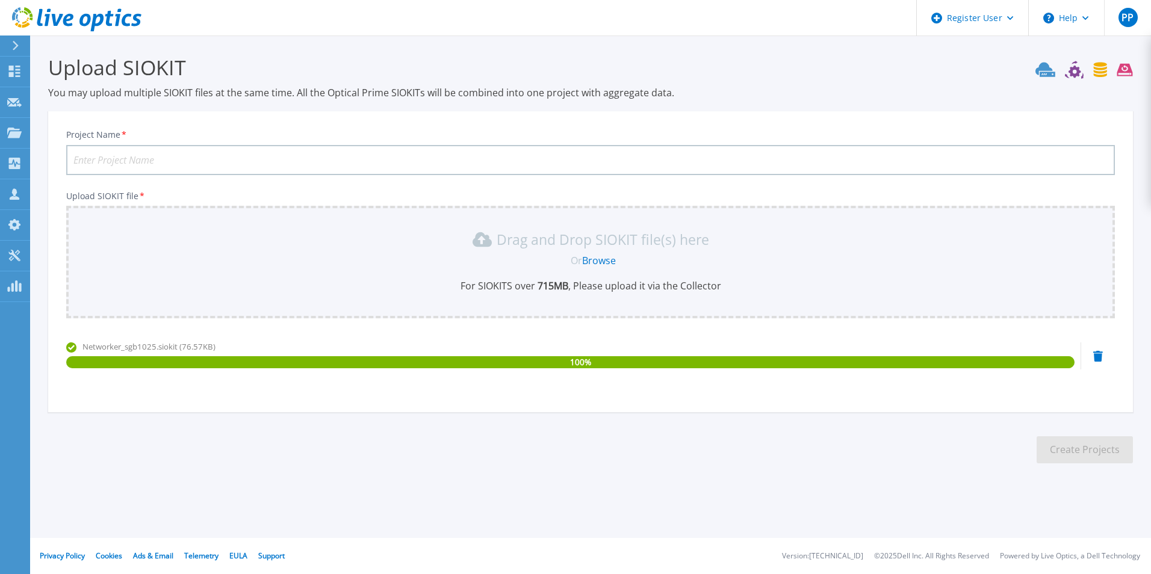
click at [181, 157] on input "Project Name *" at bounding box center [590, 160] width 1049 height 30
type input "Networker-sgb1025"
click at [1075, 456] on button "Create Projects" at bounding box center [1085, 449] width 96 height 27
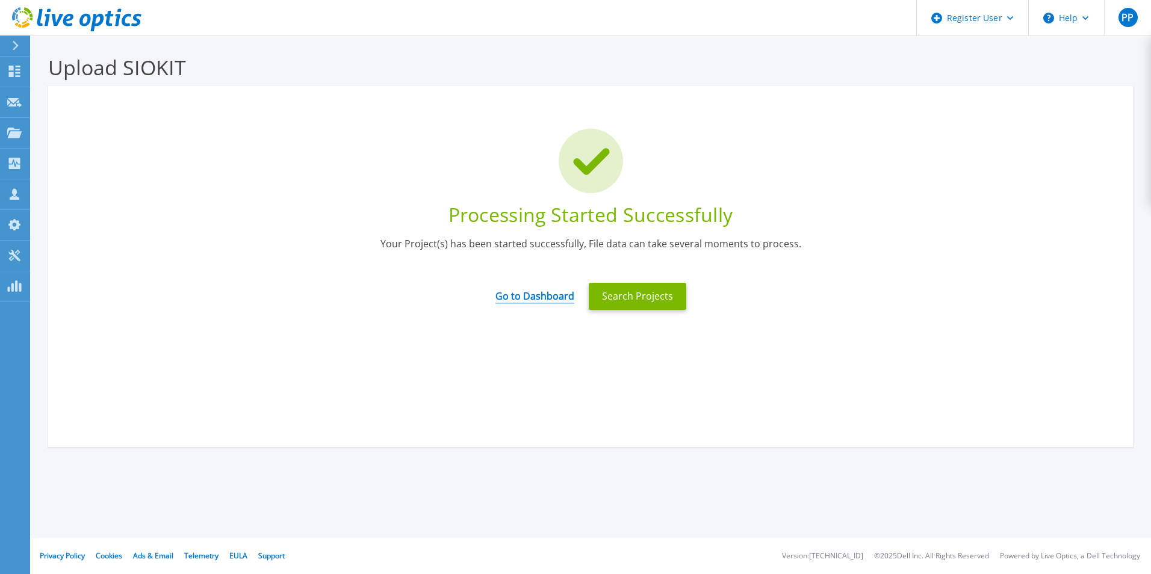
click at [519, 292] on link "Go to Dashboard" at bounding box center [534, 291] width 79 height 23
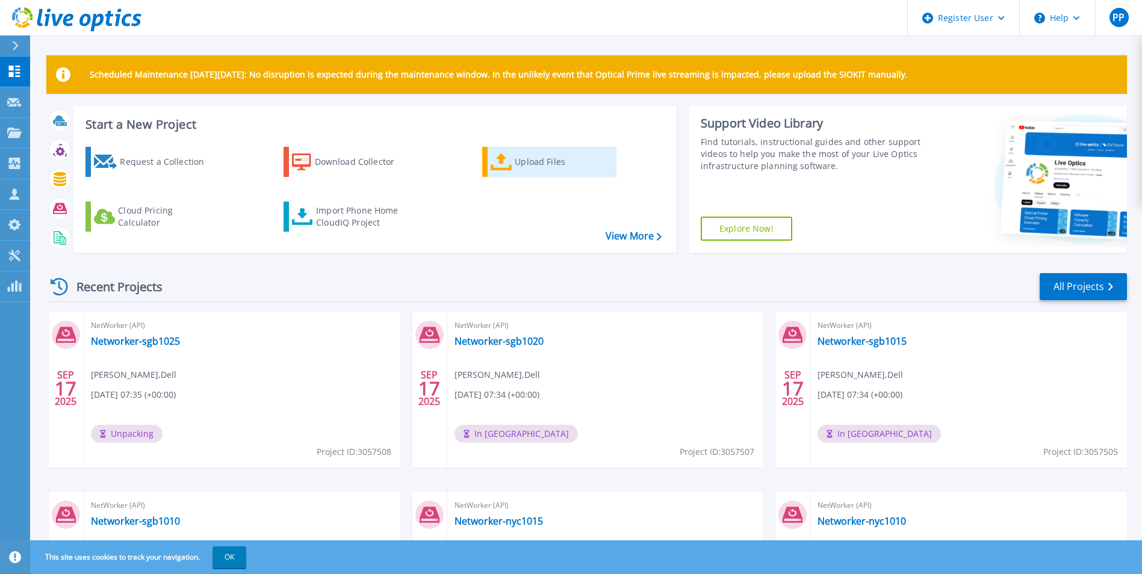
click at [539, 158] on div "Upload Files" at bounding box center [563, 162] width 96 height 24
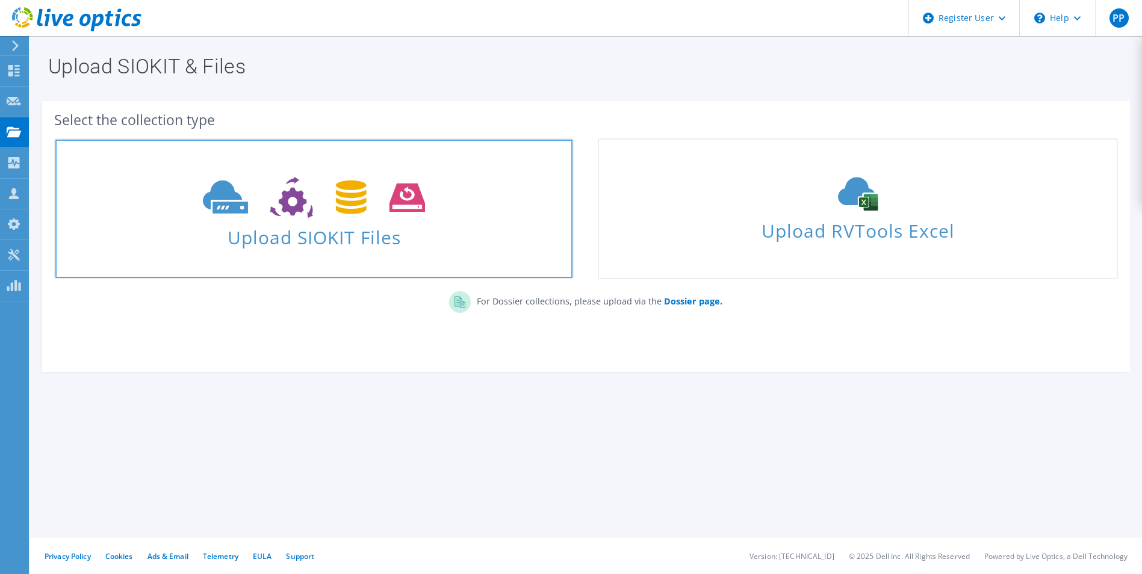
click at [223, 184] on use at bounding box center [314, 198] width 222 height 42
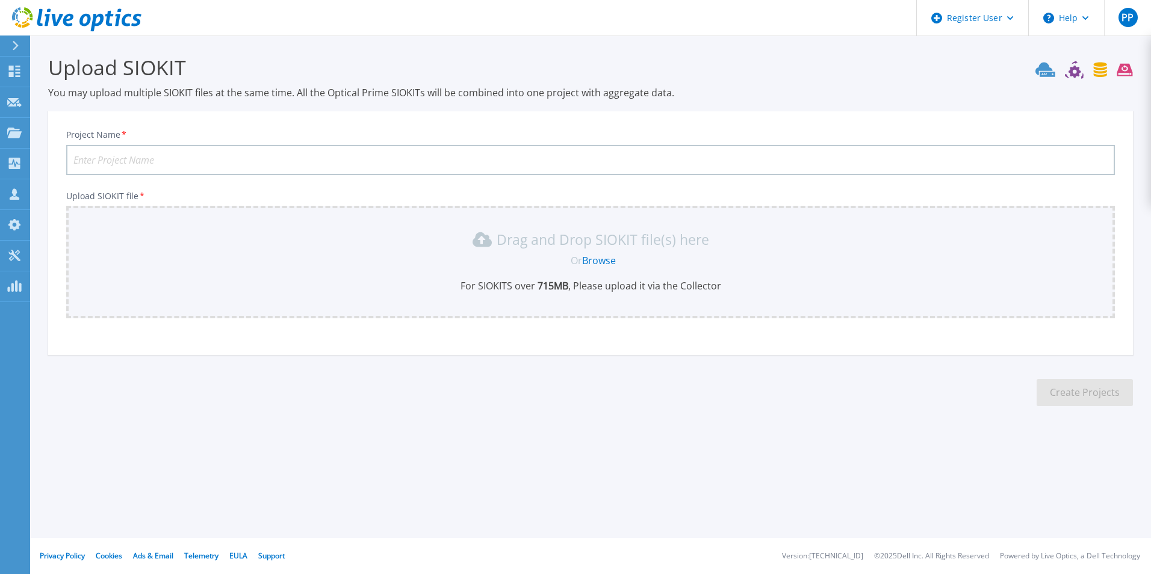
click at [607, 261] on link "Browse" at bounding box center [599, 260] width 34 height 13
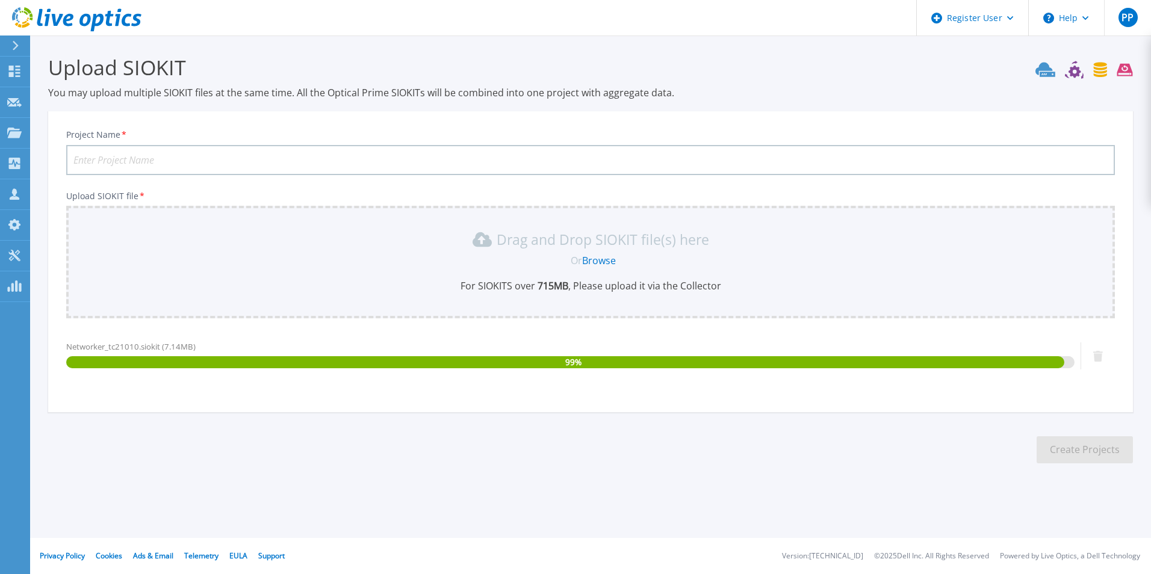
click at [179, 165] on input "Project Name *" at bounding box center [590, 160] width 1049 height 30
type input "Networker-tc21010"
click at [636, 428] on section "Upload SIOKIT You may upload multiple SIOKIT files at the same time. All the Op…" at bounding box center [590, 263] width 1121 height 455
click at [1064, 457] on button "Create Projects" at bounding box center [1085, 449] width 96 height 27
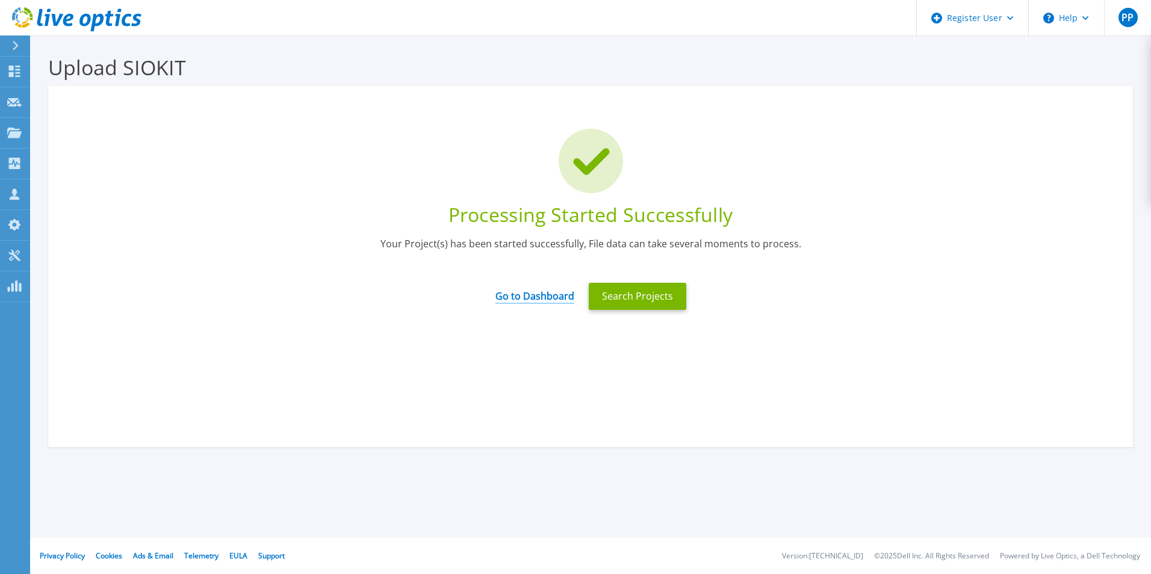
click at [545, 295] on link "Go to Dashboard" at bounding box center [534, 291] width 79 height 23
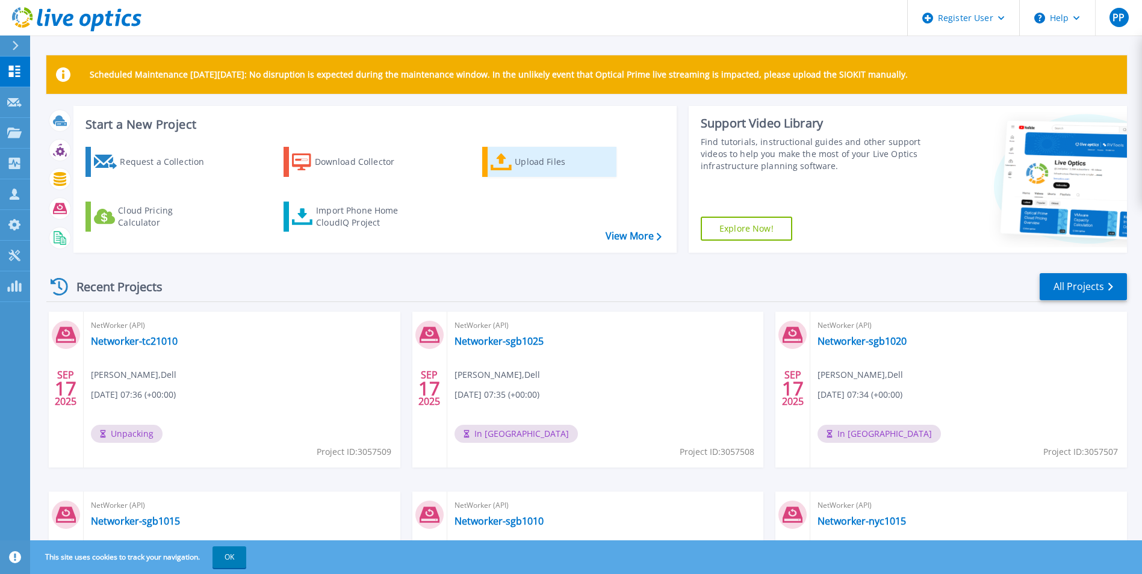
click at [510, 173] on link "Upload Files" at bounding box center [549, 162] width 134 height 30
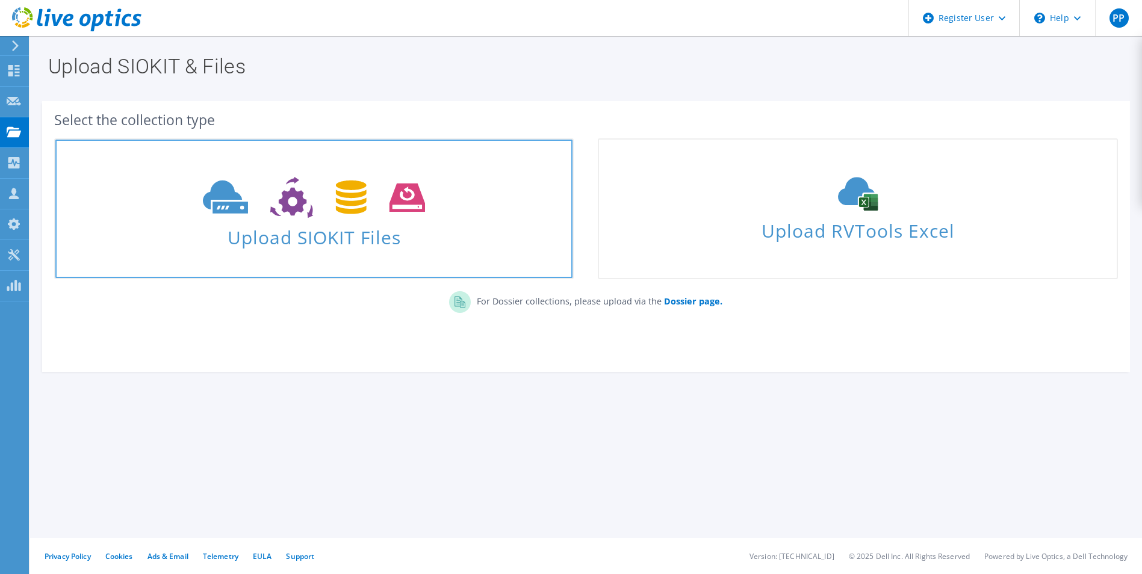
click at [259, 224] on span "Upload SIOKIT Files" at bounding box center [313, 234] width 517 height 26
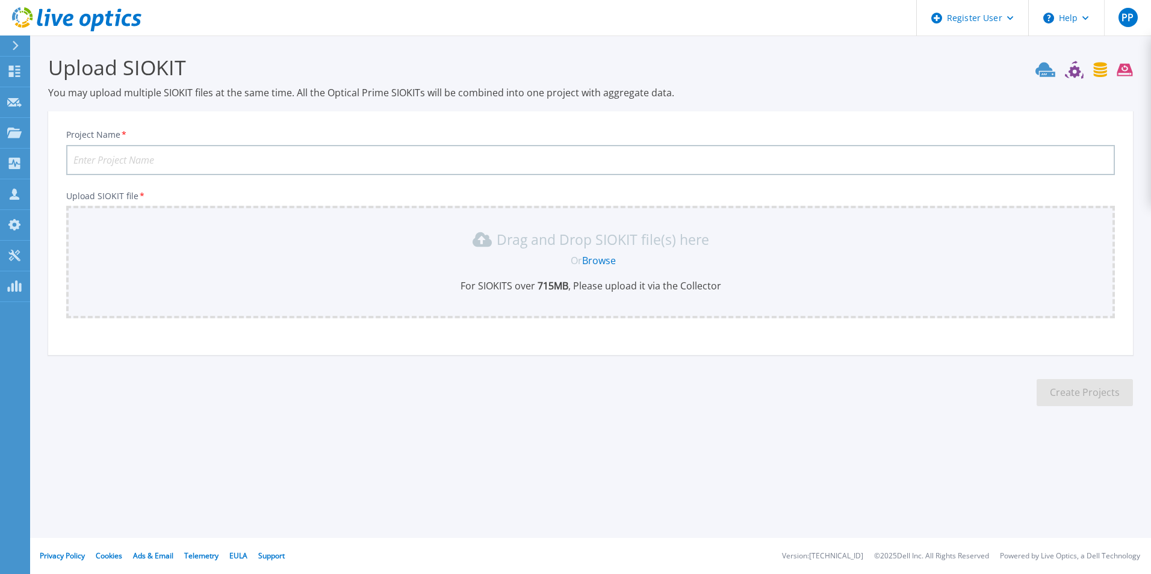
click at [254, 165] on input "Project Name *" at bounding box center [590, 160] width 1049 height 30
type input "Networker-tc21015"
click at [593, 262] on link "Browse" at bounding box center [599, 260] width 34 height 13
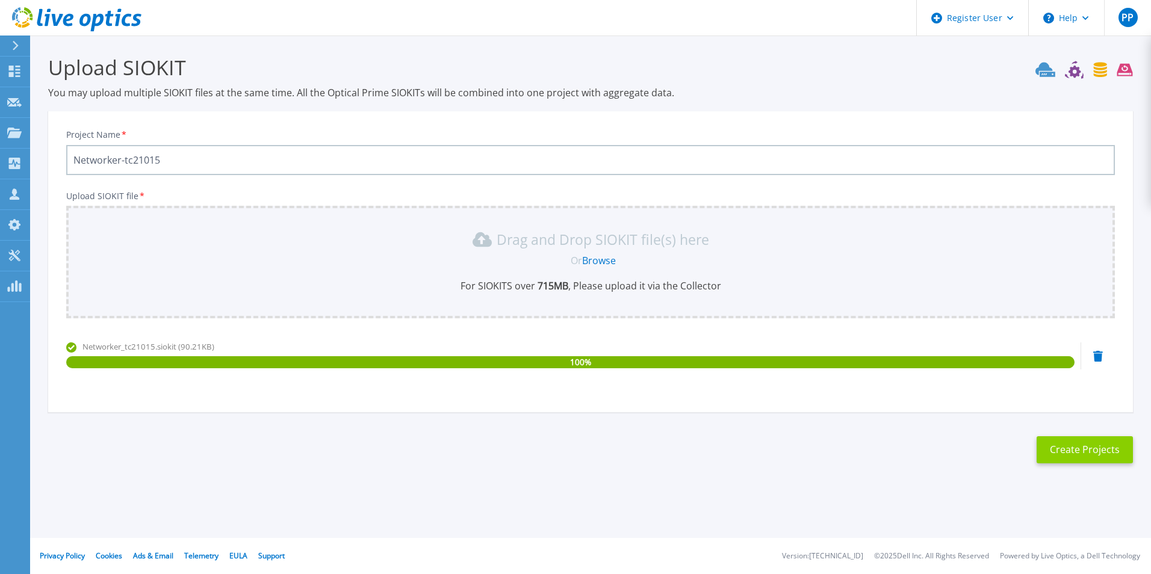
click at [1104, 442] on button "Create Projects" at bounding box center [1085, 449] width 96 height 27
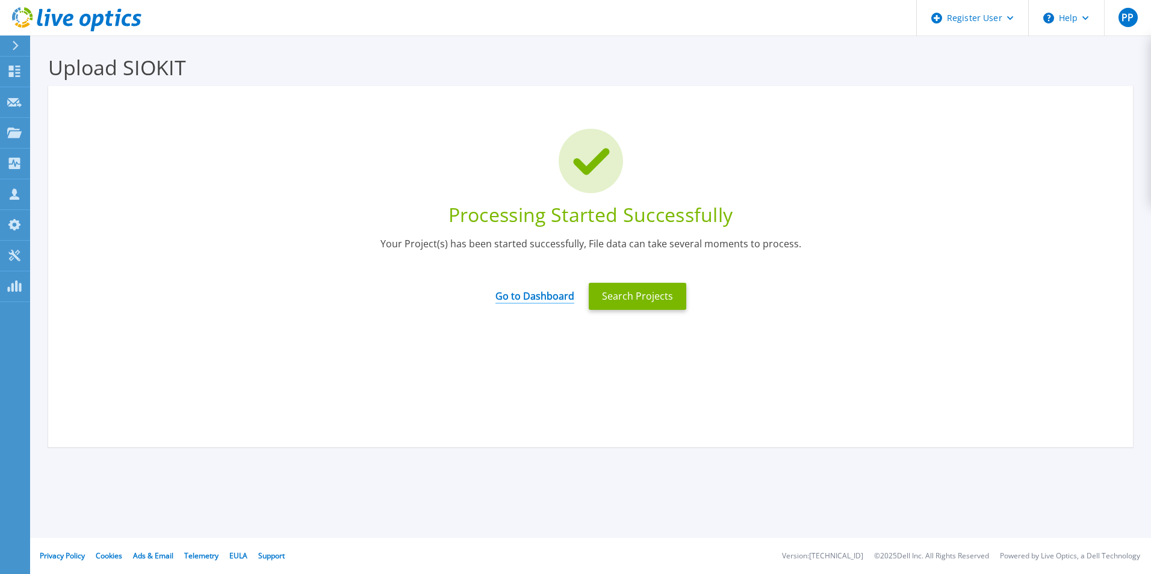
click at [551, 296] on link "Go to Dashboard" at bounding box center [534, 291] width 79 height 23
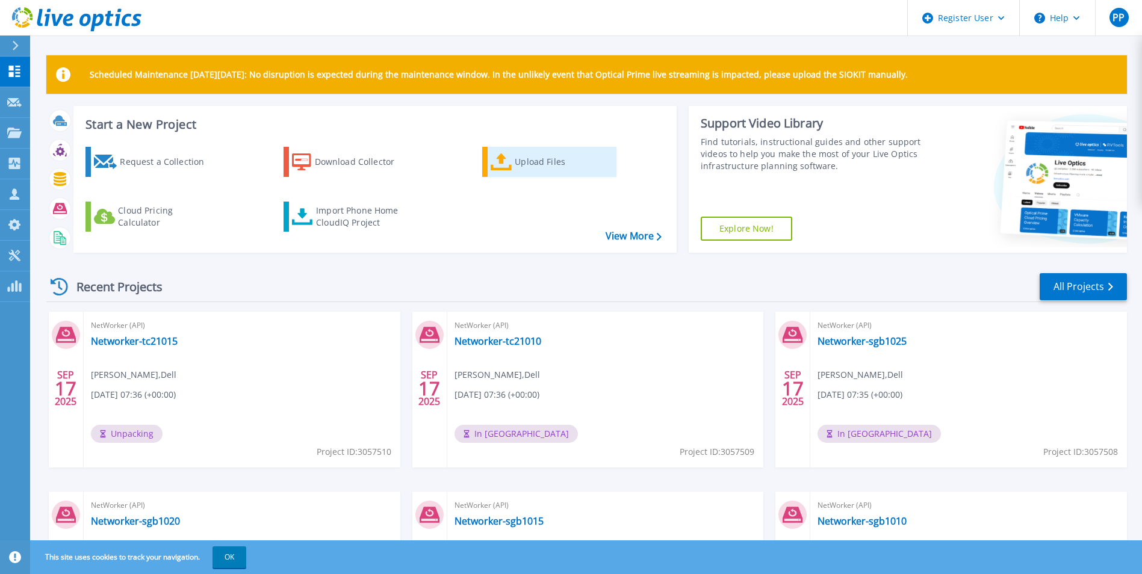
click at [502, 157] on icon at bounding box center [502, 161] width 22 height 17
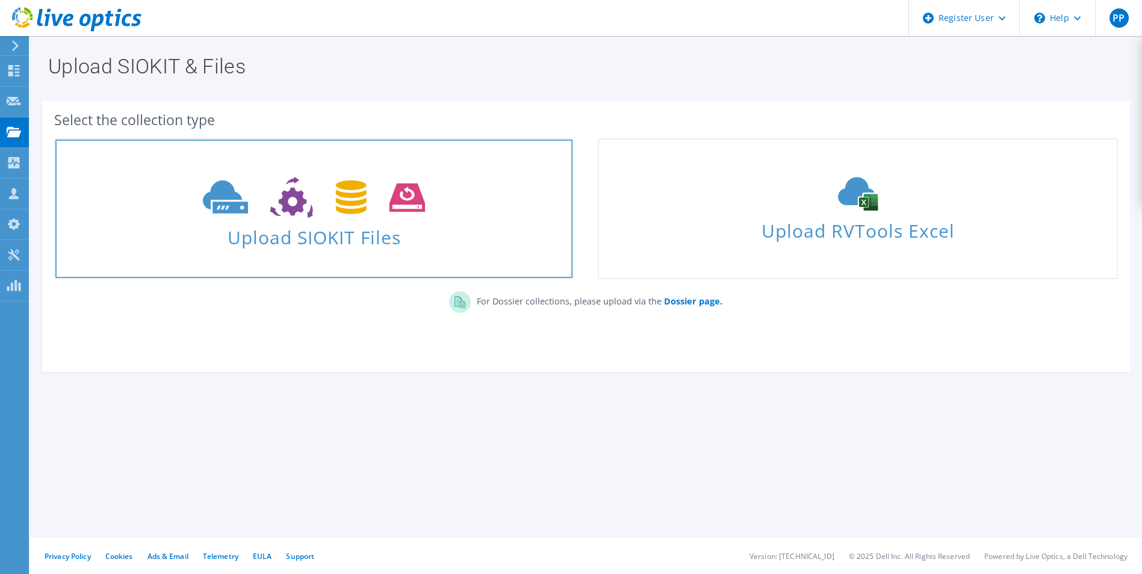
click at [273, 239] on span "Upload SIOKIT Files" at bounding box center [313, 234] width 517 height 26
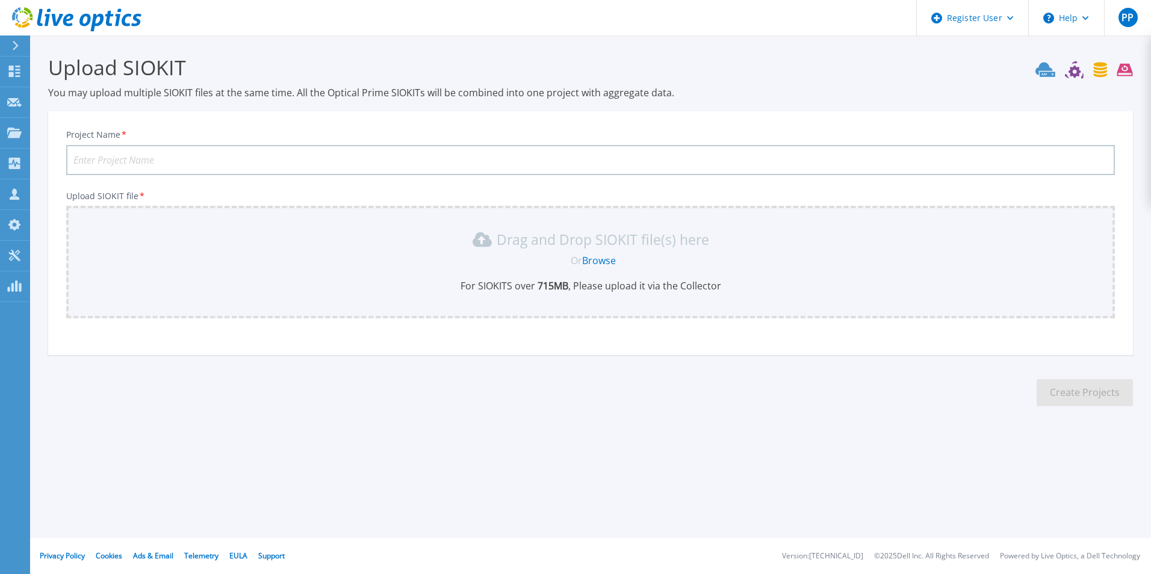
click at [606, 260] on link "Browse" at bounding box center [599, 260] width 34 height 13
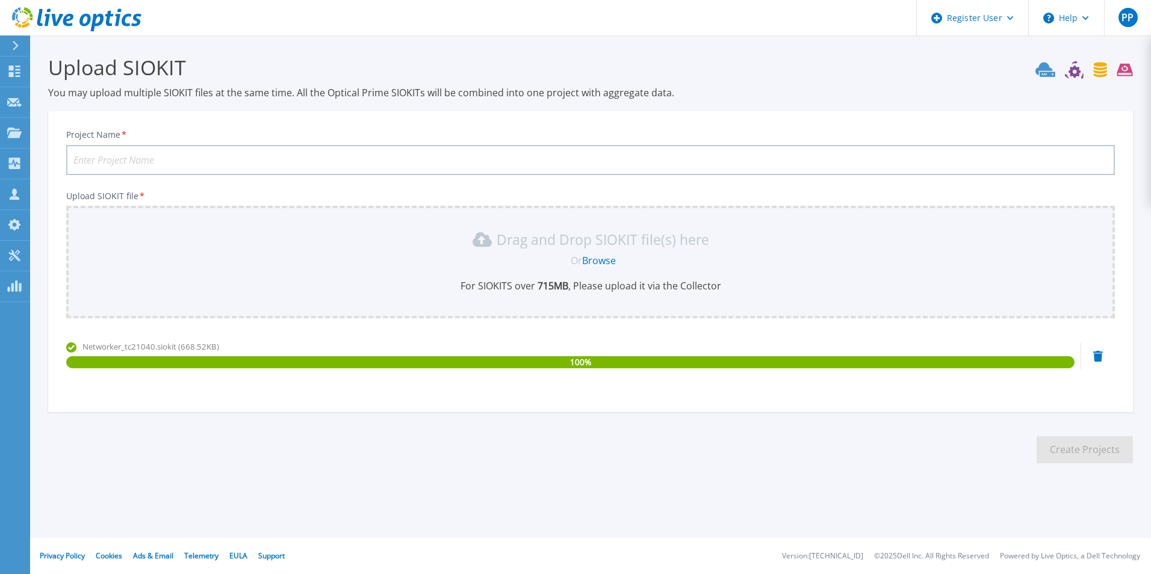
click at [261, 163] on input "Project Name *" at bounding box center [590, 160] width 1049 height 30
type input "Networker-tc21040"
click at [1074, 447] on button "Create Projects" at bounding box center [1085, 449] width 96 height 27
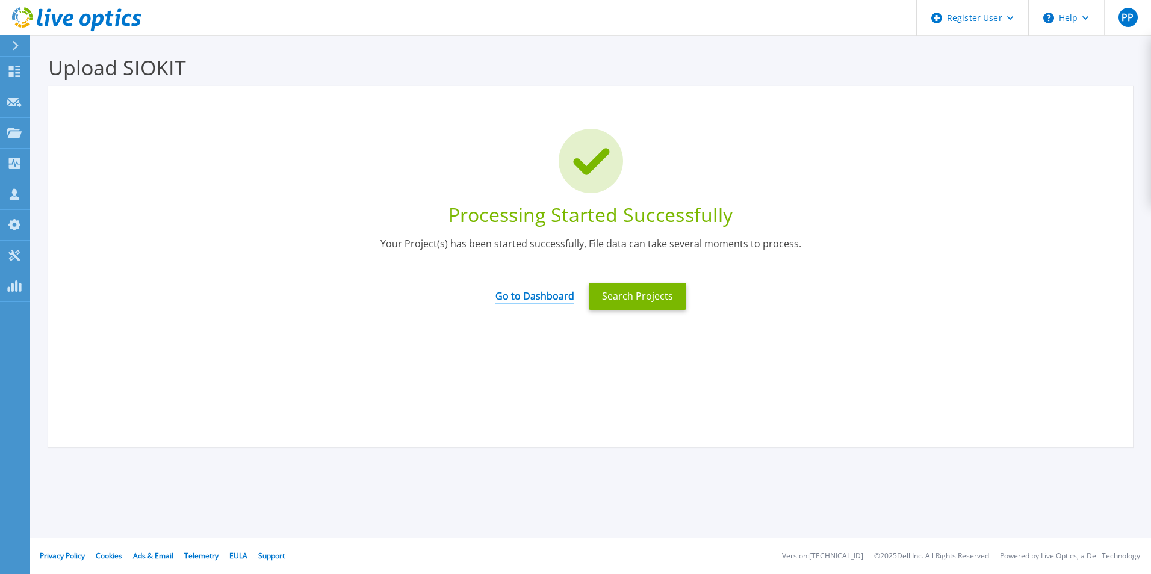
click at [538, 296] on link "Go to Dashboard" at bounding box center [534, 291] width 79 height 23
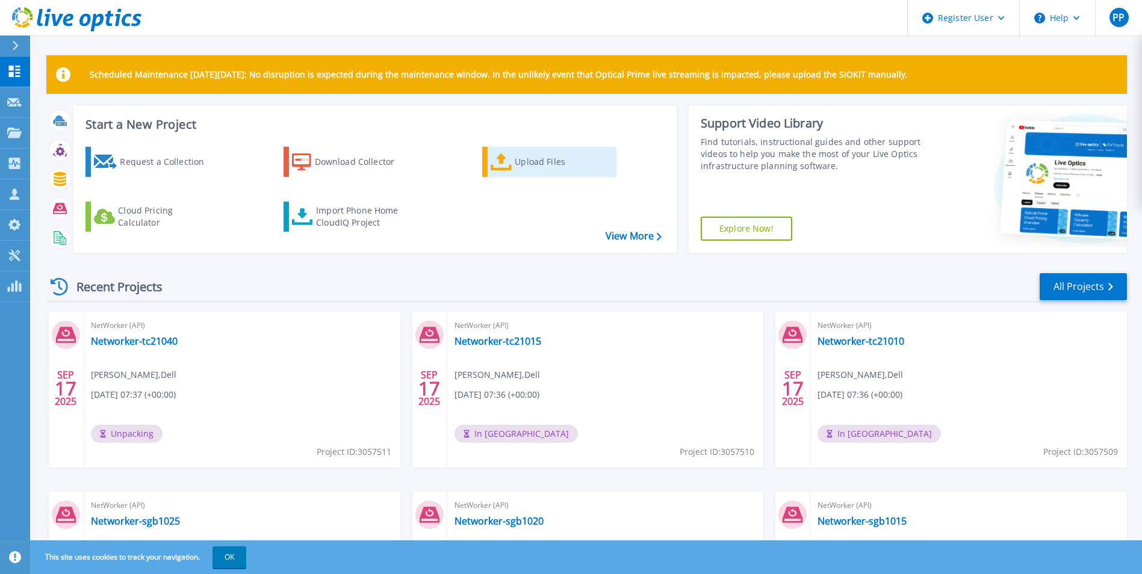
click at [517, 163] on div "Upload Files" at bounding box center [563, 162] width 96 height 24
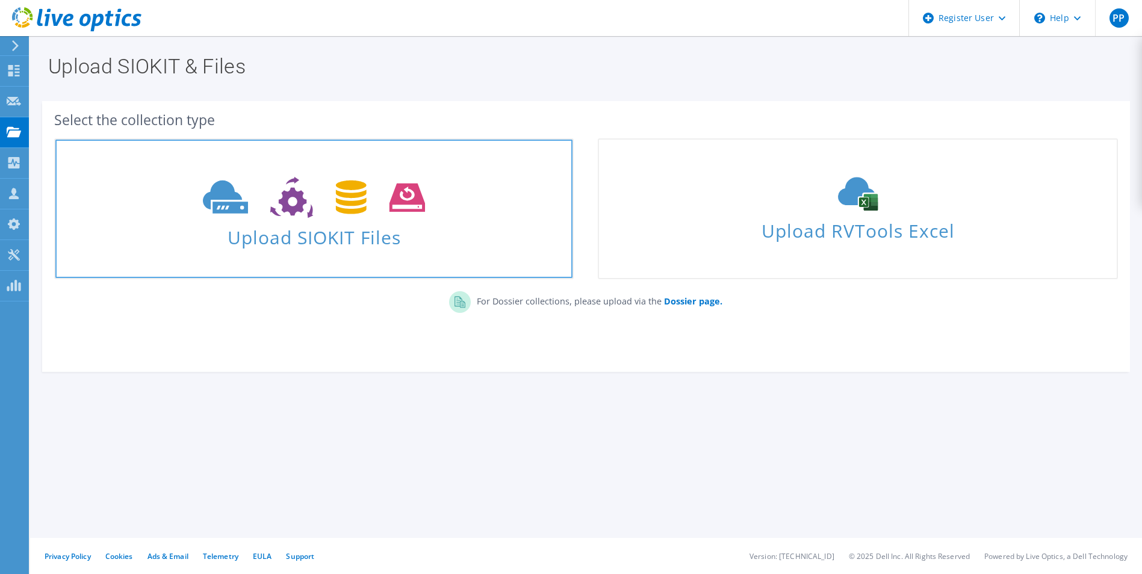
click at [397, 246] on span "Upload SIOKIT Files" at bounding box center [313, 234] width 517 height 26
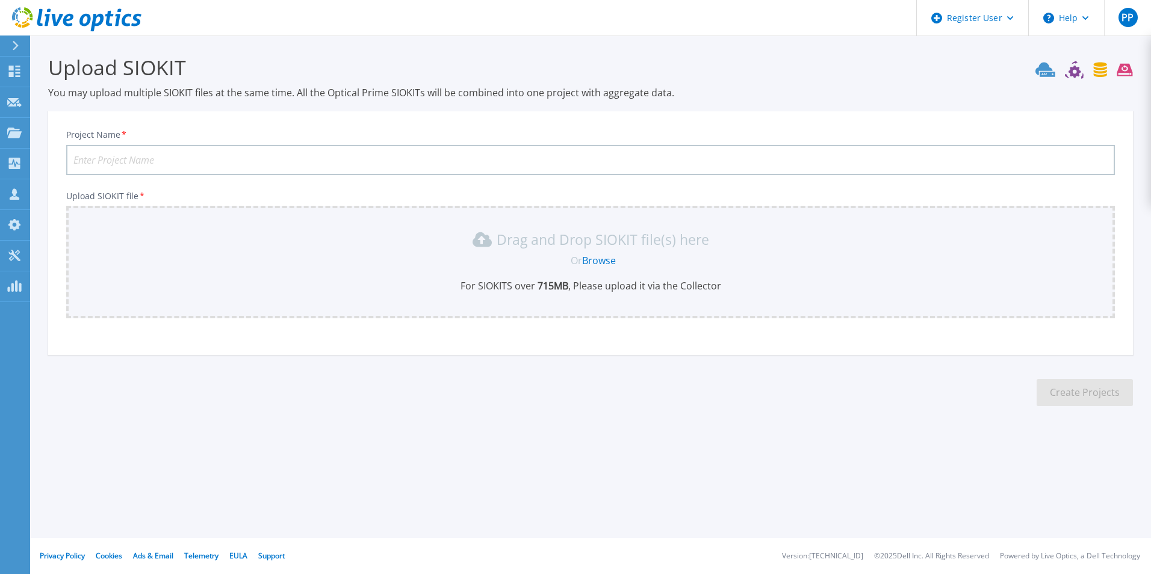
click at [594, 264] on link "Browse" at bounding box center [599, 260] width 34 height 13
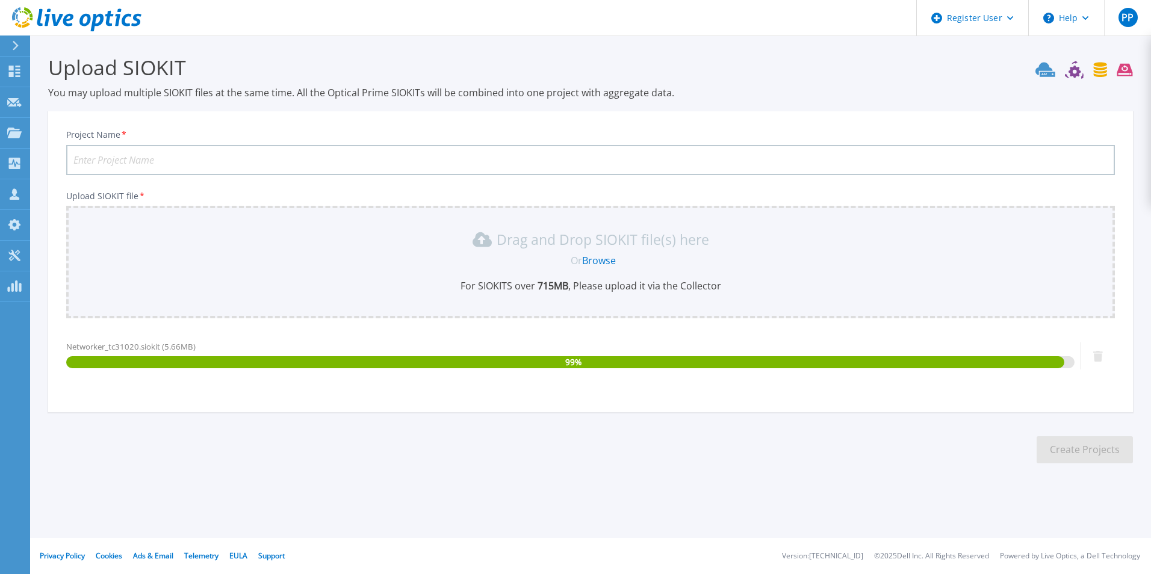
click at [208, 163] on input "Project Name *" at bounding box center [590, 160] width 1049 height 30
type input "t"
type input "Networker-tc31020"
click at [1072, 459] on button "Create Projects" at bounding box center [1085, 449] width 96 height 27
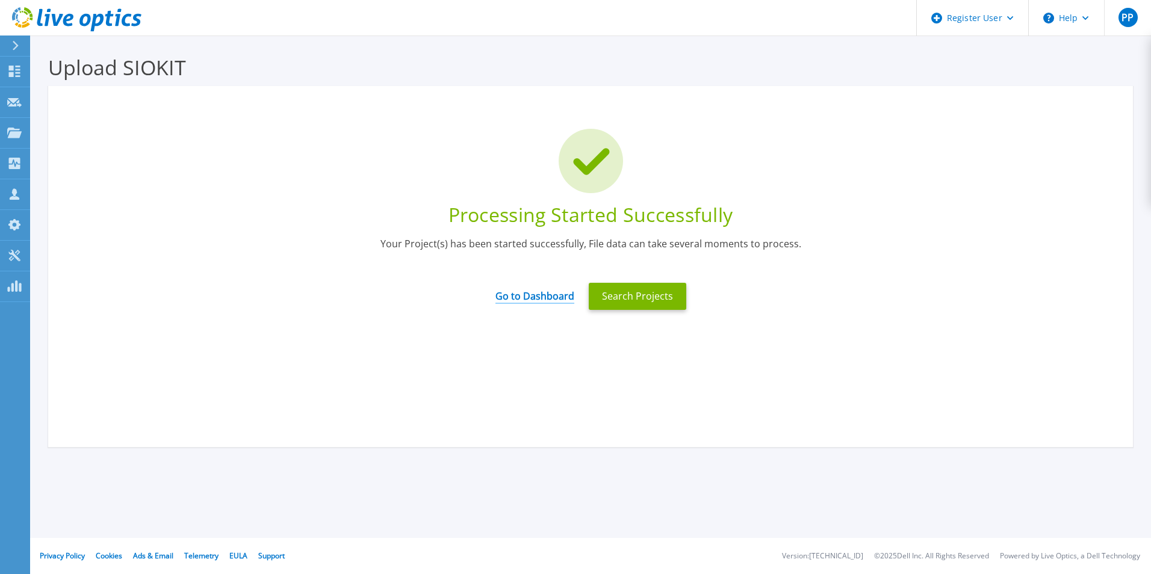
click at [528, 299] on link "Go to Dashboard" at bounding box center [534, 291] width 79 height 23
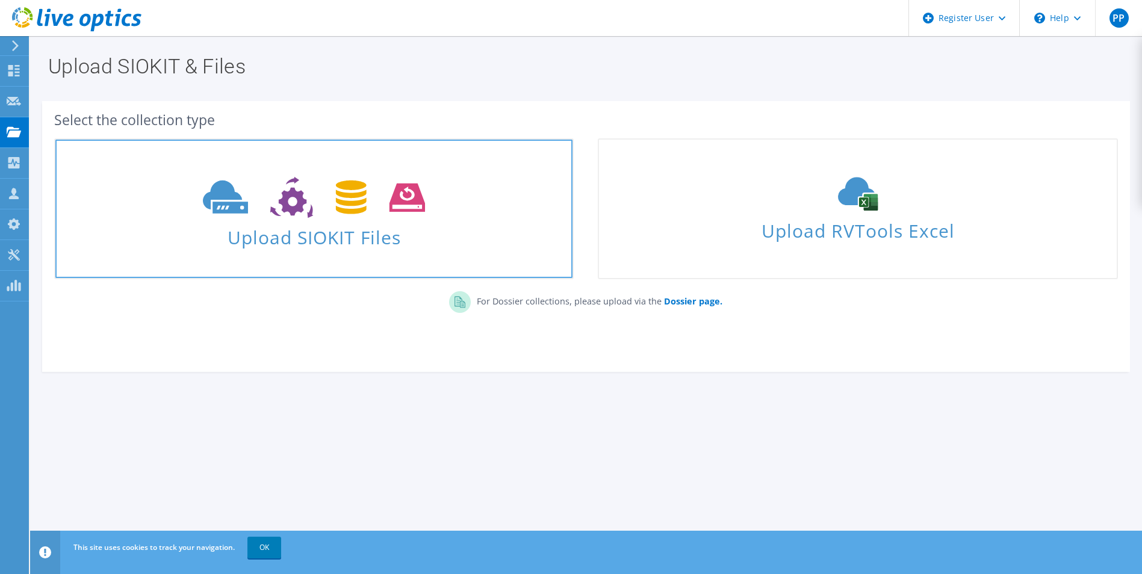
click at [280, 223] on span "Upload SIOKIT Files" at bounding box center [313, 234] width 517 height 26
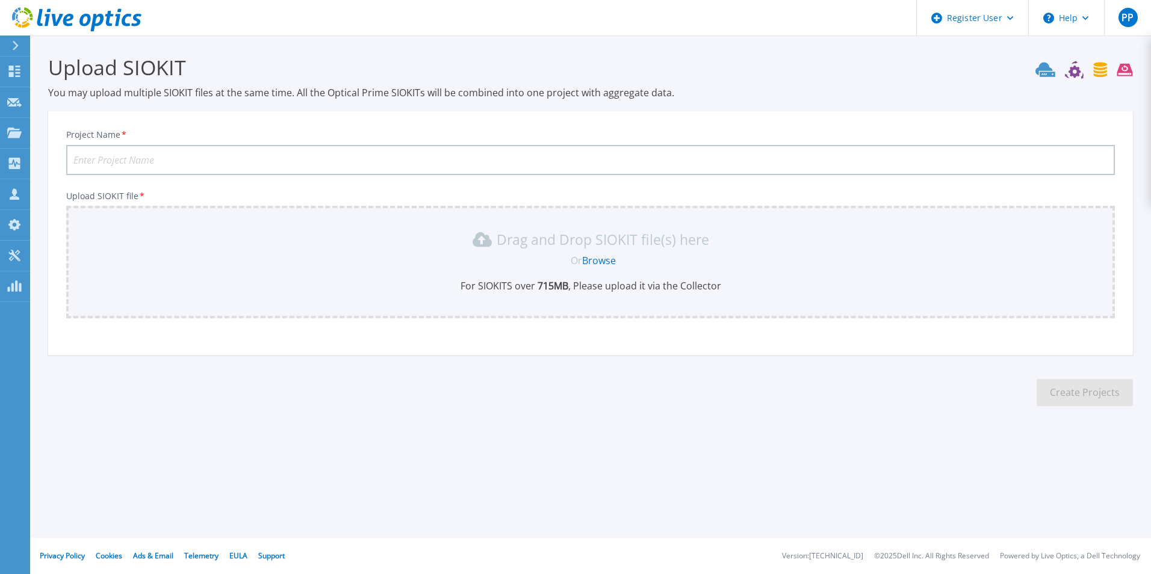
click at [605, 266] on link "Browse" at bounding box center [599, 260] width 34 height 13
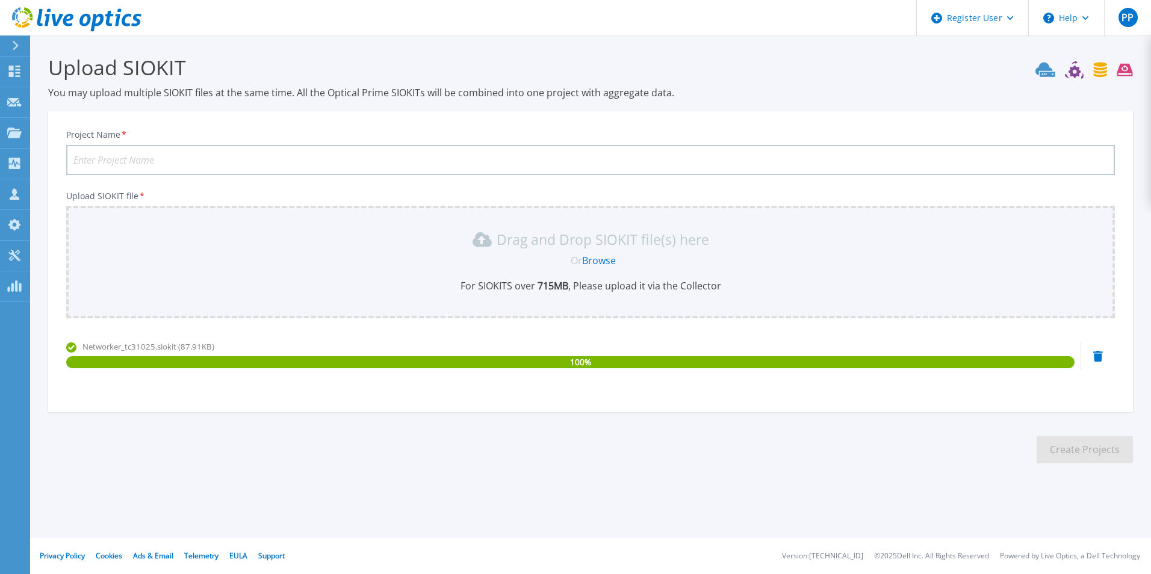
click at [172, 157] on input "Project Name *" at bounding box center [590, 160] width 1049 height 30
click at [172, 157] on input "Networker-tc3" at bounding box center [590, 160] width 1049 height 30
type input "Networker-tc31025"
click at [1070, 445] on button "Create Projects" at bounding box center [1085, 449] width 96 height 27
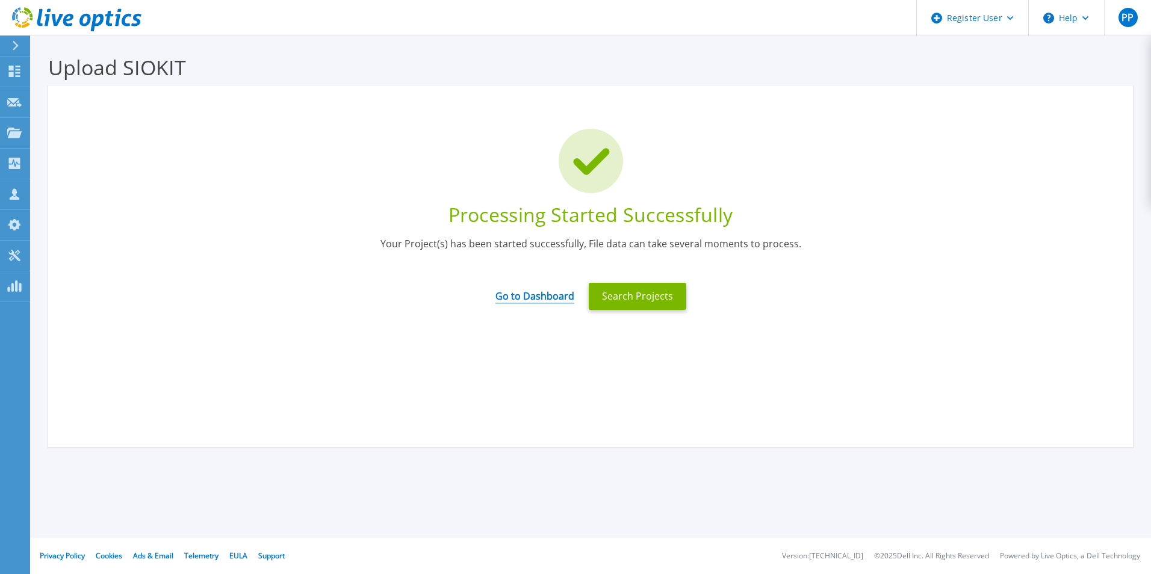
click at [542, 299] on link "Go to Dashboard" at bounding box center [534, 291] width 79 height 23
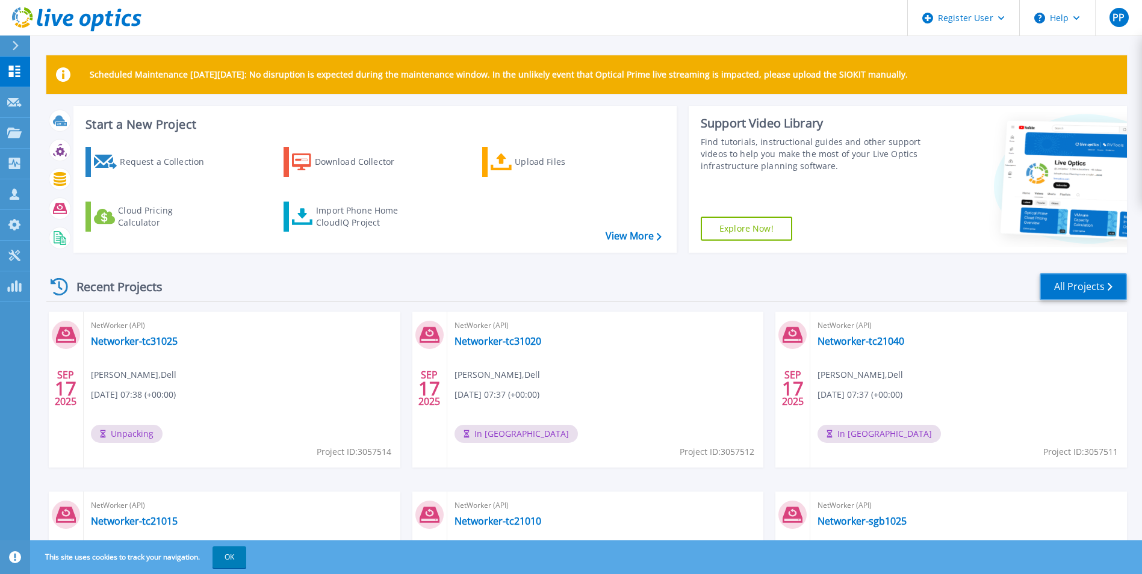
click at [1070, 294] on link "All Projects" at bounding box center [1083, 286] width 87 height 27
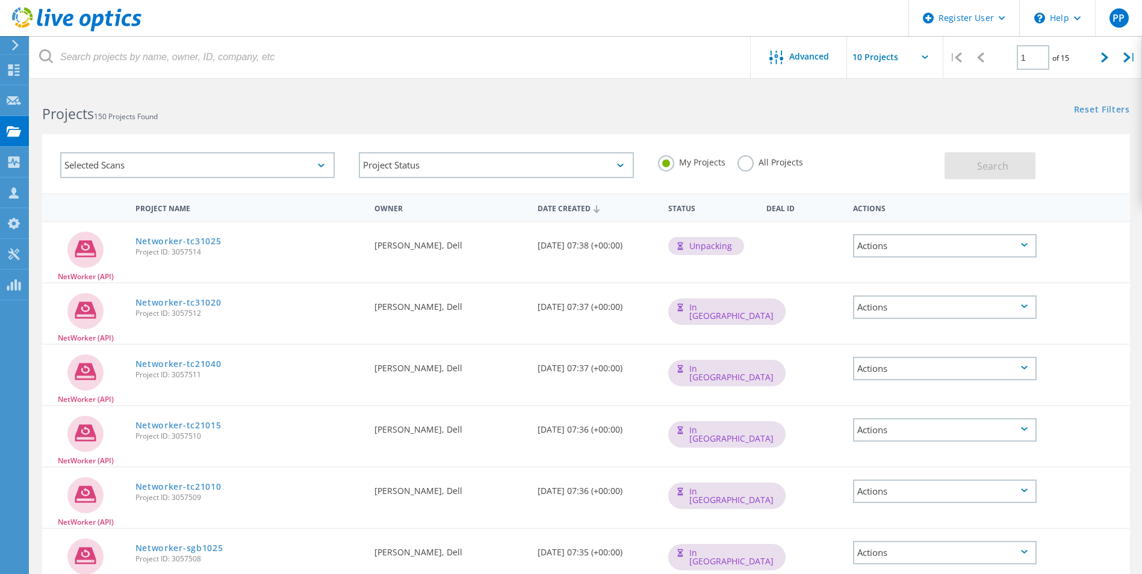
click at [749, 160] on label "All Projects" at bounding box center [770, 160] width 66 height 11
click at [0, 0] on input "All Projects" at bounding box center [0, 0] width 0 height 0
click at [668, 163] on label "My Projects" at bounding box center [691, 160] width 67 height 11
click at [0, 0] on input "My Projects" at bounding box center [0, 0] width 0 height 0
click at [863, 153] on div "My Projects All Projects" at bounding box center [795, 162] width 299 height 45
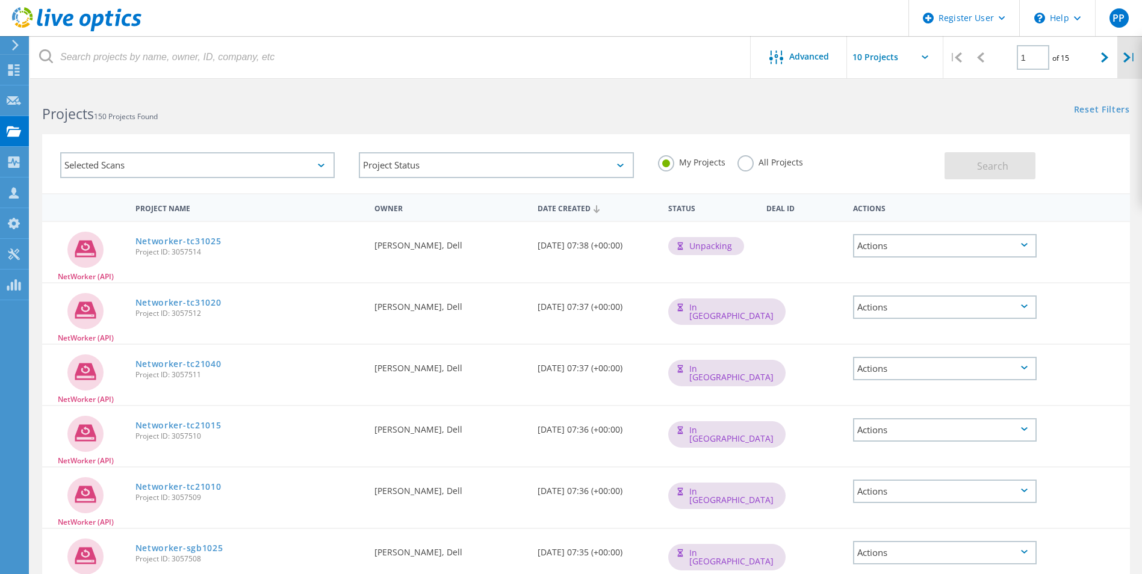
click at [1117, 60] on div "|" at bounding box center [1129, 57] width 25 height 43
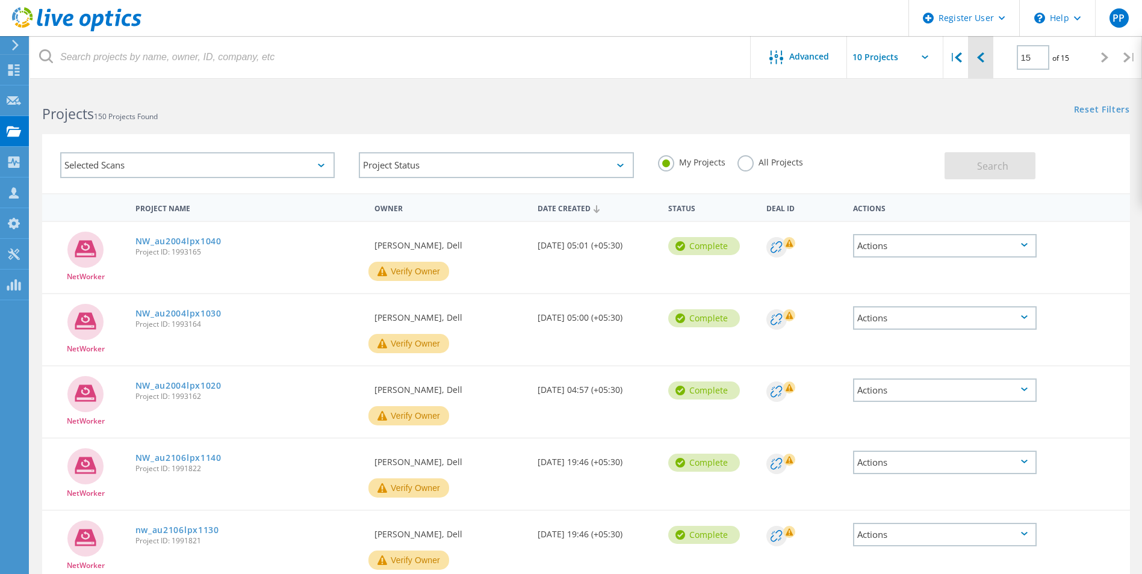
click at [977, 55] on icon at bounding box center [980, 57] width 7 height 10
click at [986, 61] on div at bounding box center [980, 57] width 25 height 43
click at [981, 55] on icon at bounding box center [980, 57] width 7 height 10
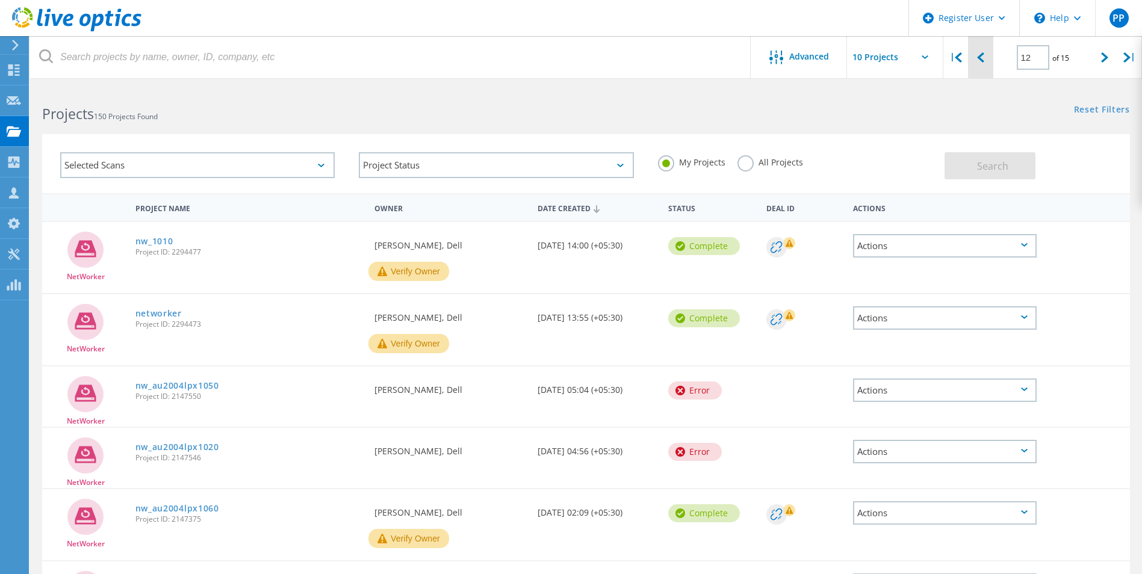
click at [981, 55] on icon at bounding box center [980, 57] width 7 height 10
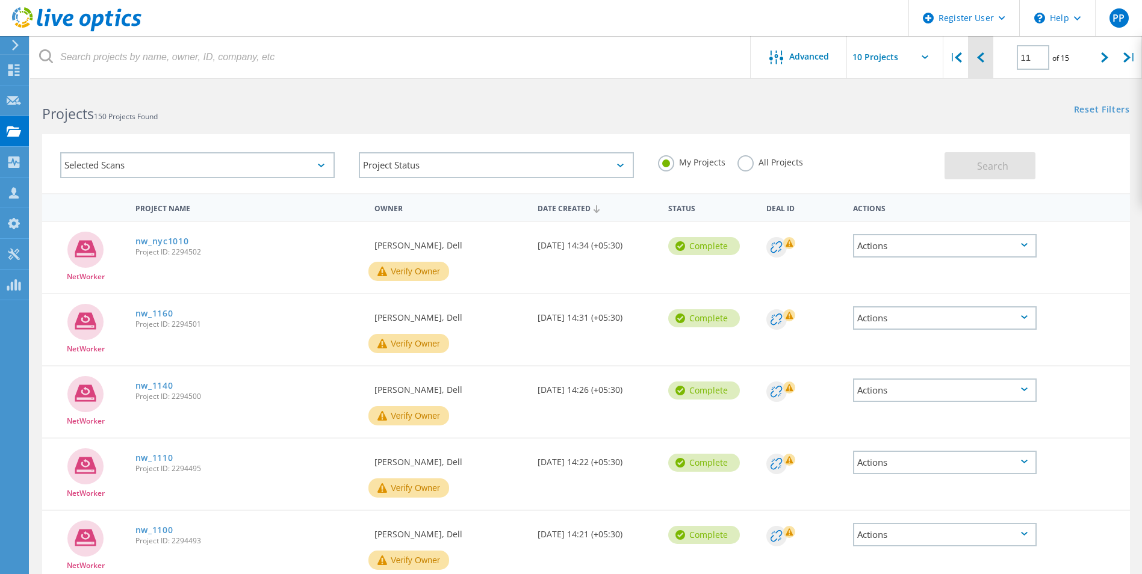
click at [981, 55] on icon at bounding box center [980, 57] width 7 height 10
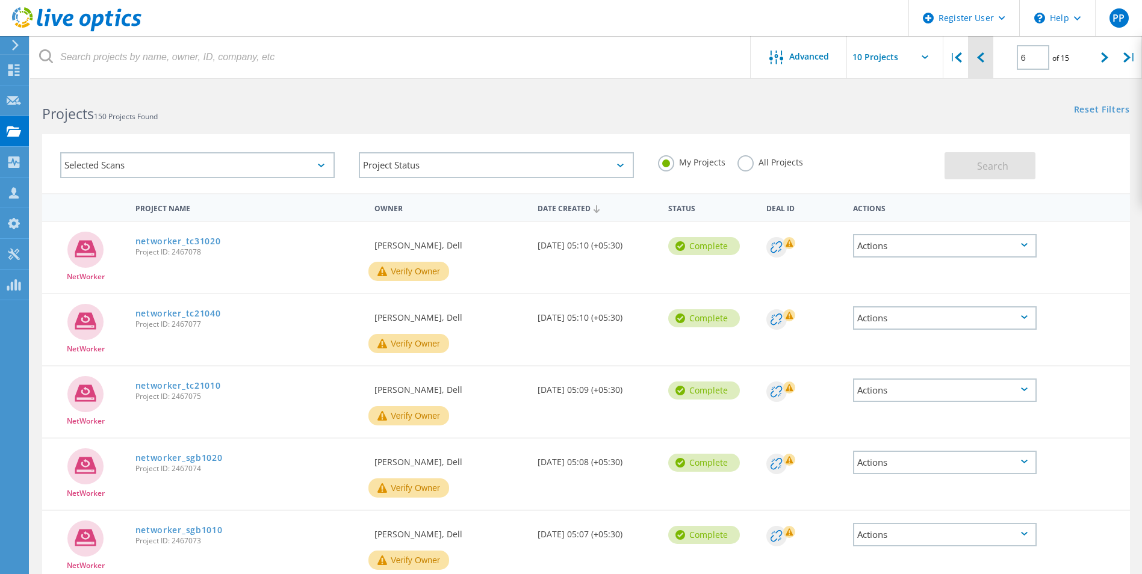
click at [981, 55] on icon at bounding box center [980, 57] width 7 height 10
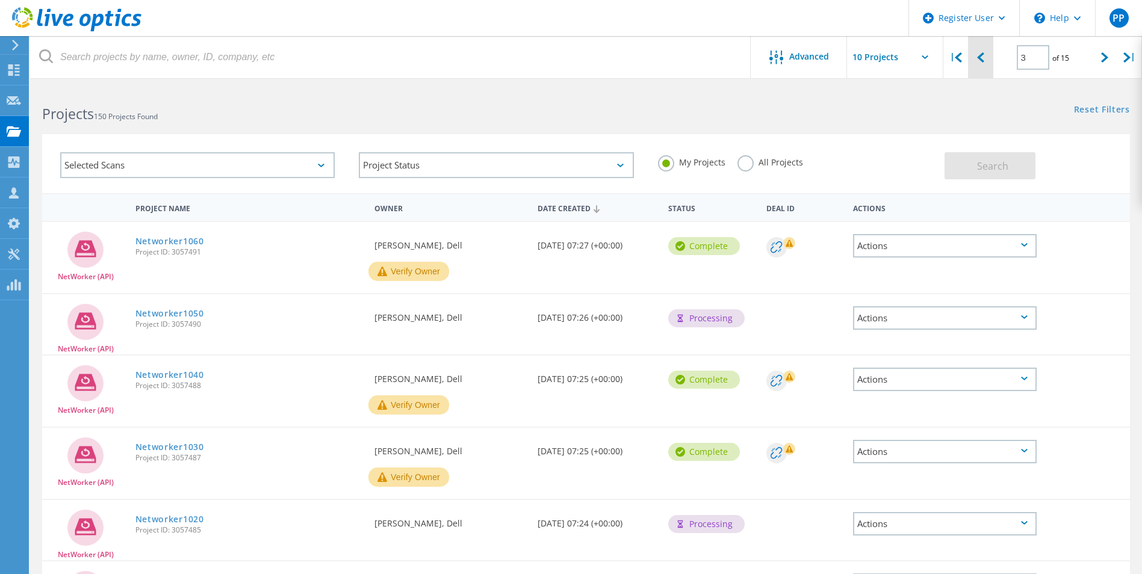
click at [974, 55] on div at bounding box center [980, 57] width 25 height 43
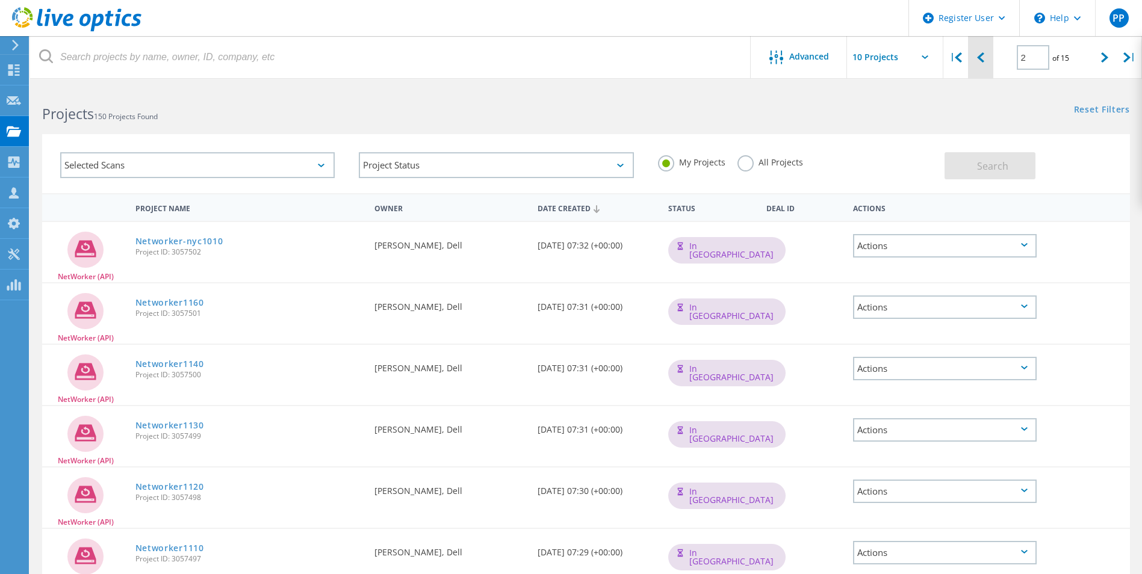
click at [975, 57] on div at bounding box center [980, 57] width 25 height 43
click at [740, 114] on div "Projects 150 Projects Found Reset Filters Show Filters" at bounding box center [586, 103] width 1112 height 32
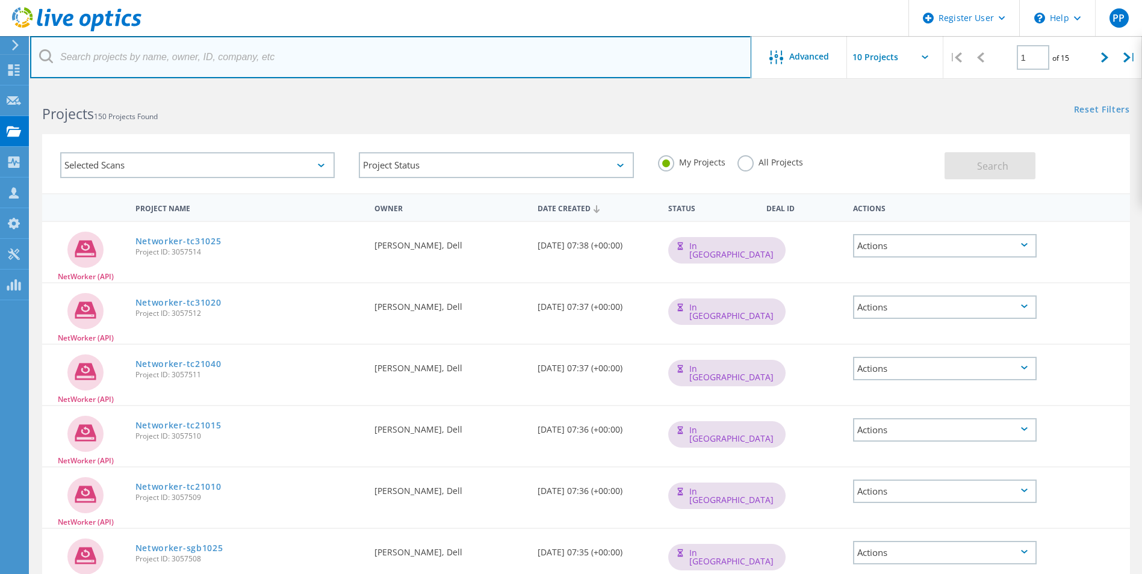
click at [661, 76] on input "text" at bounding box center [390, 57] width 721 height 42
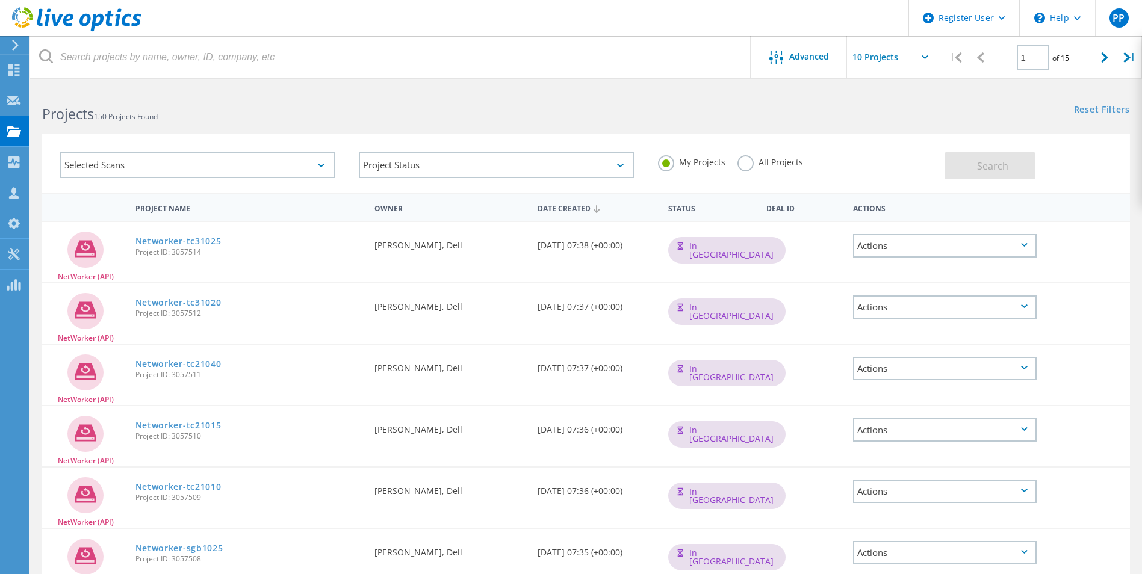
click at [838, 118] on div "Projects 150 Projects Found Reset Filters Show Filters" at bounding box center [586, 103] width 1112 height 32
click at [657, 104] on div "Reset Filters Show Filters" at bounding box center [864, 98] width 556 height 22
drag, startPoint x: 657, startPoint y: 104, endPoint x: 1025, endPoint y: 120, distance: 368.7
click at [1025, 120] on div "Selected Scans Project Status In Progress Complete Published Anonymous Archived…" at bounding box center [586, 156] width 1112 height 74
click at [623, 108] on div "Reset Filters Show Filters" at bounding box center [864, 98] width 556 height 22
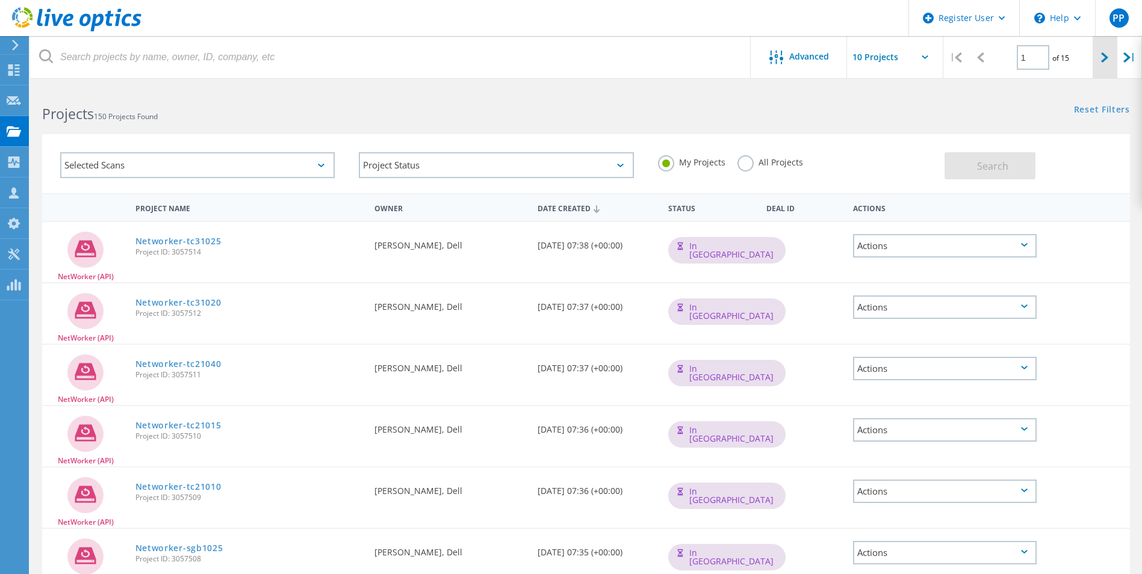
click at [1105, 54] on icon at bounding box center [1104, 57] width 7 height 10
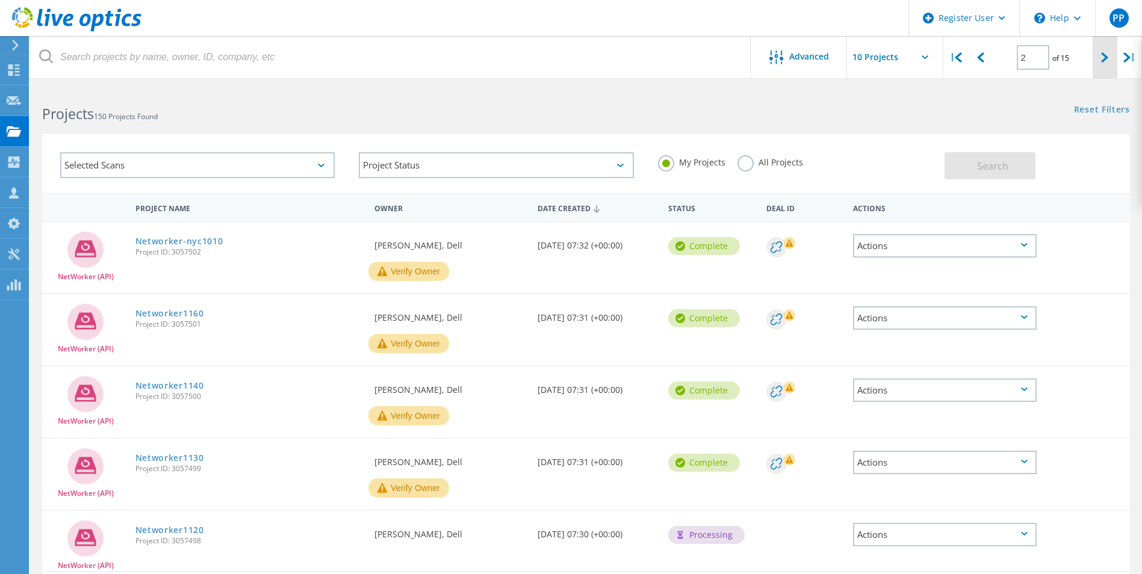
click at [1108, 57] on icon at bounding box center [1104, 57] width 7 height 10
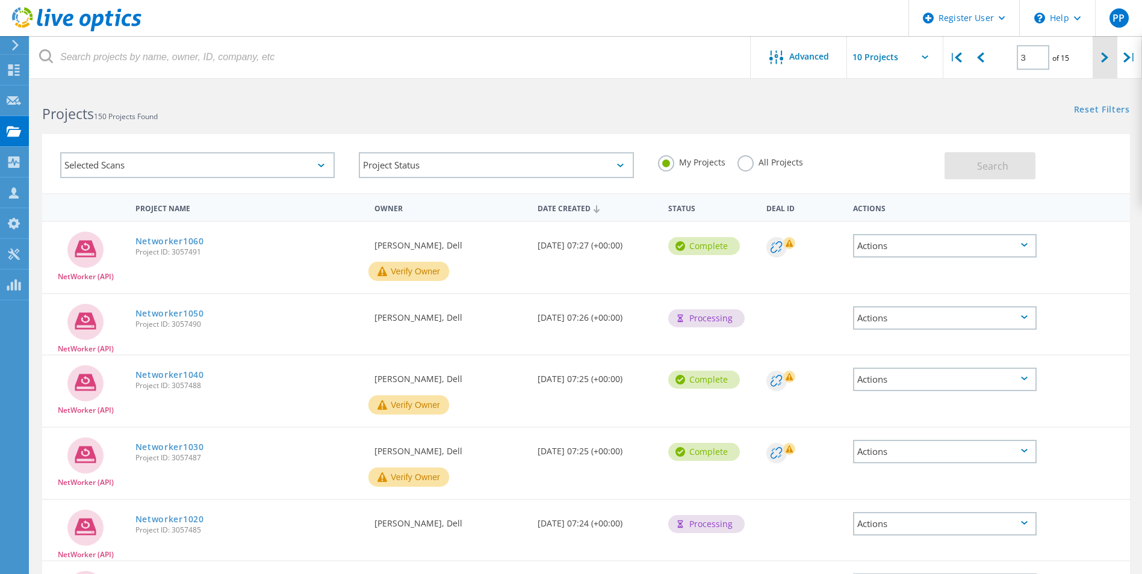
click at [1101, 60] on icon at bounding box center [1104, 57] width 7 height 10
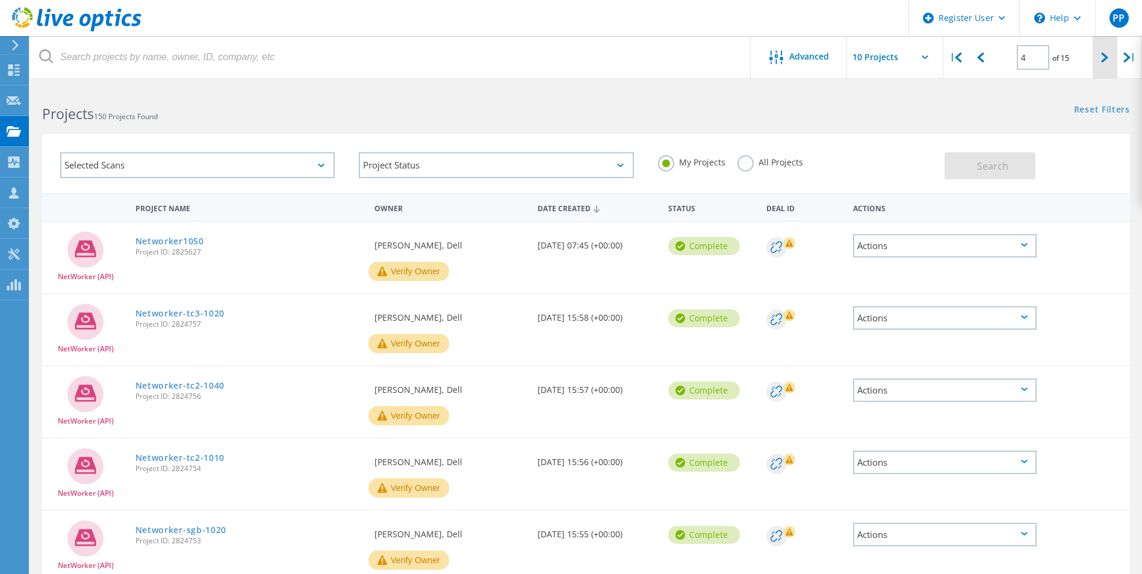
click at [1106, 59] on icon at bounding box center [1104, 57] width 7 height 10
click at [978, 60] on icon at bounding box center [980, 57] width 7 height 10
click at [980, 54] on icon at bounding box center [980, 57] width 7 height 10
type input "3"
